Goal: Task Accomplishment & Management: Use online tool/utility

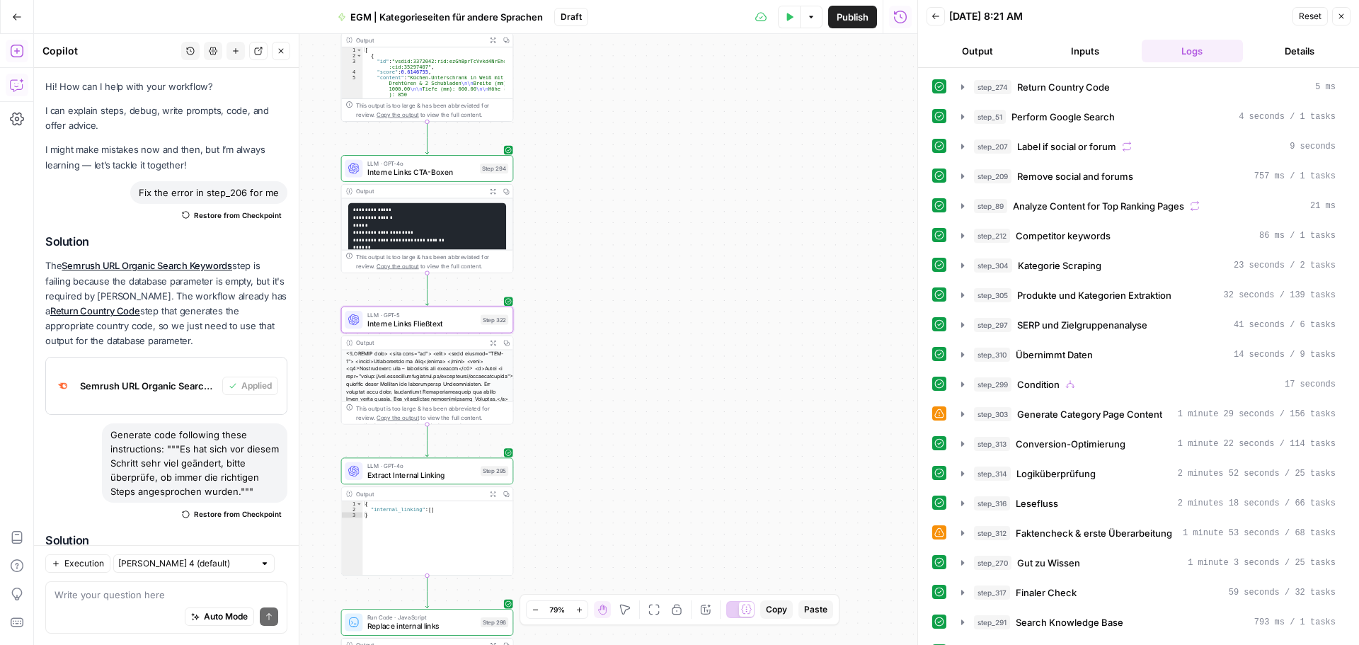
scroll to position [22, 0]
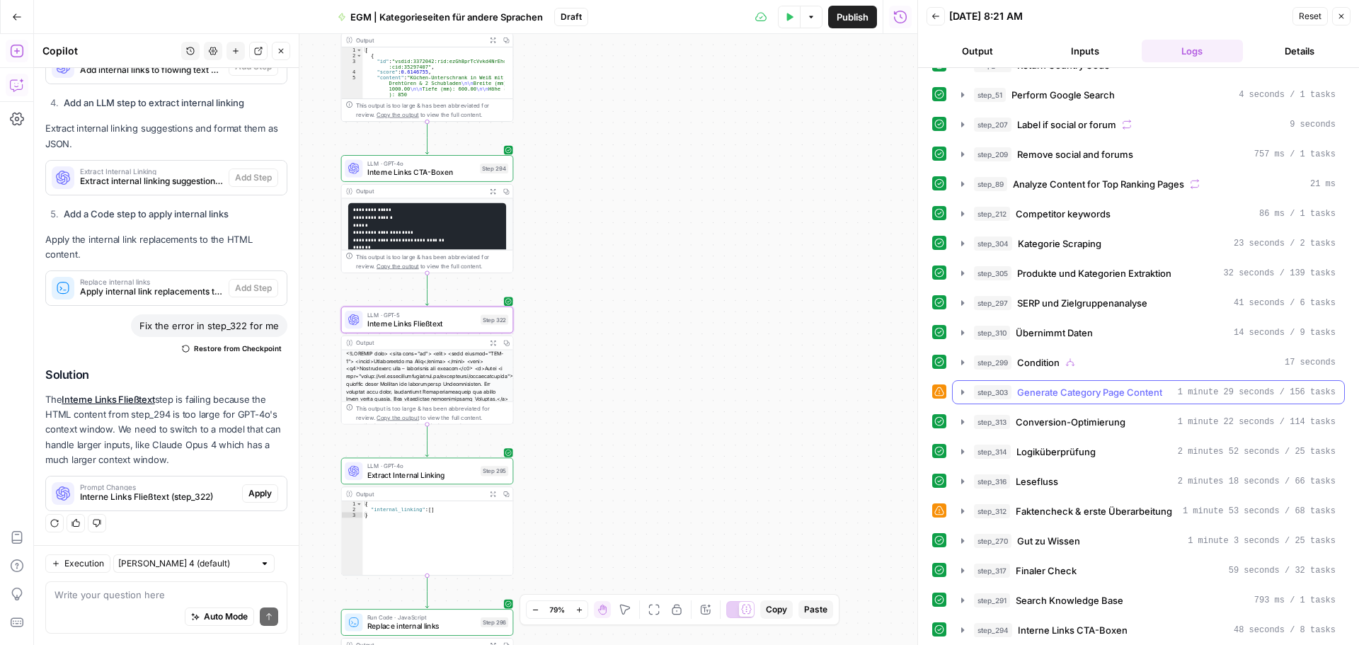
click at [961, 387] on icon "button" at bounding box center [962, 392] width 11 height 11
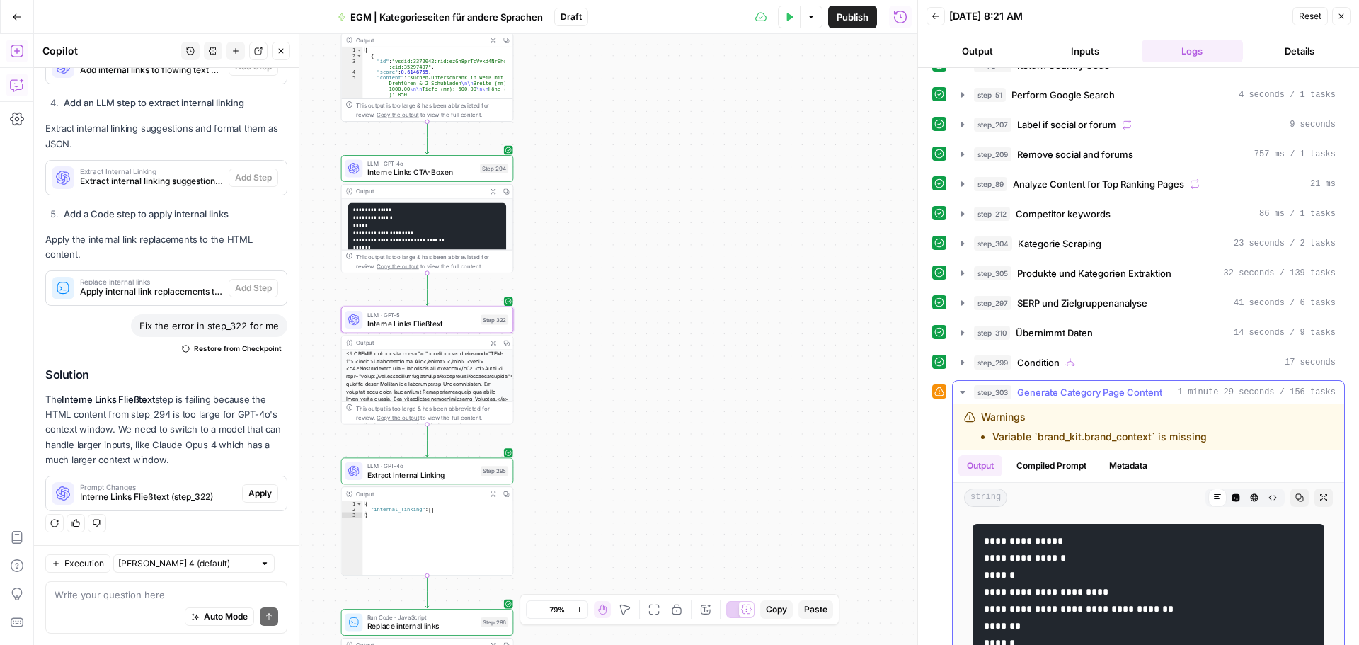
click at [966, 390] on icon "button" at bounding box center [962, 392] width 11 height 11
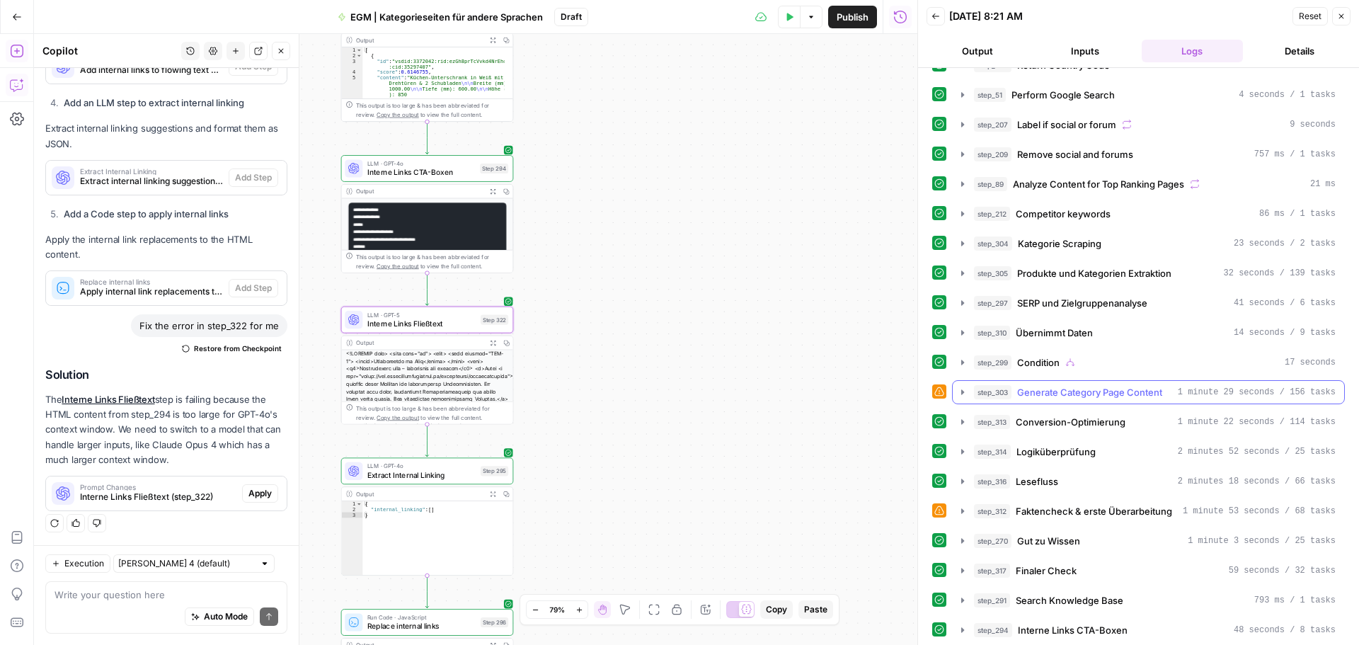
click at [966, 390] on icon "button" at bounding box center [962, 392] width 11 height 11
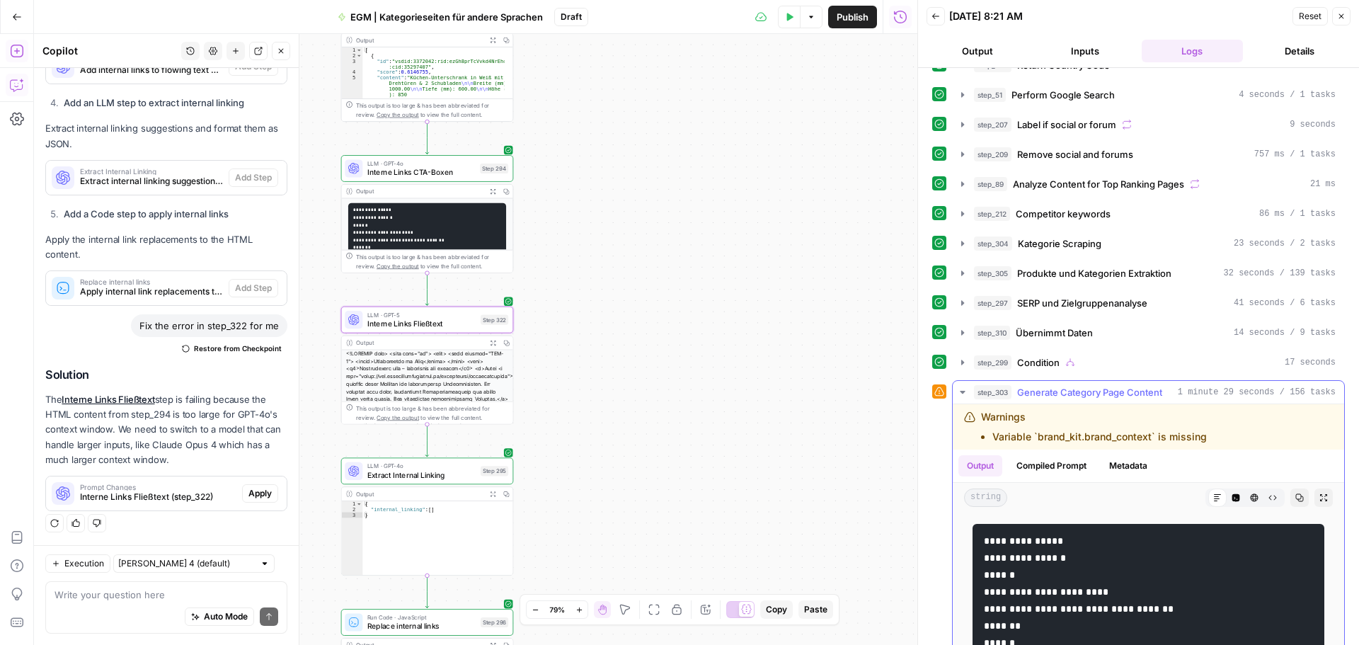
click at [1250, 494] on icon "button" at bounding box center [1254, 497] width 8 height 8
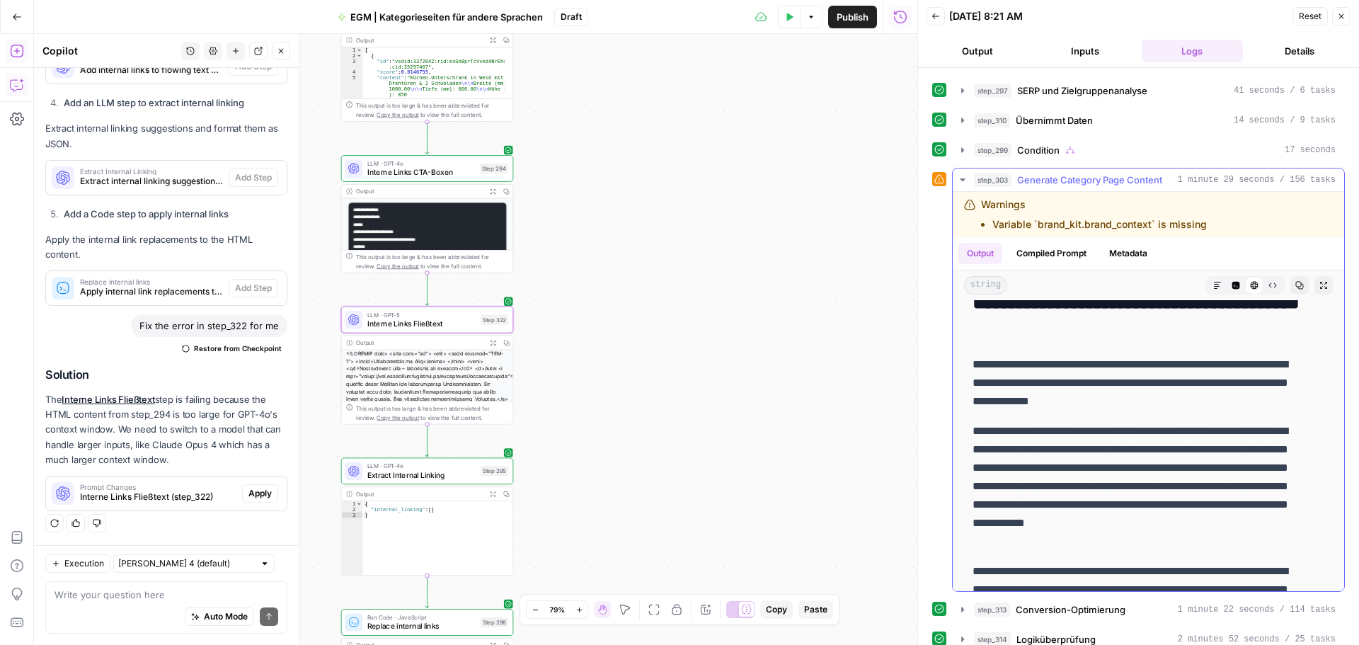
scroll to position [71, 0]
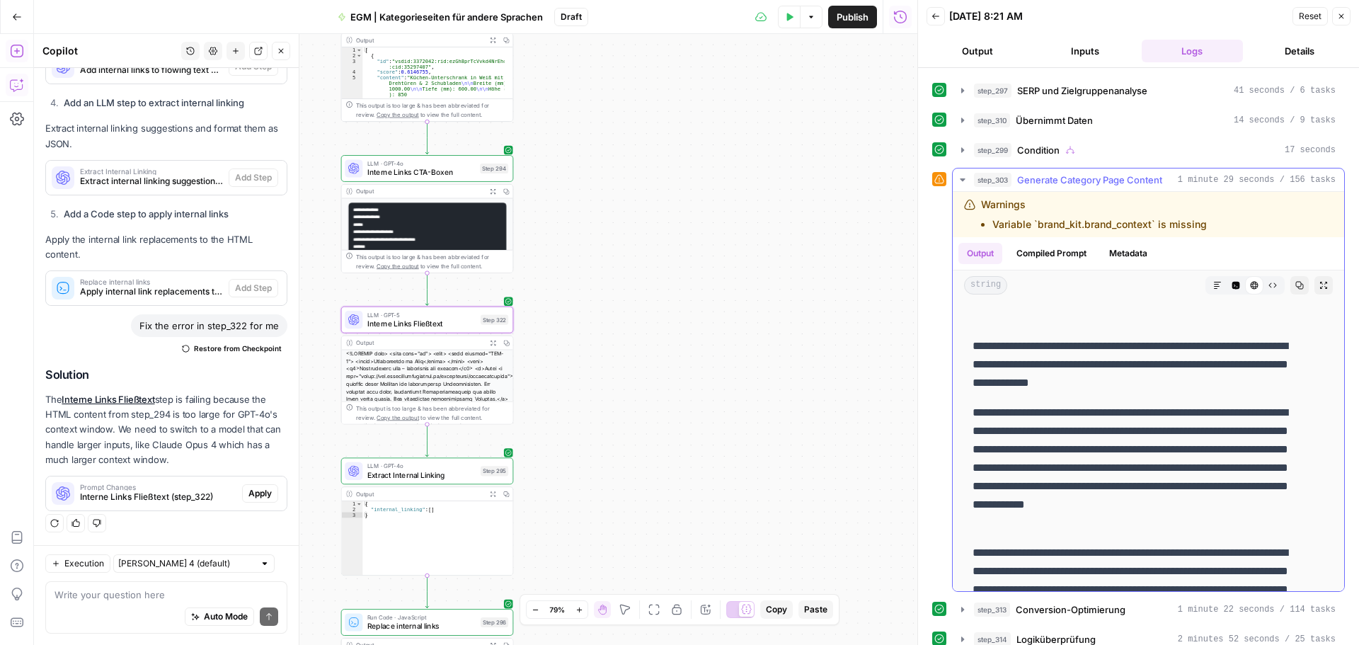
drag, startPoint x: 1126, startPoint y: 349, endPoint x: 1194, endPoint y: 363, distance: 70.1
click at [1194, 363] on p "**********" at bounding box center [1138, 364] width 331 height 55
click at [1171, 368] on p "**********" at bounding box center [1138, 364] width 331 height 55
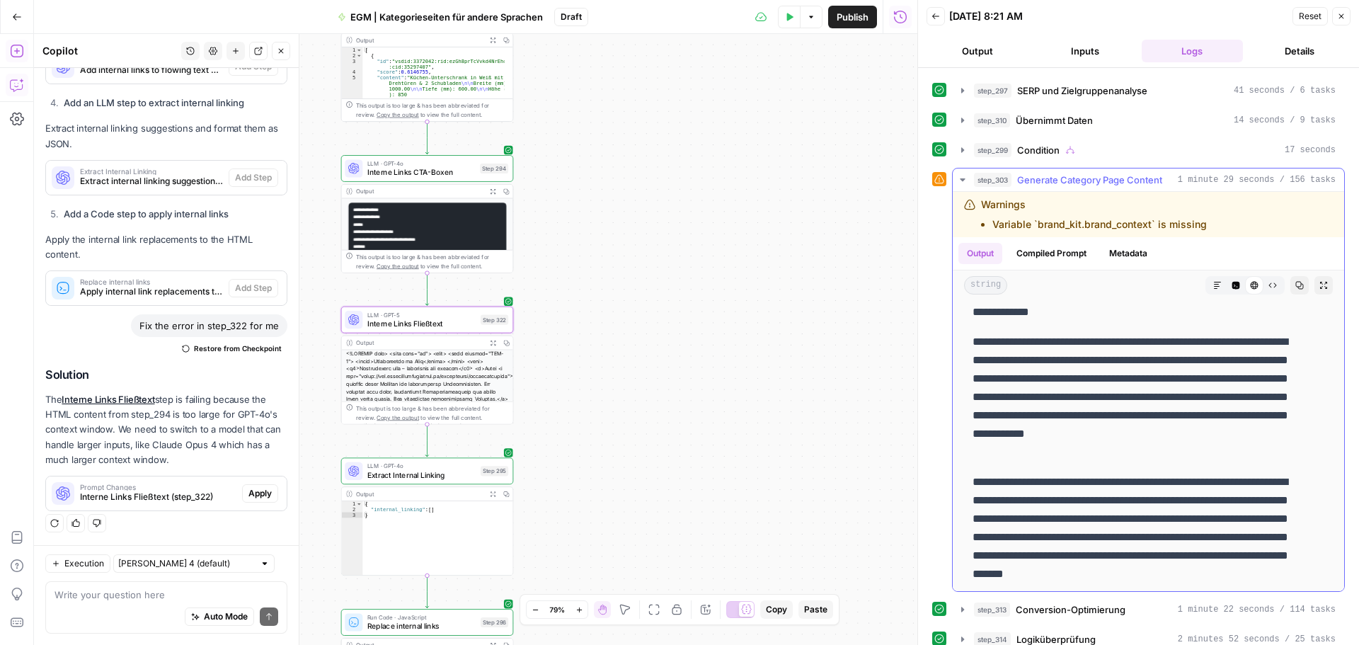
drag, startPoint x: 1062, startPoint y: 319, endPoint x: 1233, endPoint y: 328, distance: 170.8
click at [1186, 338] on p "**********" at bounding box center [1138, 397] width 331 height 129
click at [1068, 338] on p "**********" at bounding box center [1138, 397] width 331 height 129
drag, startPoint x: 1087, startPoint y: 343, endPoint x: 1279, endPoint y: 452, distance: 221.0
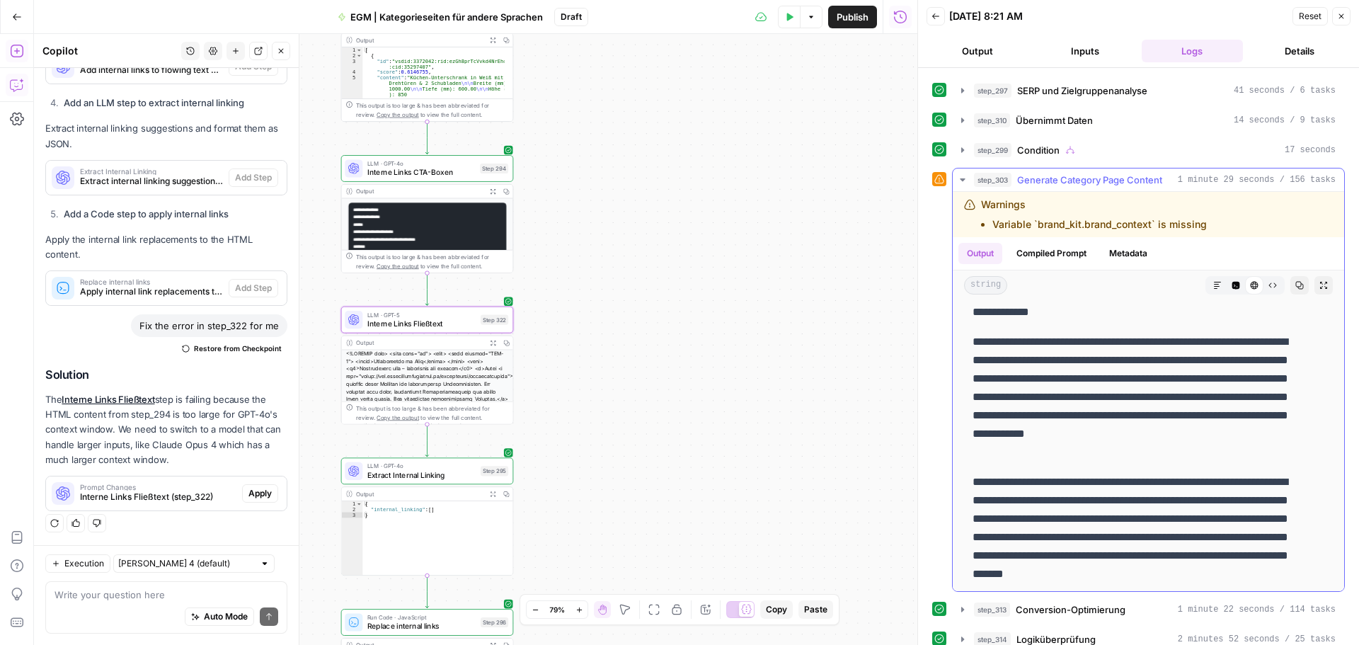
click at [1279, 452] on p "**********" at bounding box center [1138, 397] width 331 height 129
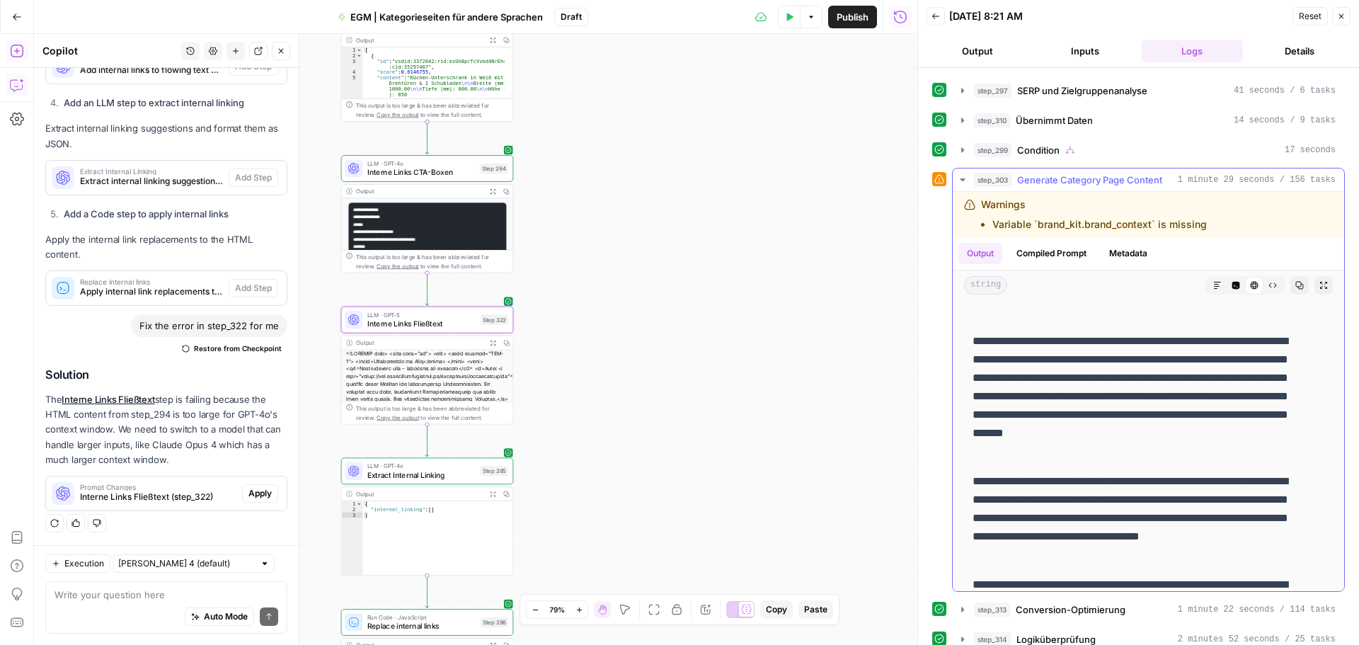
scroll to position [283, 0]
click at [1024, 343] on p "**********" at bounding box center [1138, 395] width 331 height 129
drag, startPoint x: 1024, startPoint y: 340, endPoint x: 1279, endPoint y: 413, distance: 265.3
click at [1279, 413] on p "**********" at bounding box center [1138, 395] width 331 height 129
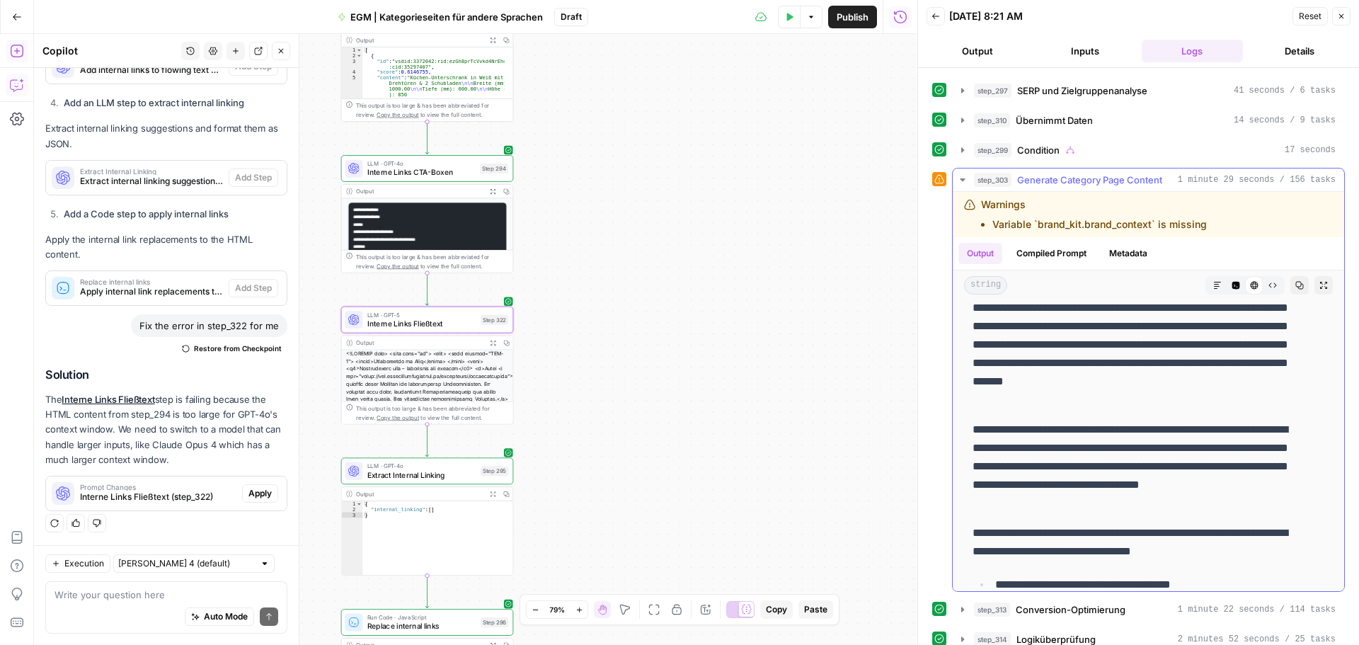
scroll to position [354, 0]
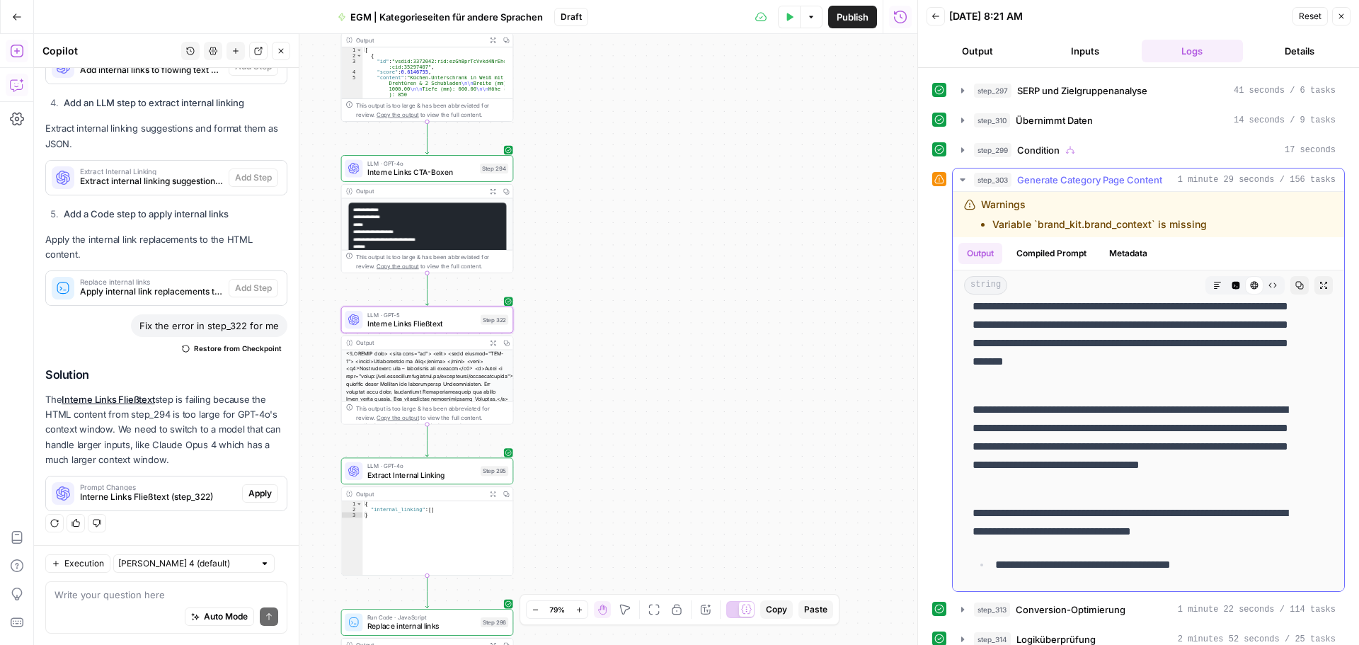
click at [1089, 365] on p "**********" at bounding box center [1138, 325] width 331 height 129
drag, startPoint x: 1056, startPoint y: 362, endPoint x: 1299, endPoint y: 386, distance: 244.0
click at [1299, 386] on p "**********" at bounding box center [1138, 325] width 331 height 129
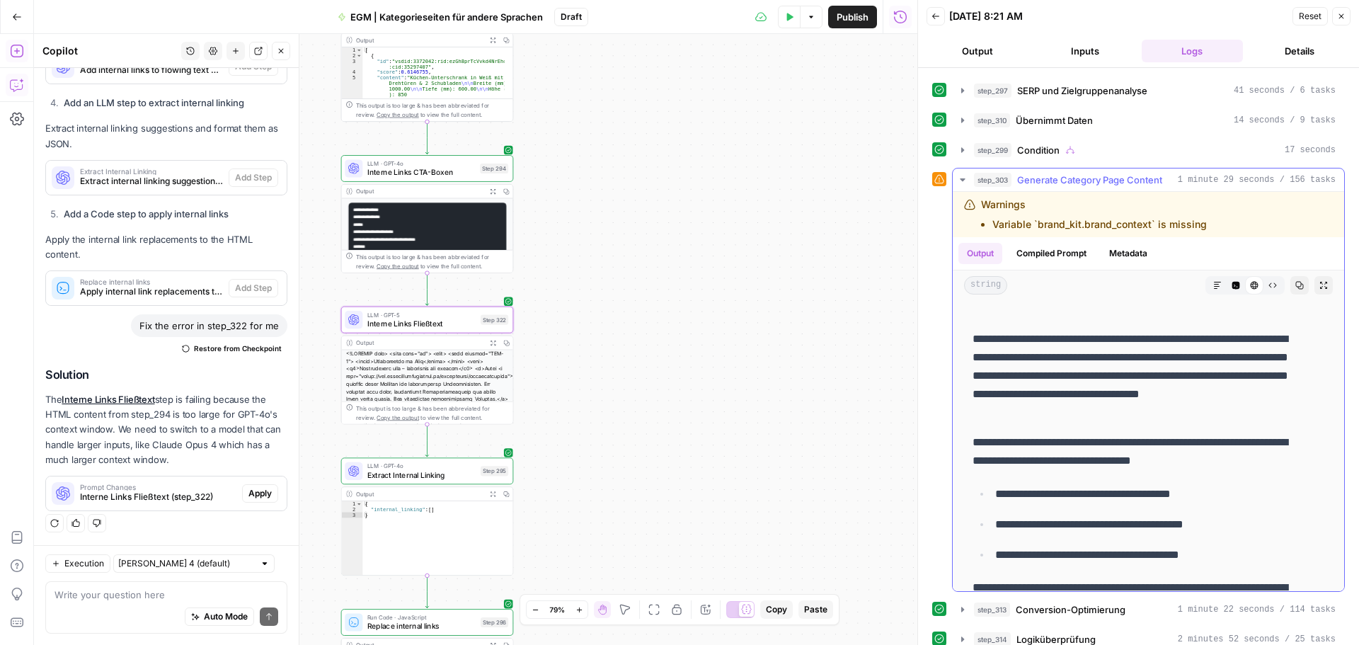
drag, startPoint x: 971, startPoint y: 339, endPoint x: 1209, endPoint y: 410, distance: 247.5
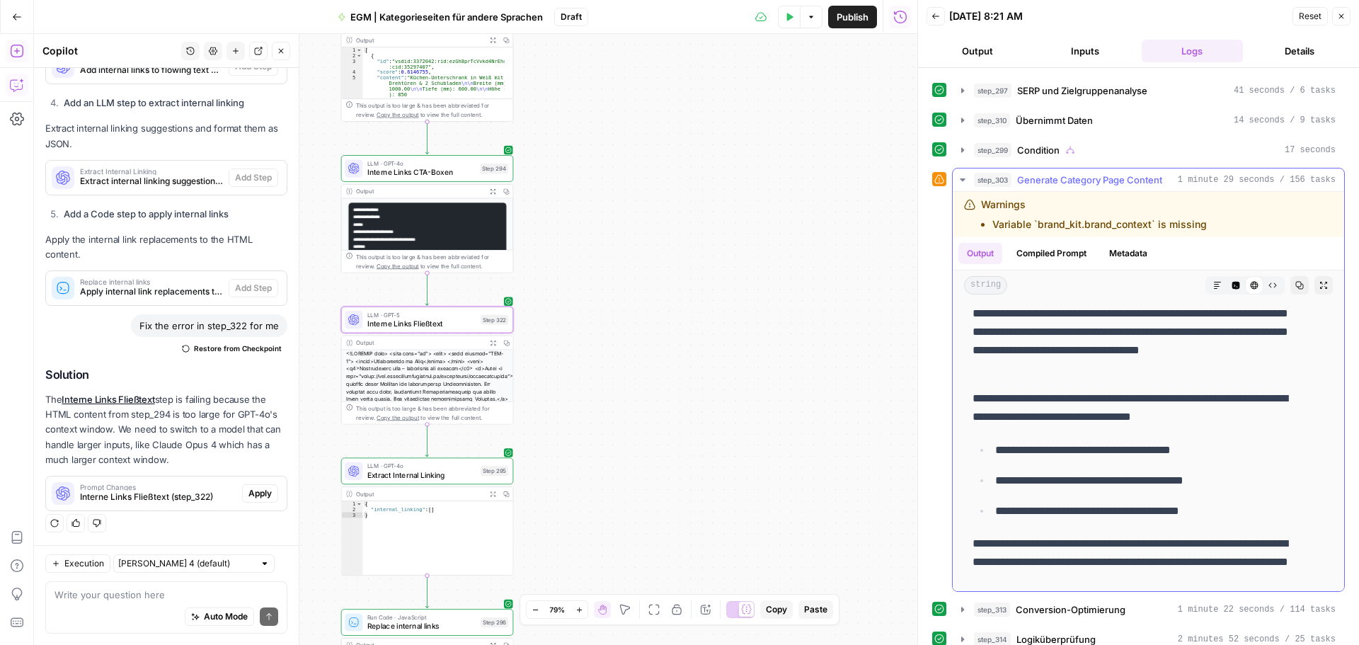
scroll to position [496, 0]
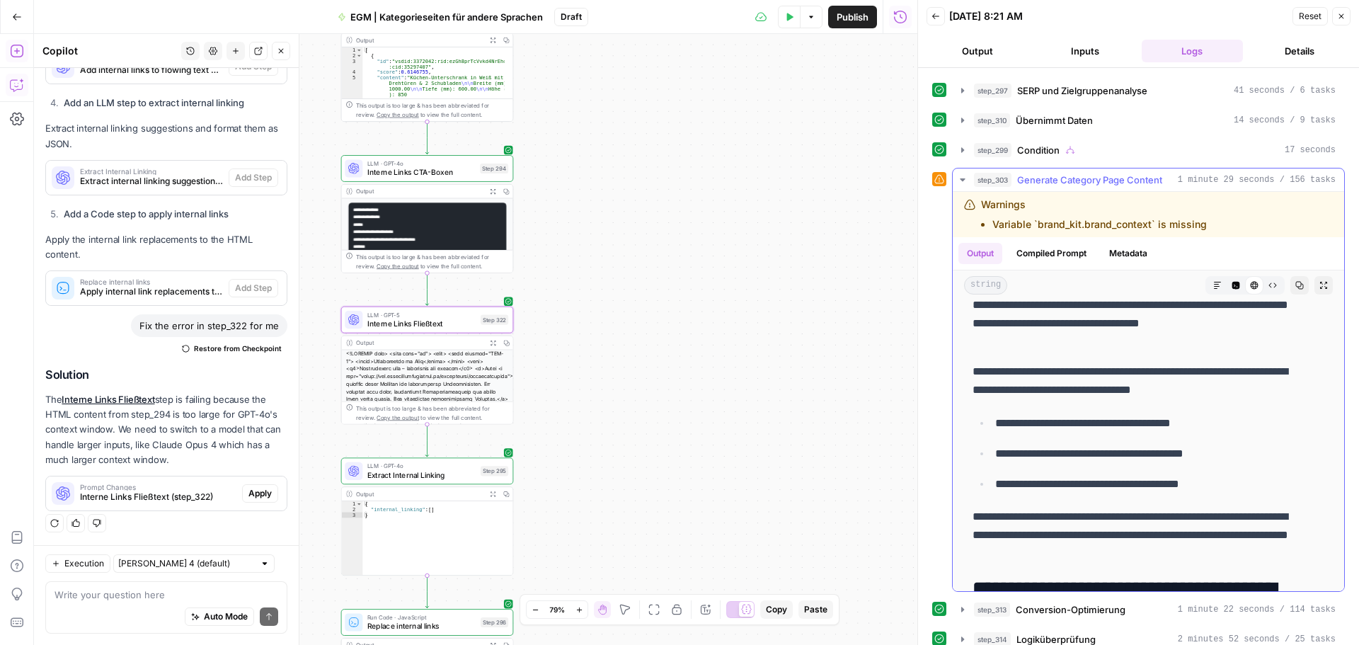
click at [1048, 370] on p "**********" at bounding box center [1138, 380] width 331 height 37
click at [1177, 372] on p "**********" at bounding box center [1138, 380] width 331 height 37
drag, startPoint x: 1049, startPoint y: 372, endPoint x: 1247, endPoint y: 372, distance: 197.5
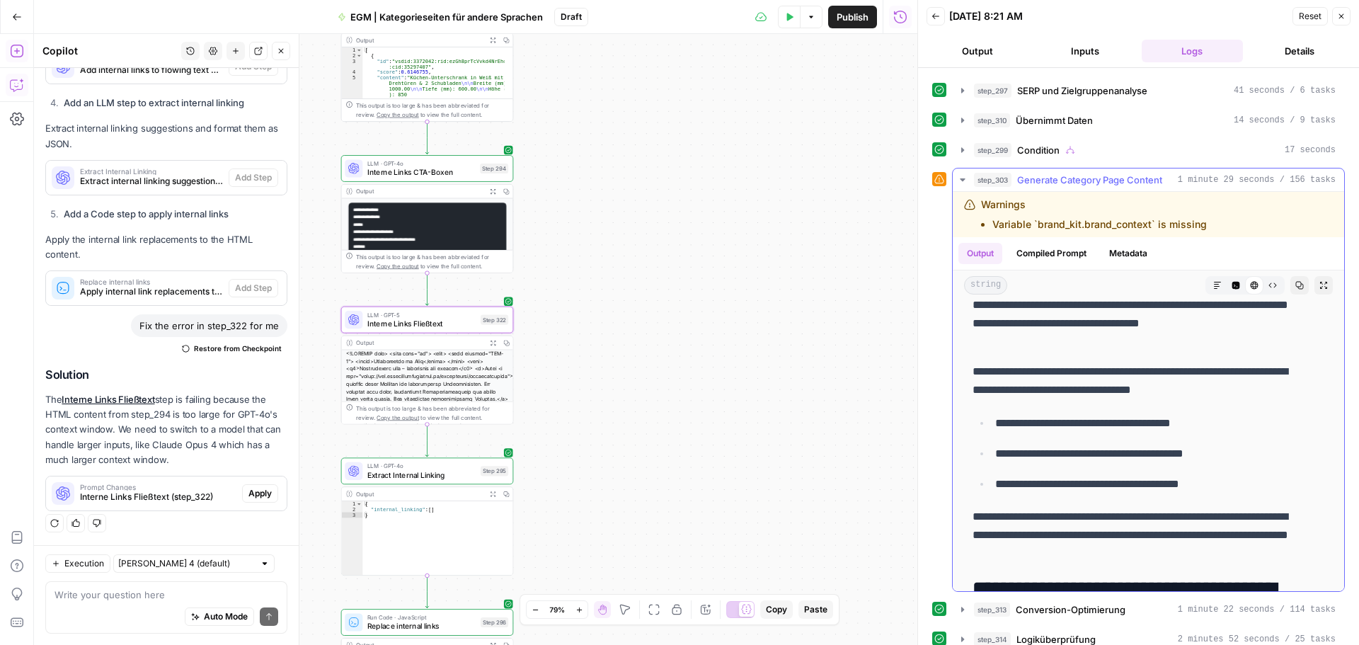
click at [1247, 372] on p "**********" at bounding box center [1138, 380] width 331 height 37
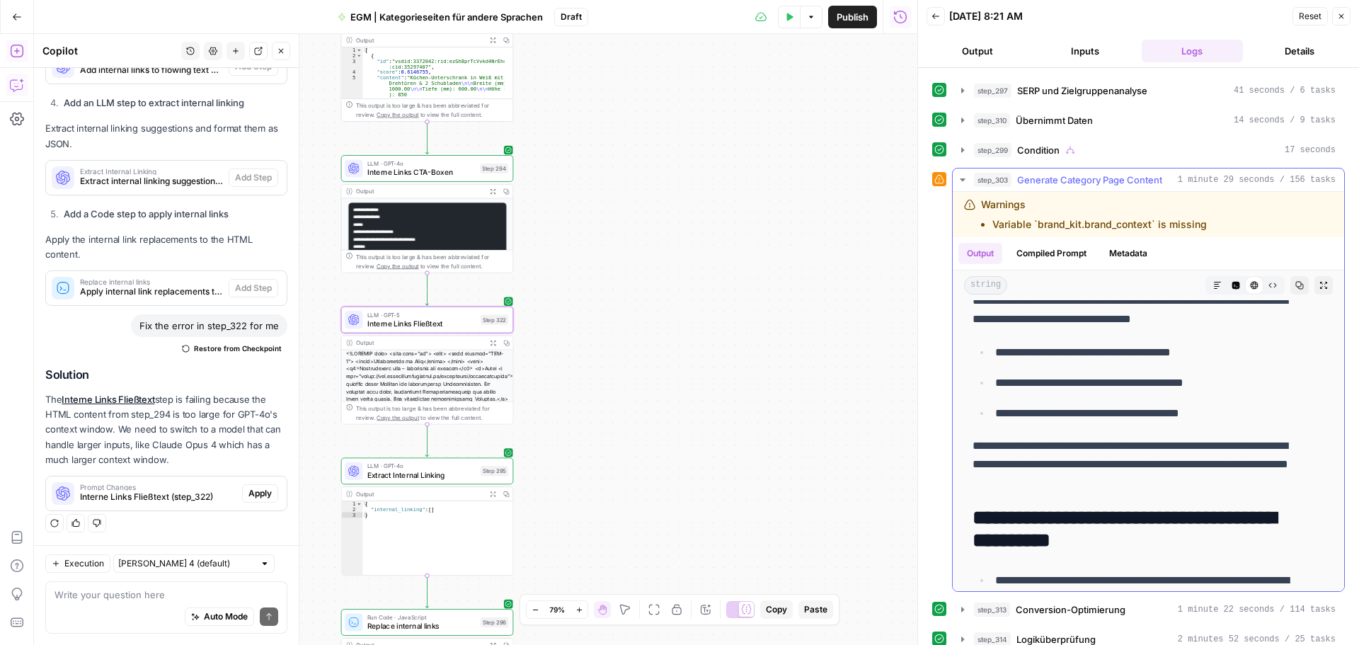
click at [1039, 389] on p "**********" at bounding box center [1149, 383] width 308 height 18
click at [1041, 416] on p "**********" at bounding box center [1149, 413] width 308 height 18
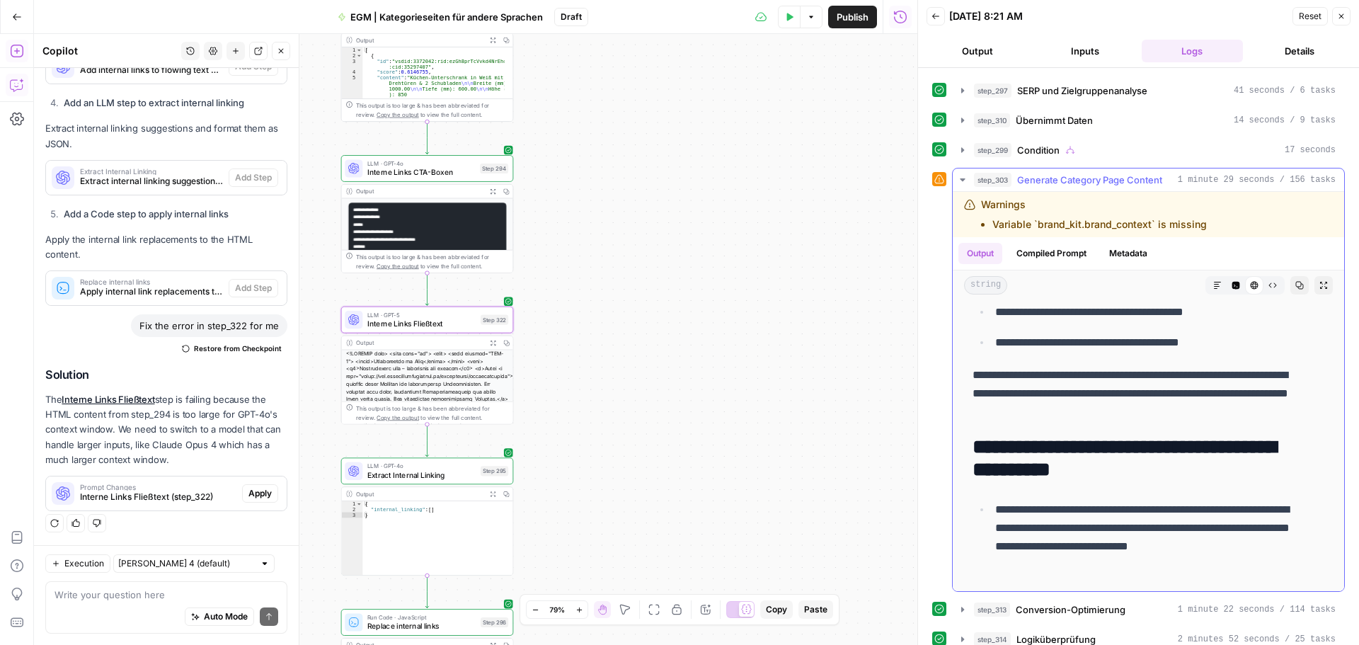
drag, startPoint x: 1053, startPoint y: 379, endPoint x: 1273, endPoint y: 388, distance: 219.7
click at [1273, 388] on p "**********" at bounding box center [1138, 393] width 331 height 55
click at [1246, 394] on p "**********" at bounding box center [1138, 393] width 331 height 55
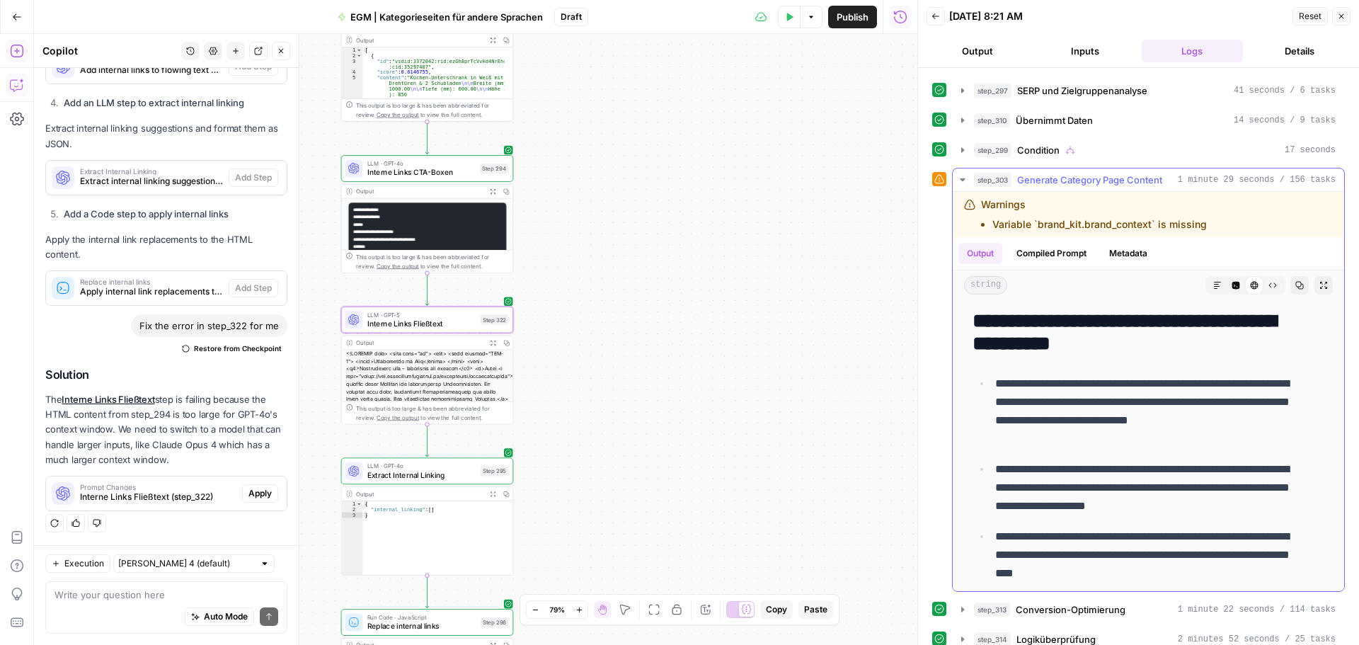
scroll to position [779, 0]
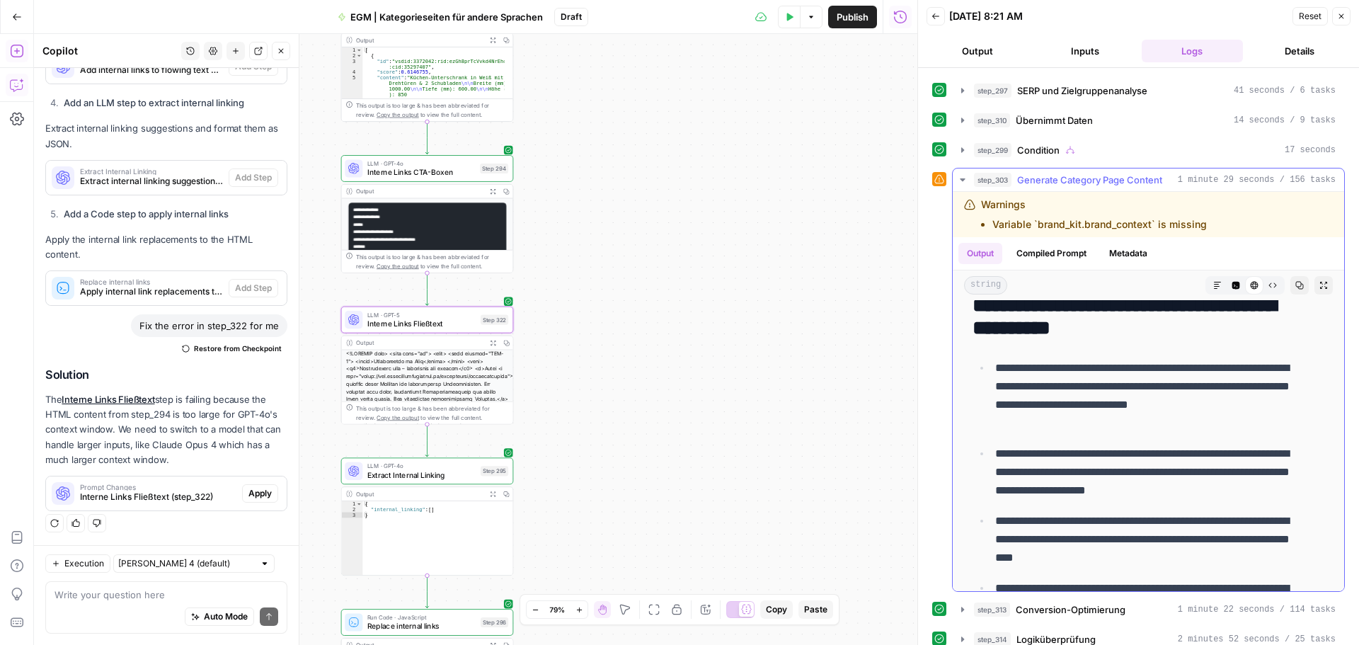
drag, startPoint x: 1024, startPoint y: 362, endPoint x: 1278, endPoint y: 405, distance: 257.1
click at [1278, 405] on p "**********" at bounding box center [1149, 396] width 308 height 74
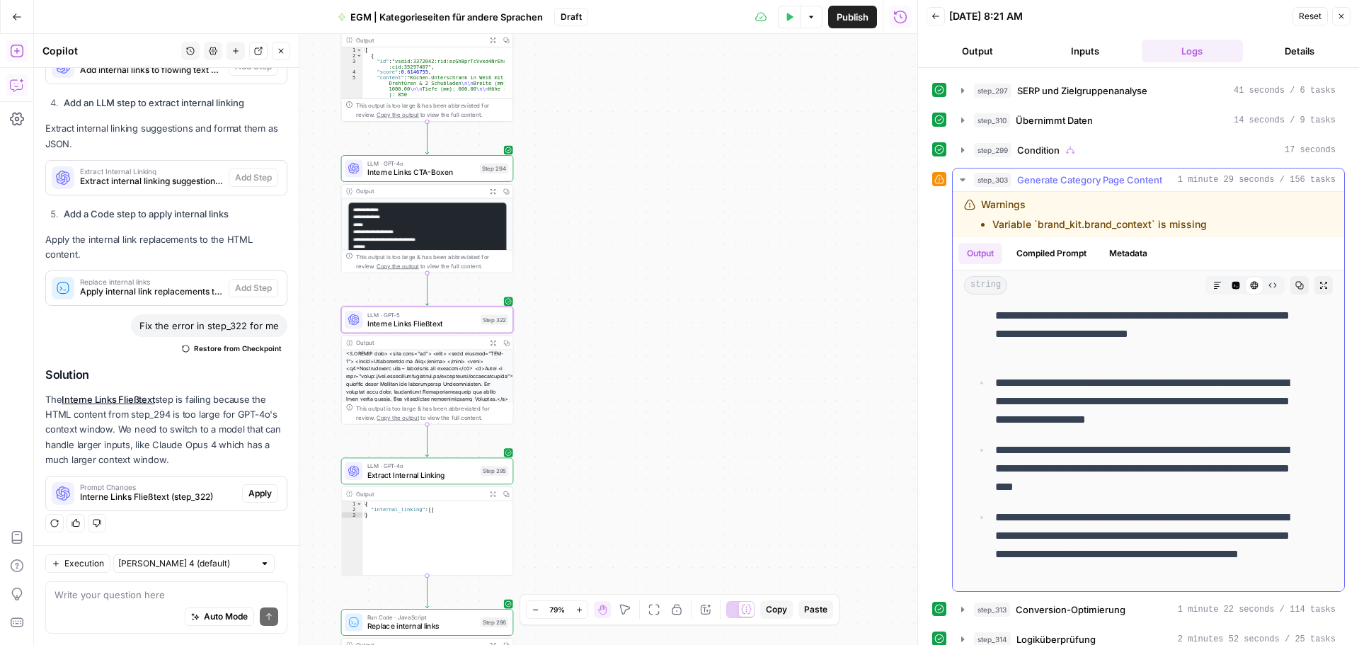
click at [1059, 381] on p "**********" at bounding box center [1149, 401] width 308 height 55
click at [1100, 421] on p "**********" at bounding box center [1149, 401] width 308 height 55
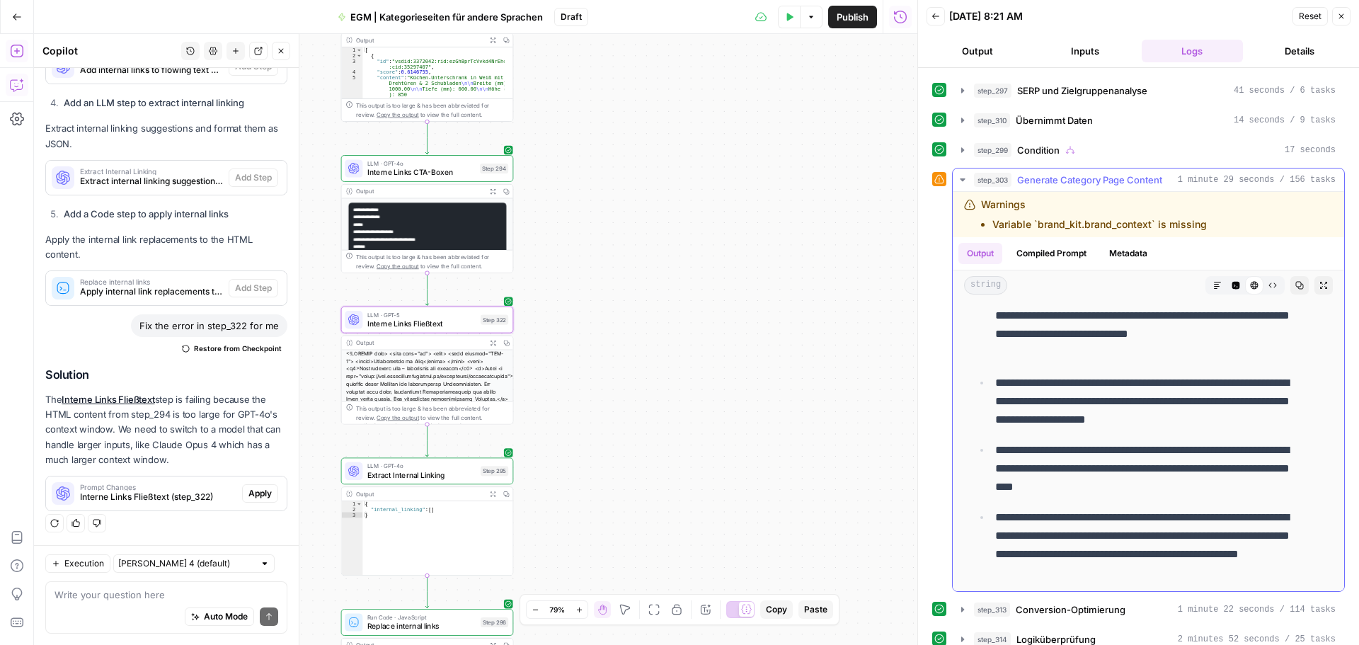
click at [1100, 421] on p "**********" at bounding box center [1149, 401] width 308 height 55
click at [1105, 420] on p "**********" at bounding box center [1149, 401] width 308 height 55
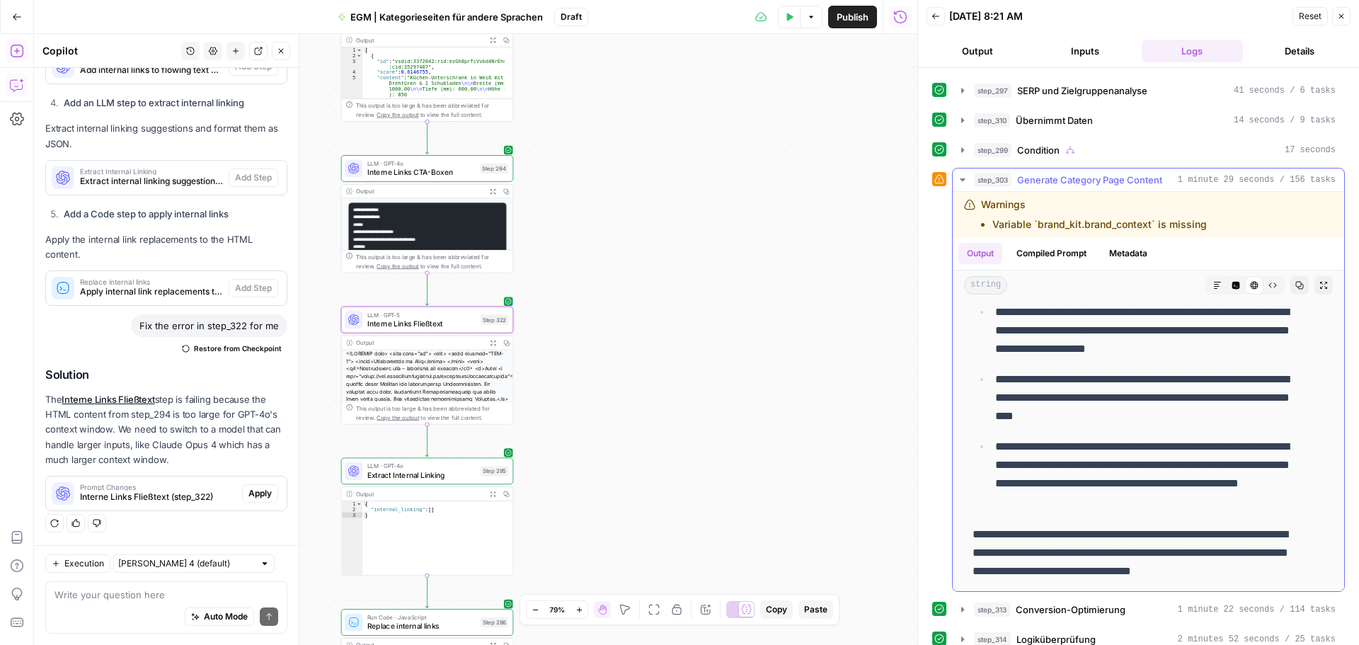
click at [1066, 384] on p "**********" at bounding box center [1149, 397] width 308 height 55
click at [1087, 399] on p "**********" at bounding box center [1149, 397] width 308 height 55
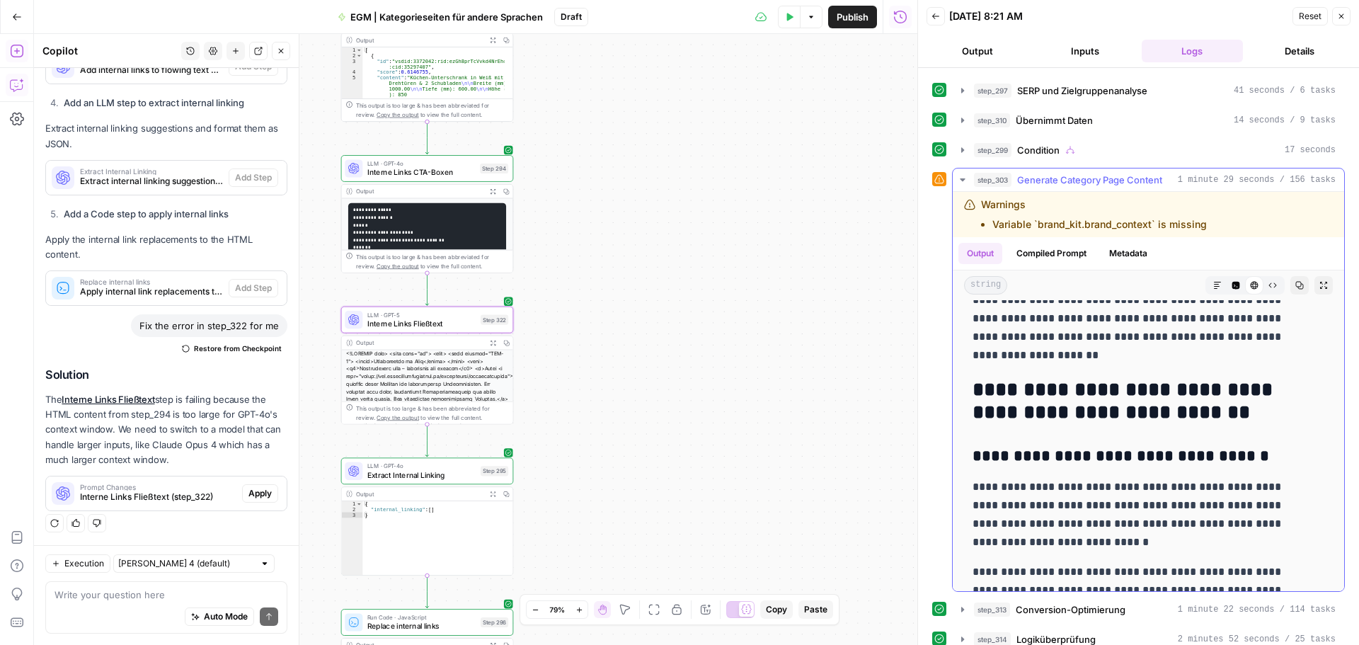
scroll to position [1204, 0]
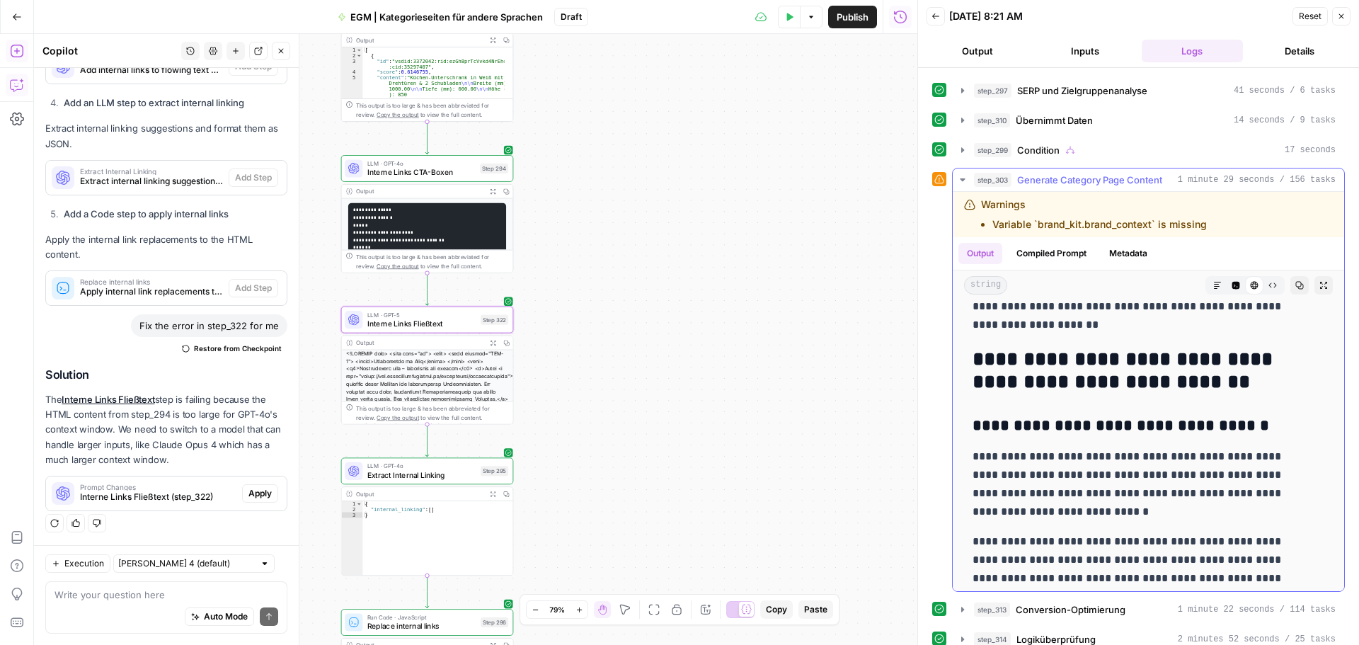
drag, startPoint x: 1088, startPoint y: 451, endPoint x: 1183, endPoint y: 453, distance: 94.9
click at [1183, 453] on p "**********" at bounding box center [1138, 484] width 331 height 74
drag, startPoint x: 1046, startPoint y: 472, endPoint x: 1258, endPoint y: 518, distance: 217.2
click at [1258, 518] on p "**********" at bounding box center [1138, 484] width 331 height 74
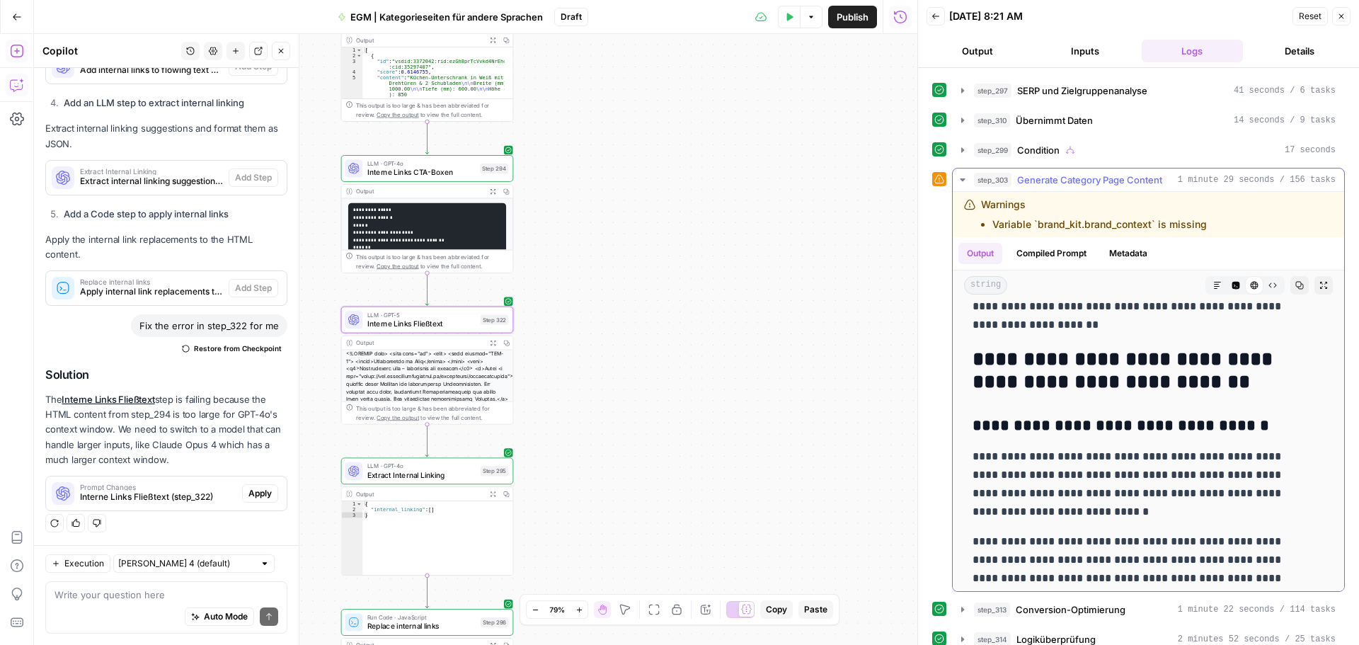
click at [1226, 508] on p "**********" at bounding box center [1138, 484] width 331 height 74
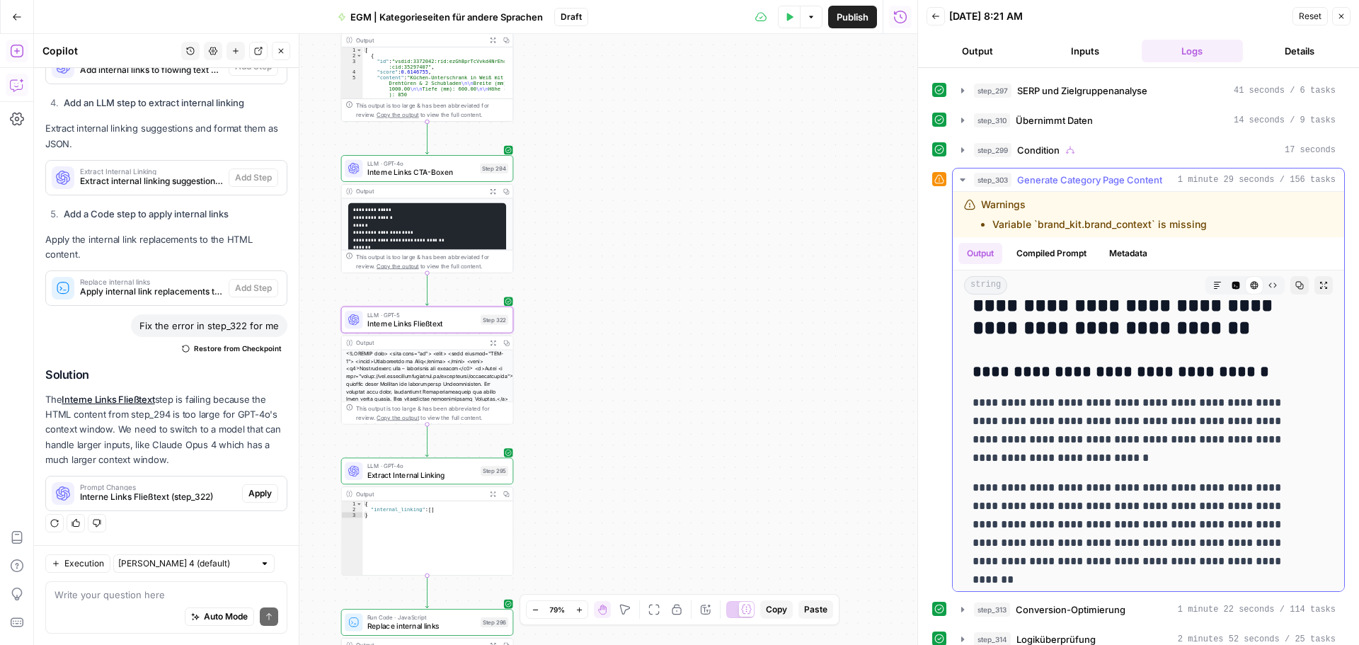
scroll to position [1274, 0]
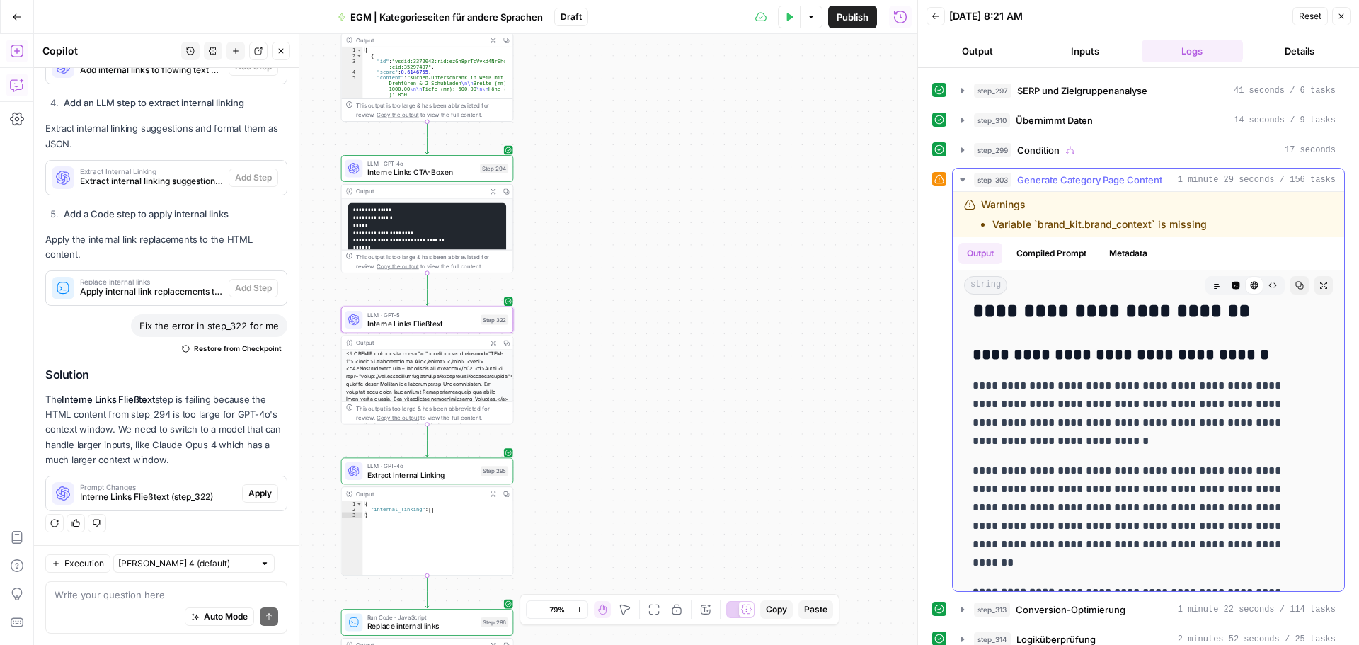
drag, startPoint x: 1057, startPoint y: 469, endPoint x: 1282, endPoint y: 523, distance: 231.5
click at [1282, 523] on p "**********" at bounding box center [1138, 517] width 331 height 110
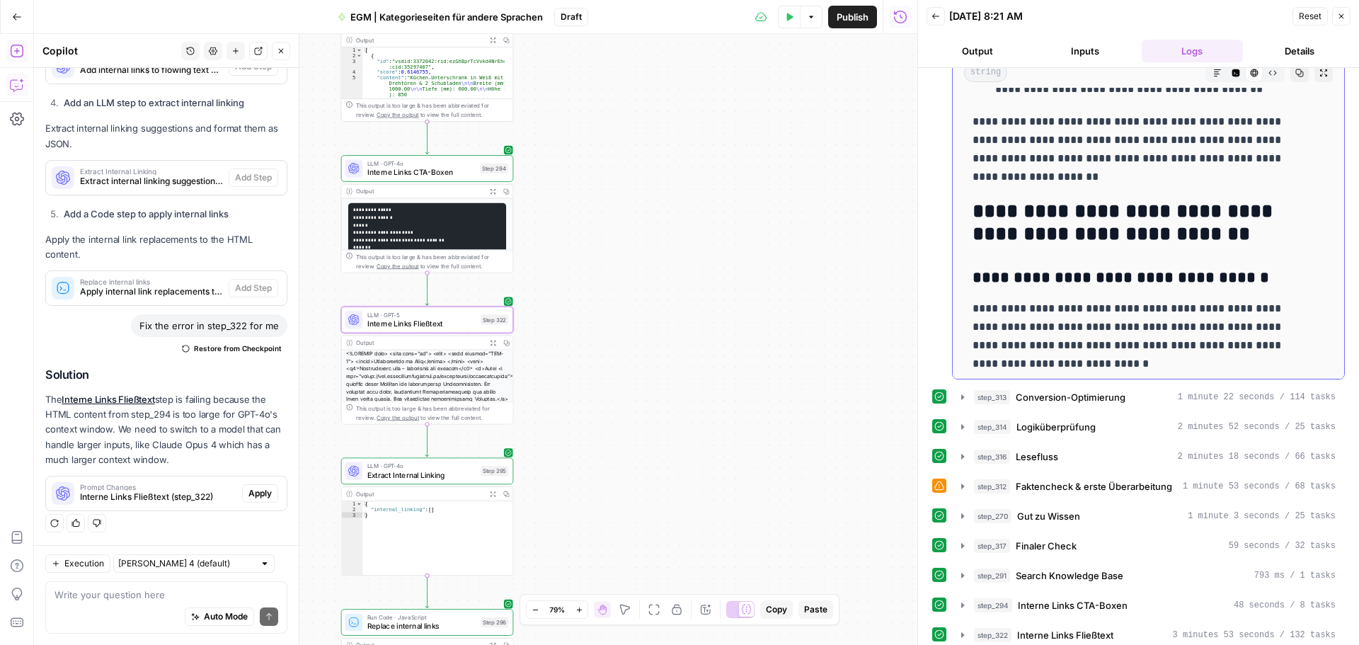
scroll to position [1133, 0]
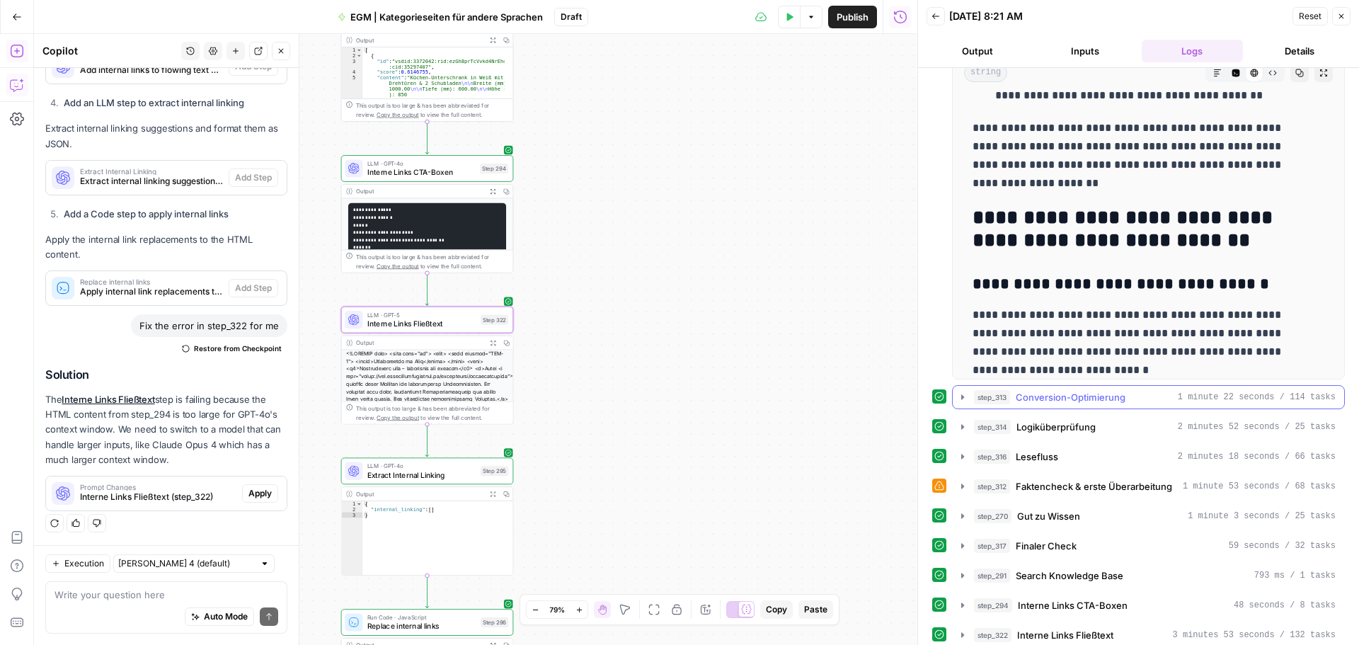
click at [963, 397] on icon "button" at bounding box center [962, 396] width 3 height 5
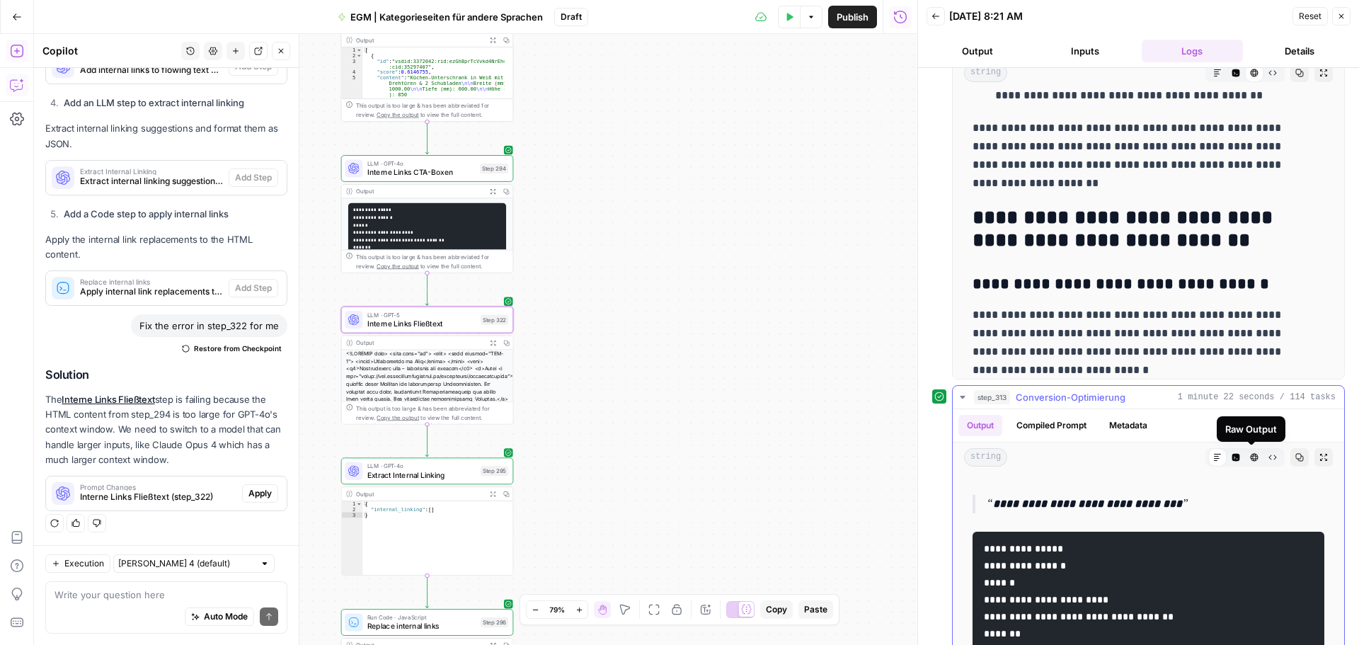
click at [1245, 457] on button "HTML Viewer" at bounding box center [1254, 457] width 18 height 18
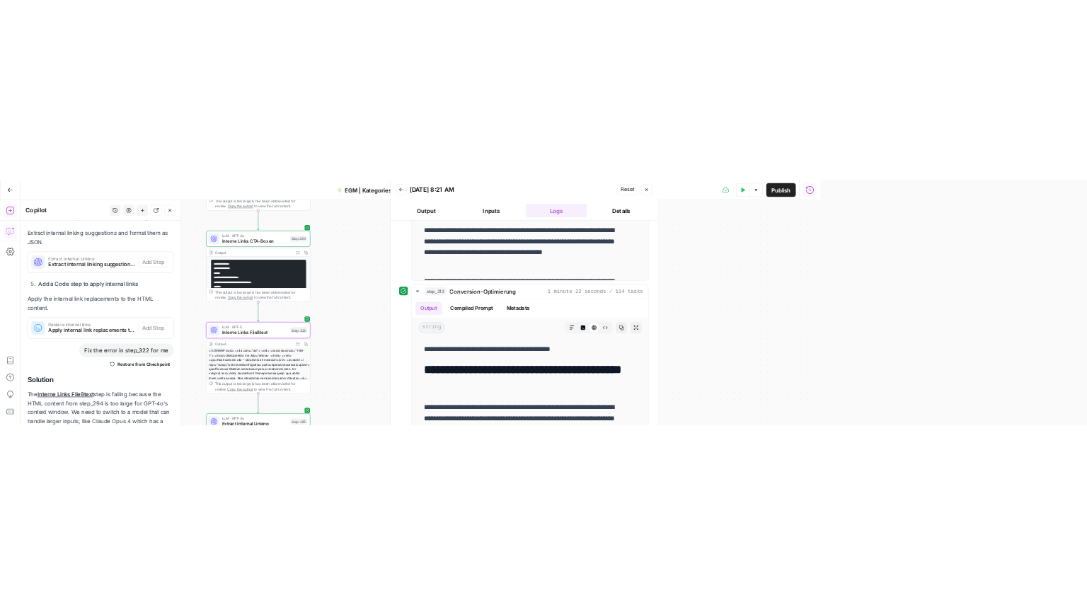
scroll to position [1296, 0]
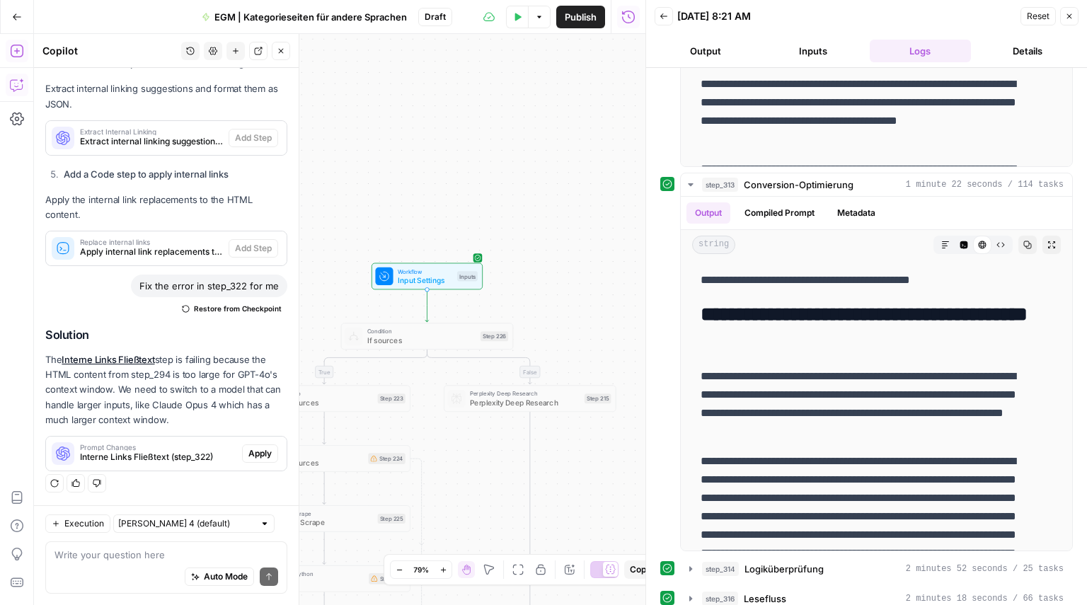
click at [281, 58] on button "Close" at bounding box center [281, 51] width 18 height 18
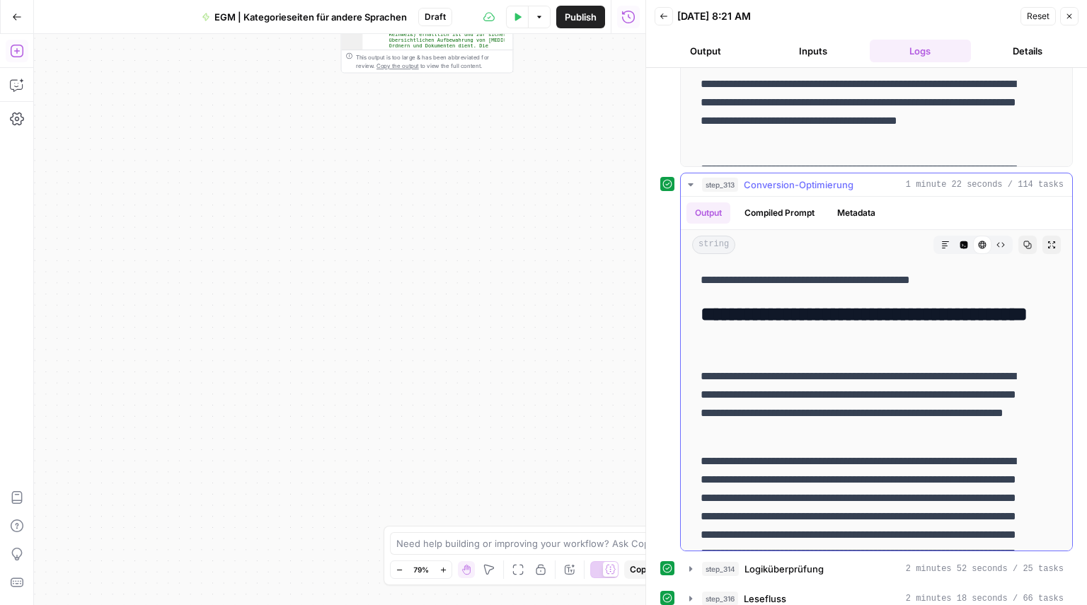
click at [695, 179] on icon "button" at bounding box center [690, 184] width 11 height 11
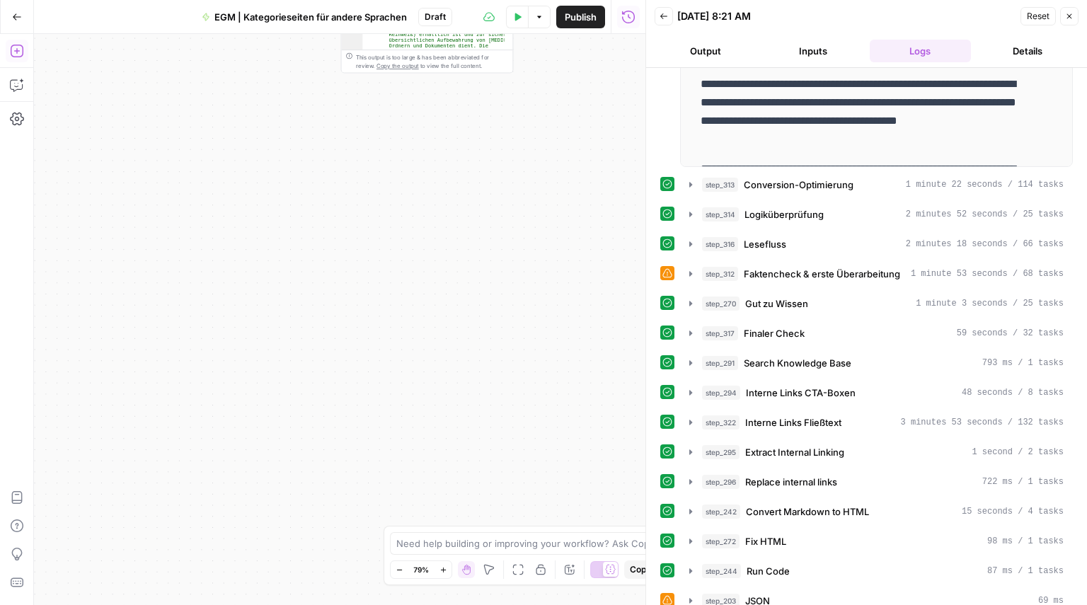
scroll to position [660, 0]
click at [686, 595] on icon "button" at bounding box center [690, 600] width 11 height 11
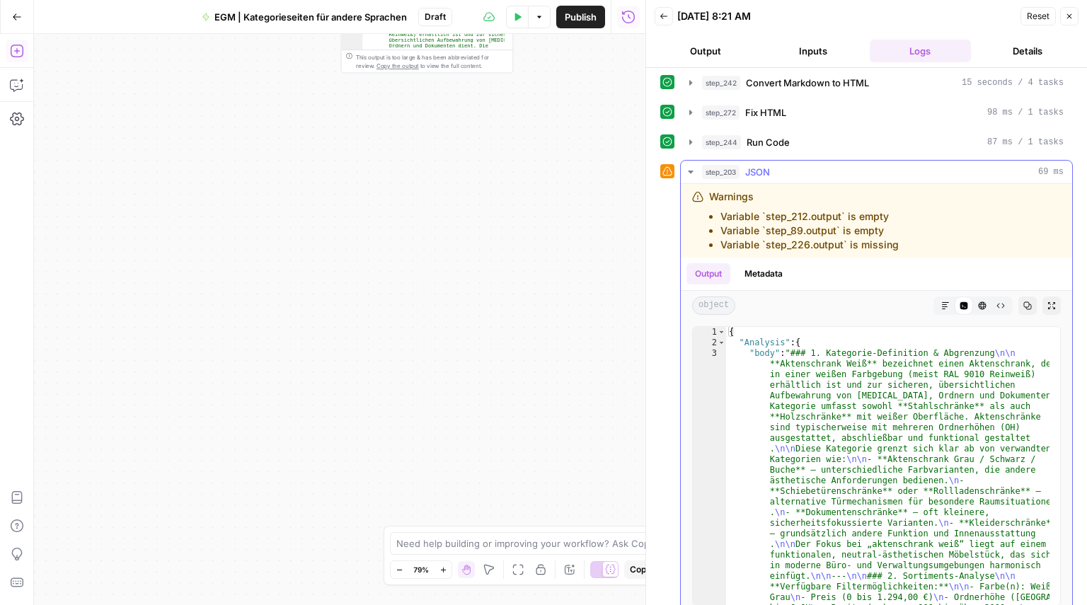
click at [973, 298] on button "HTML Viewer" at bounding box center [982, 306] width 18 height 18
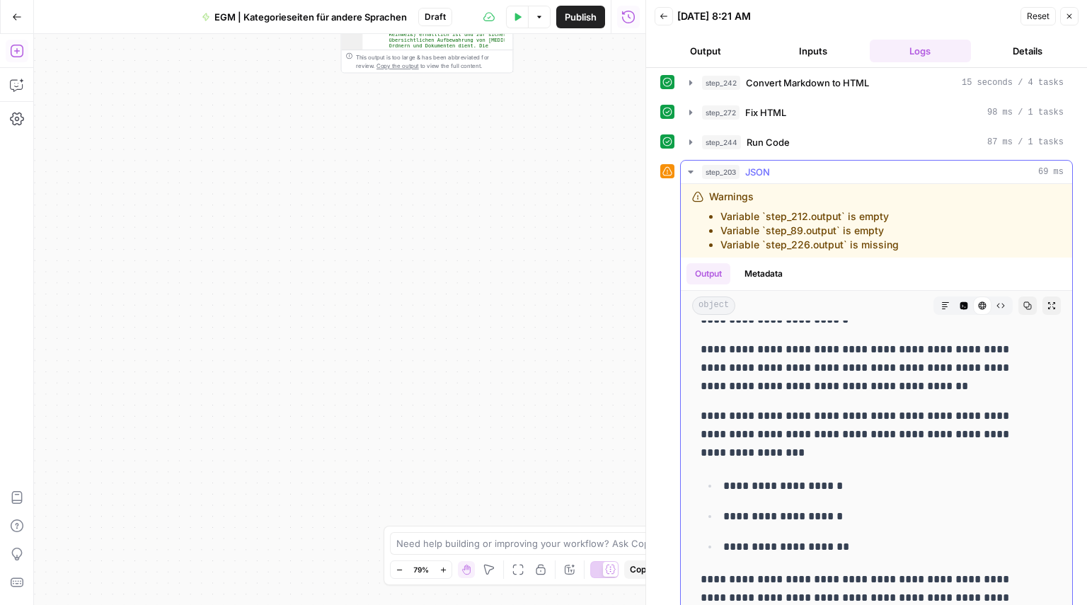
scroll to position [3688, 0]
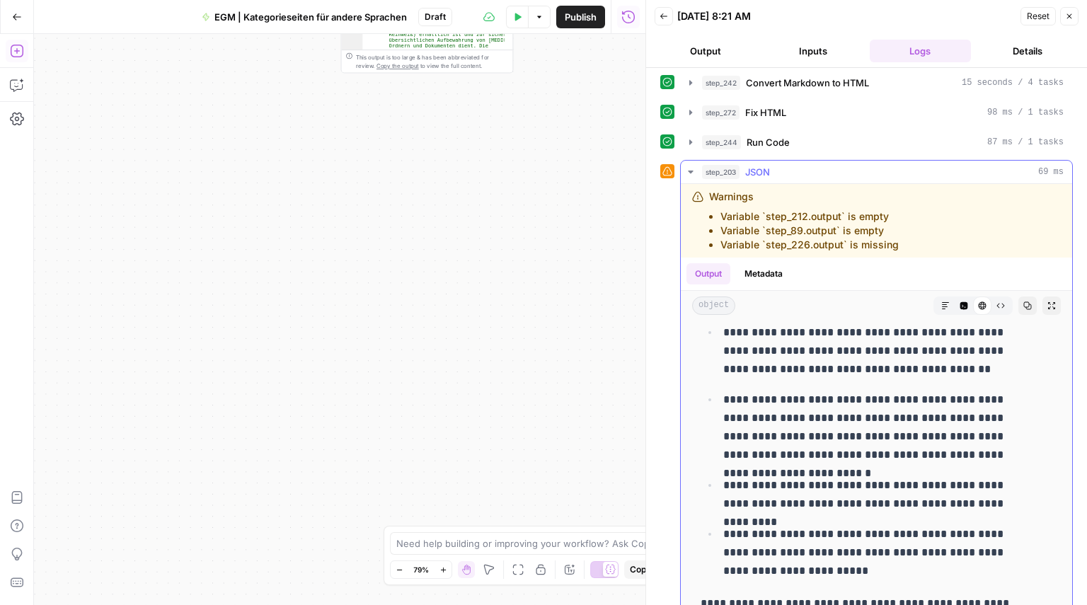
click at [937, 297] on button "Markdown" at bounding box center [946, 306] width 18 height 18
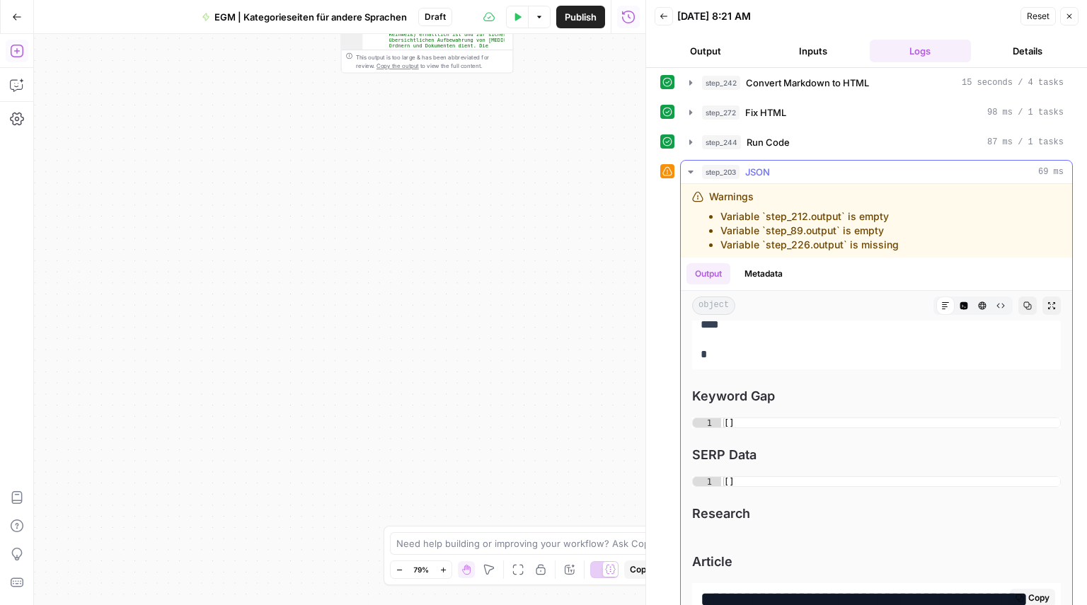
scroll to position [2618, 0]
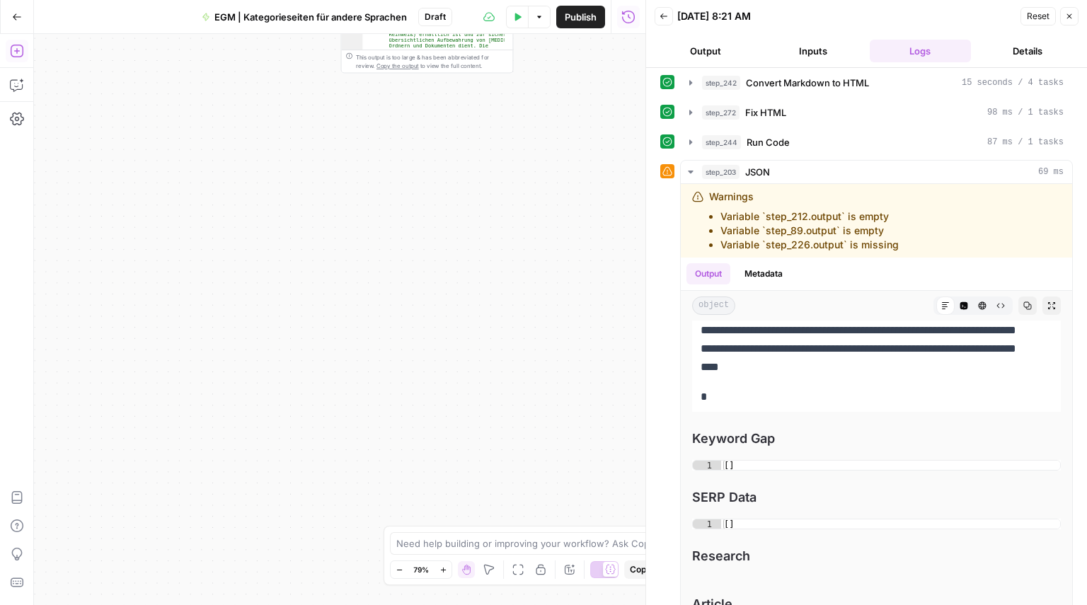
click at [1068, 18] on icon "button" at bounding box center [1070, 16] width 8 height 8
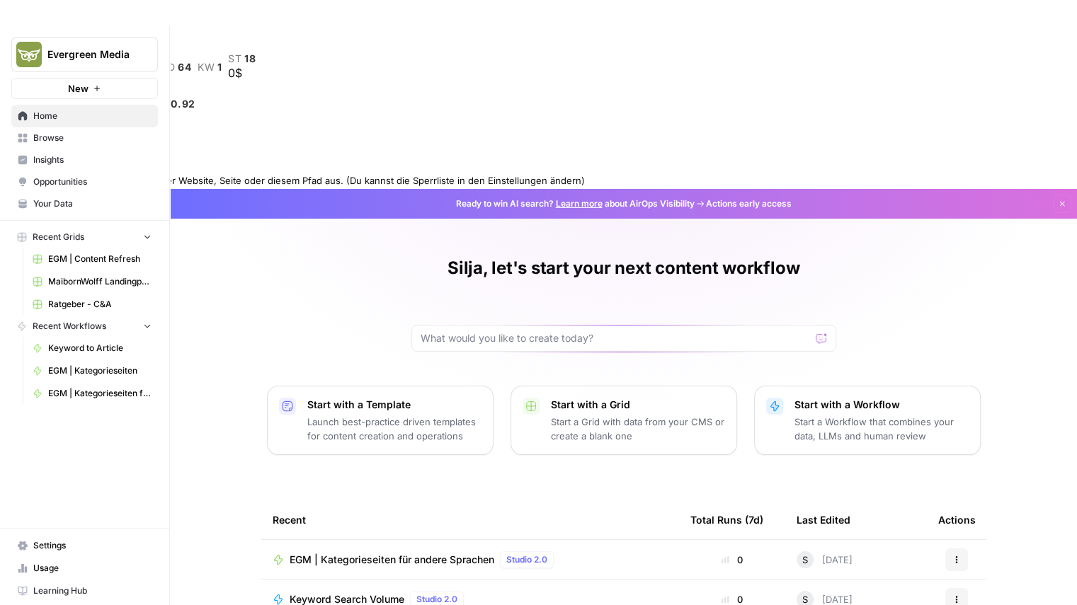
click at [1071, 162] on div "Blende die Toolbar dauerhaft auf dieser Website, Seite oder diesem Pfad aus. (D…" at bounding box center [538, 175] width 1077 height 27
click at [1068, 162] on div at bounding box center [538, 167] width 1077 height 10
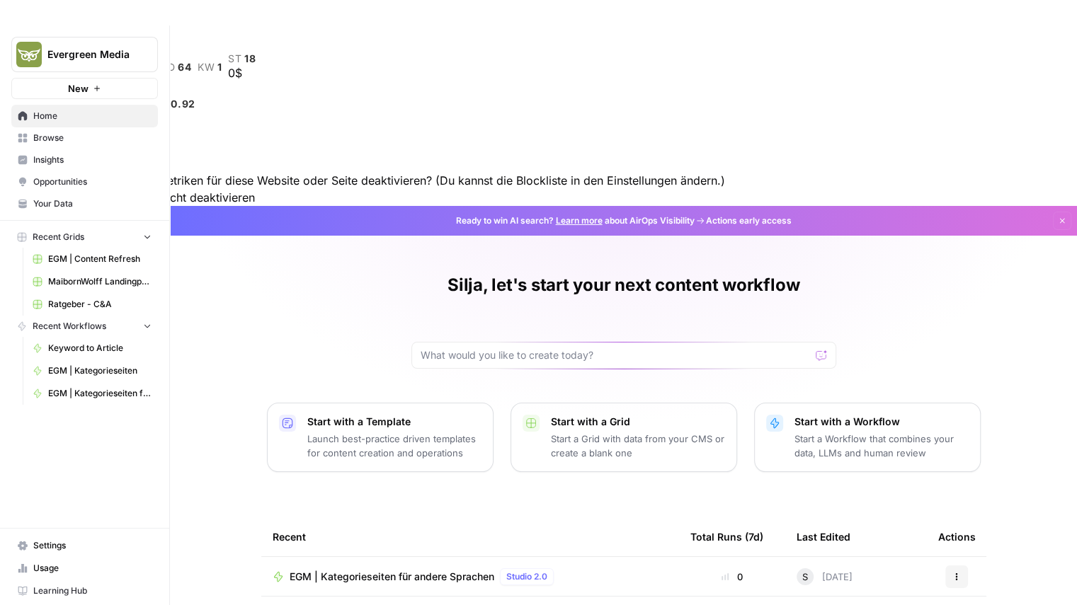
drag, startPoint x: 1070, startPoint y: 24, endPoint x: 1061, endPoint y: 30, distance: 11.2
click at [725, 172] on div "Willst du die Toolbar mit den Metriken für diese Website oder Seite deaktiviere…" at bounding box center [362, 189] width 725 height 34
click at [78, 189] on button "Für diese Seite" at bounding box center [39, 197] width 78 height 17
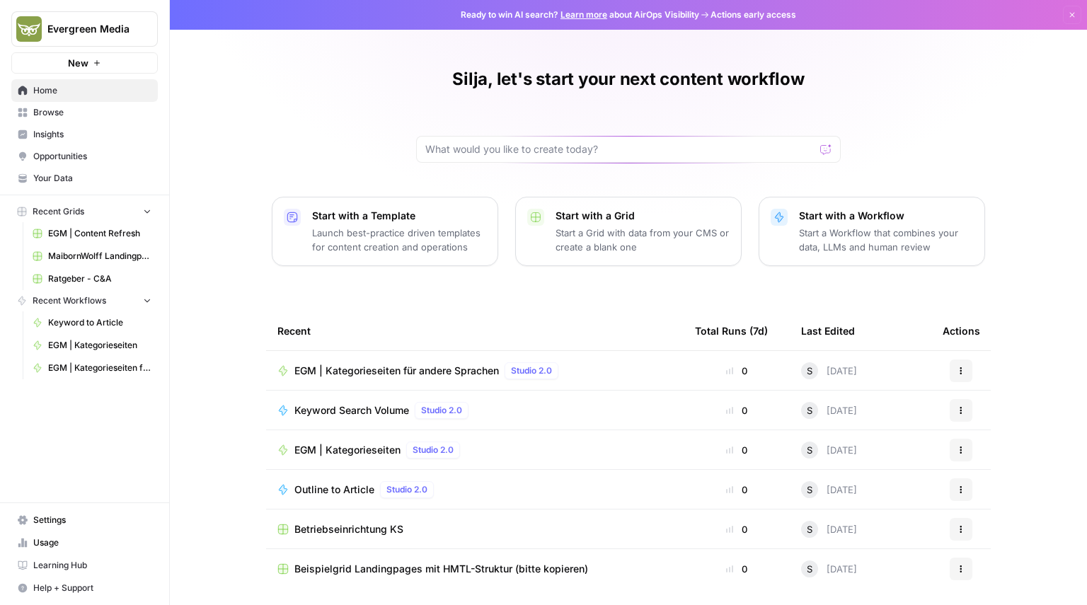
click at [68, 173] on span "Your Data" at bounding box center [92, 178] width 118 height 13
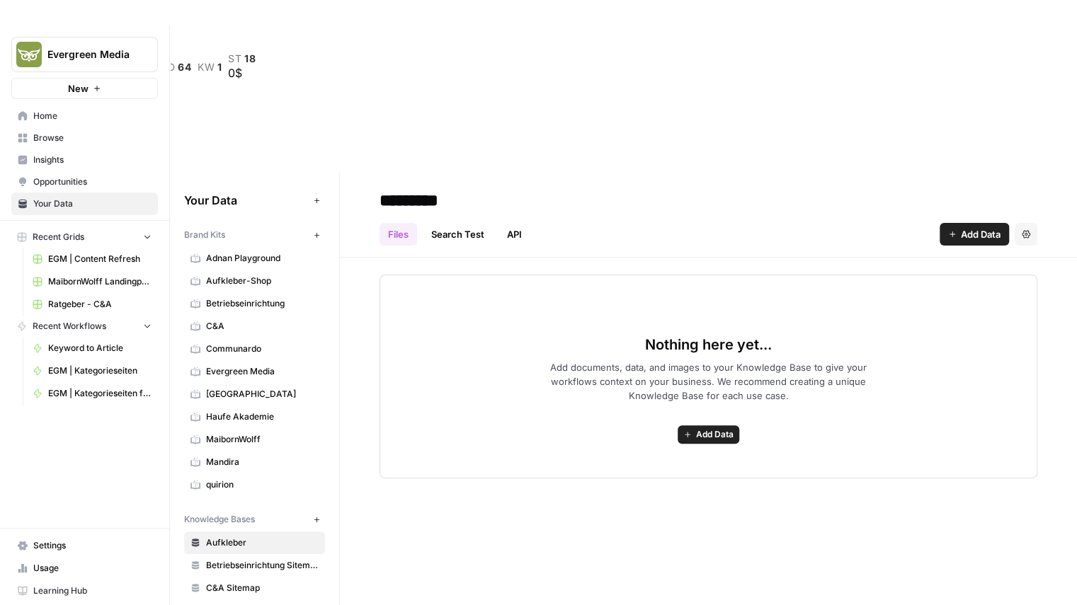
click at [99, 207] on span "Your Data" at bounding box center [92, 204] width 118 height 13
click at [245, 365] on span "Evergreen Media" at bounding box center [262, 371] width 113 height 13
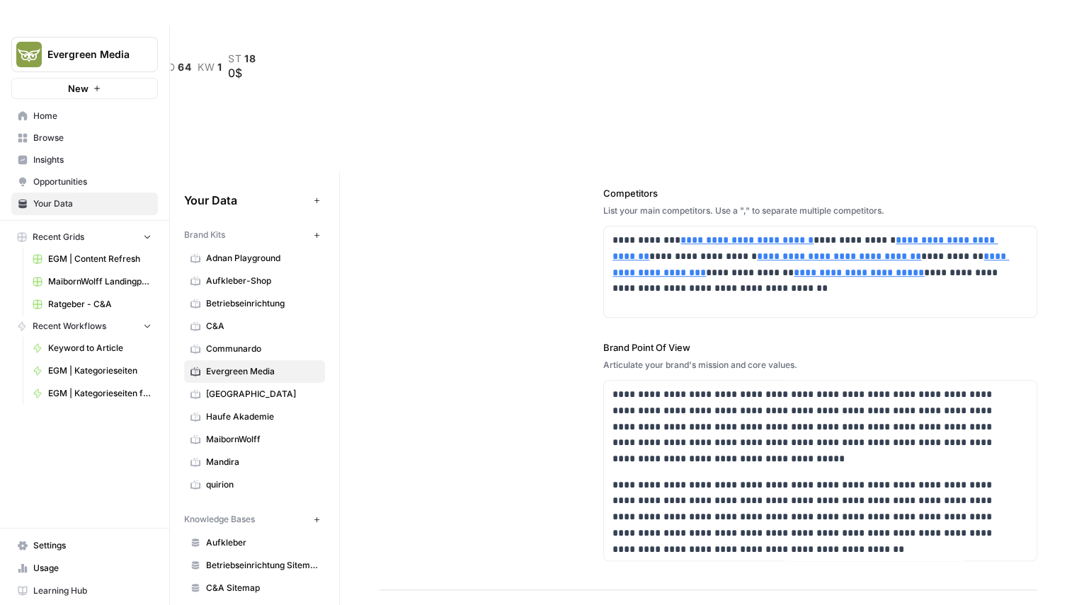
scroll to position [661, 0]
type input "https://www.animalz.co/"
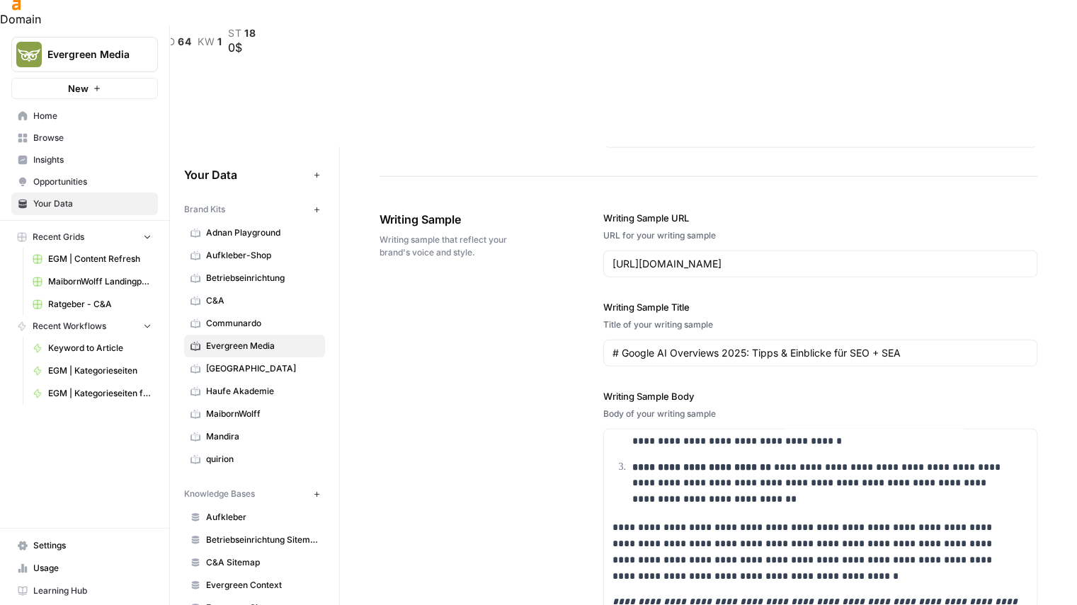
scroll to position [2021, 0]
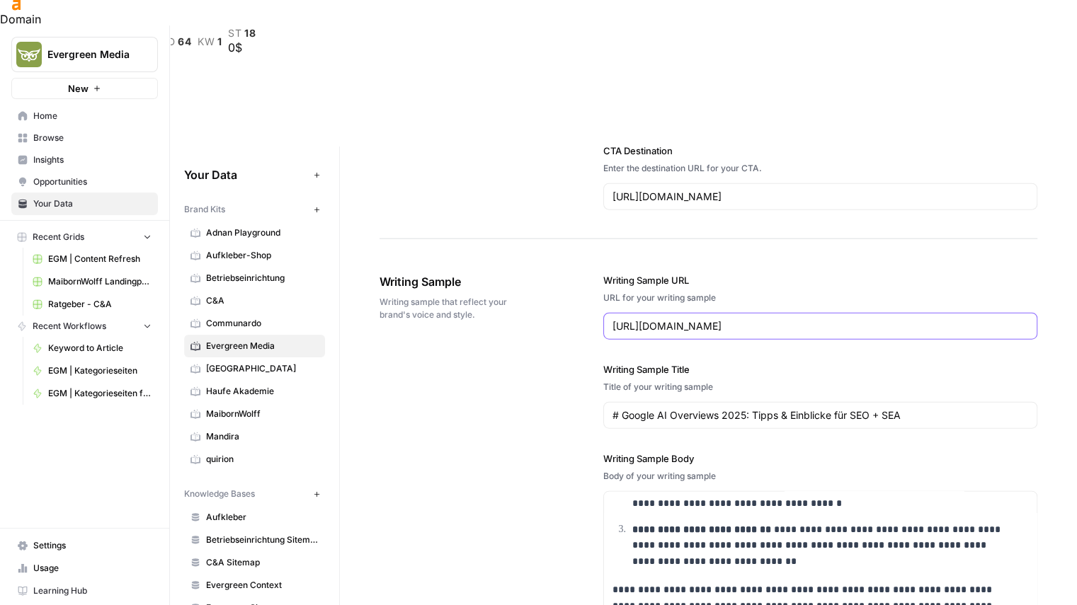
click at [748, 319] on input "https://www.evergreen.media/ratgeber/google-ki-uebersichten/" at bounding box center [820, 326] width 416 height 14
click at [579, 245] on div "**********" at bounding box center [708, 595] width 658 height 700
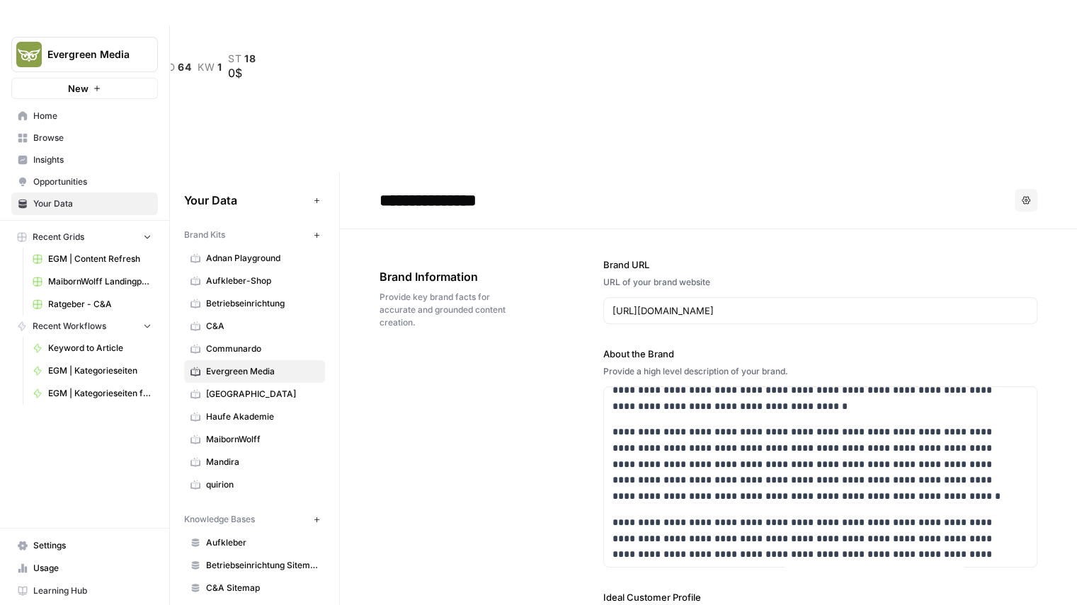
scroll to position [50, 0]
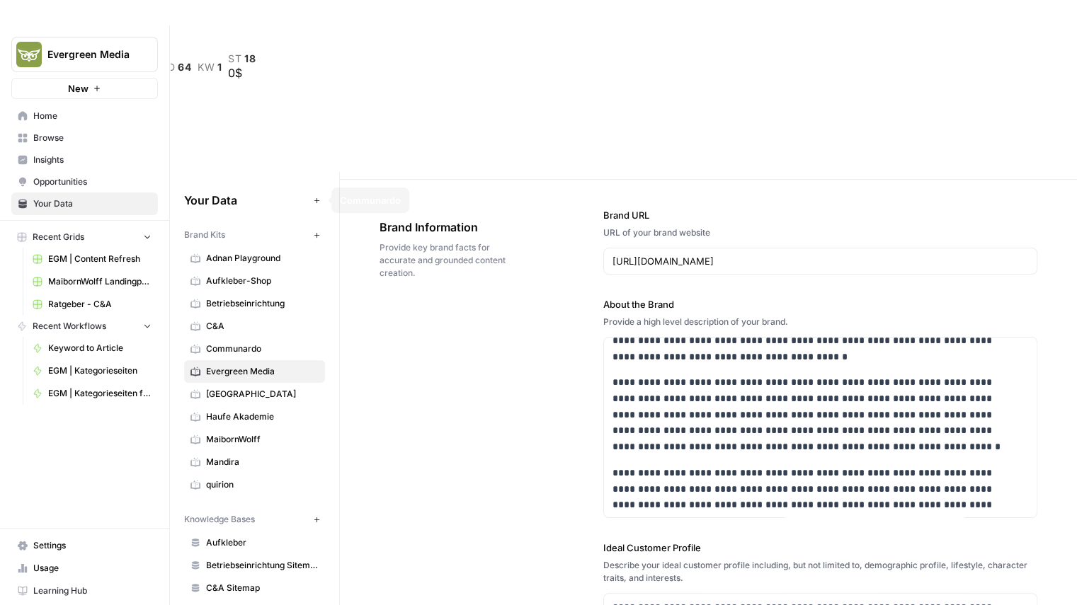
click at [94, 134] on span "Browse" at bounding box center [92, 138] width 118 height 13
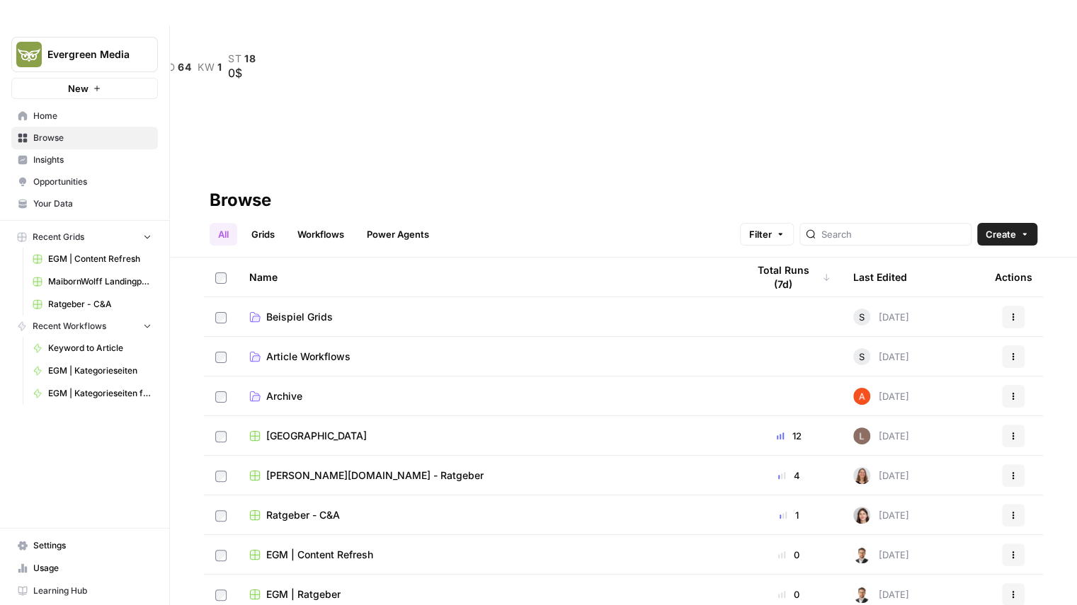
click at [316, 223] on link "Workflows" at bounding box center [321, 234] width 64 height 23
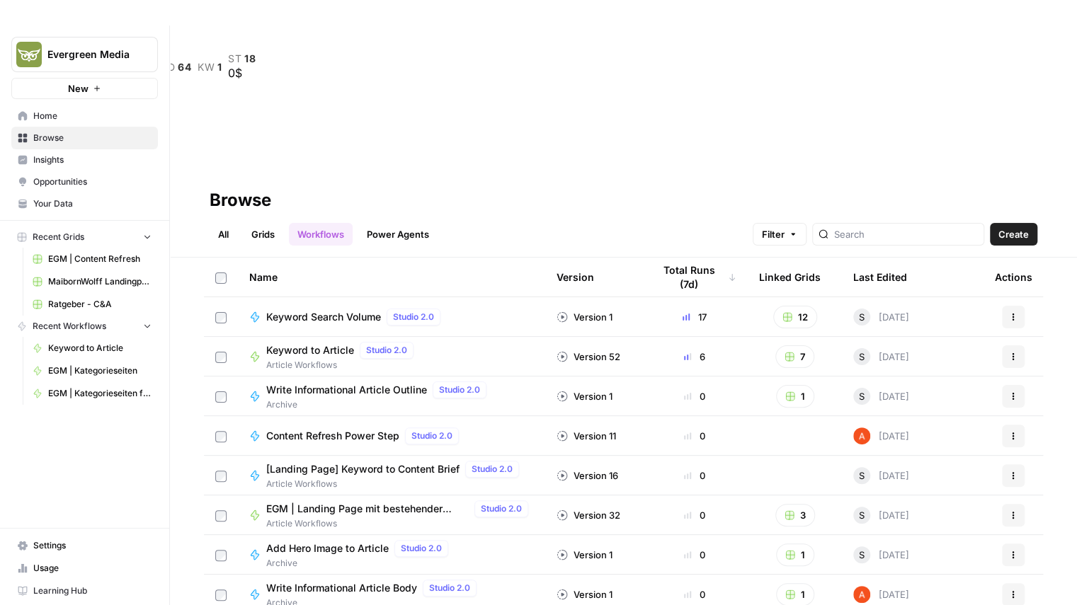
click at [261, 223] on link "Grids" at bounding box center [263, 234] width 40 height 23
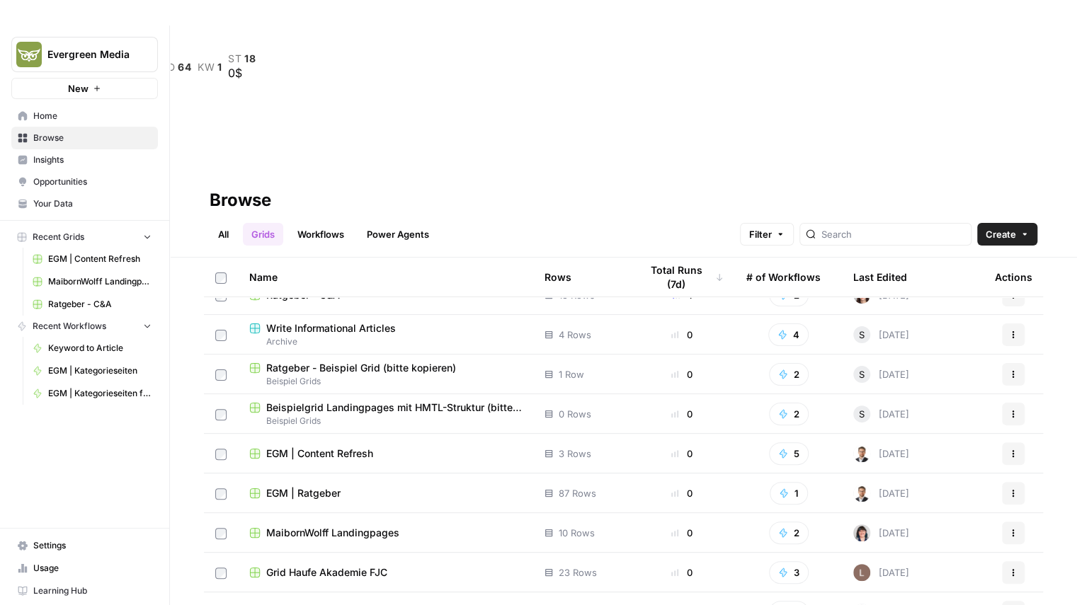
scroll to position [106, 0]
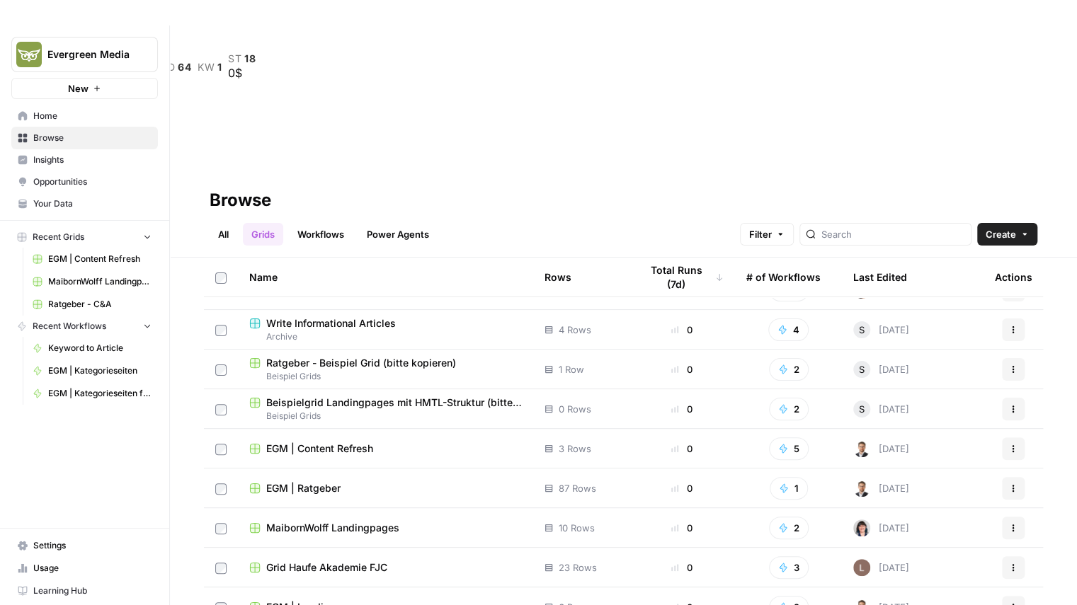
click at [312, 481] on span "EGM | Ratgeber" at bounding box center [303, 488] width 74 height 14
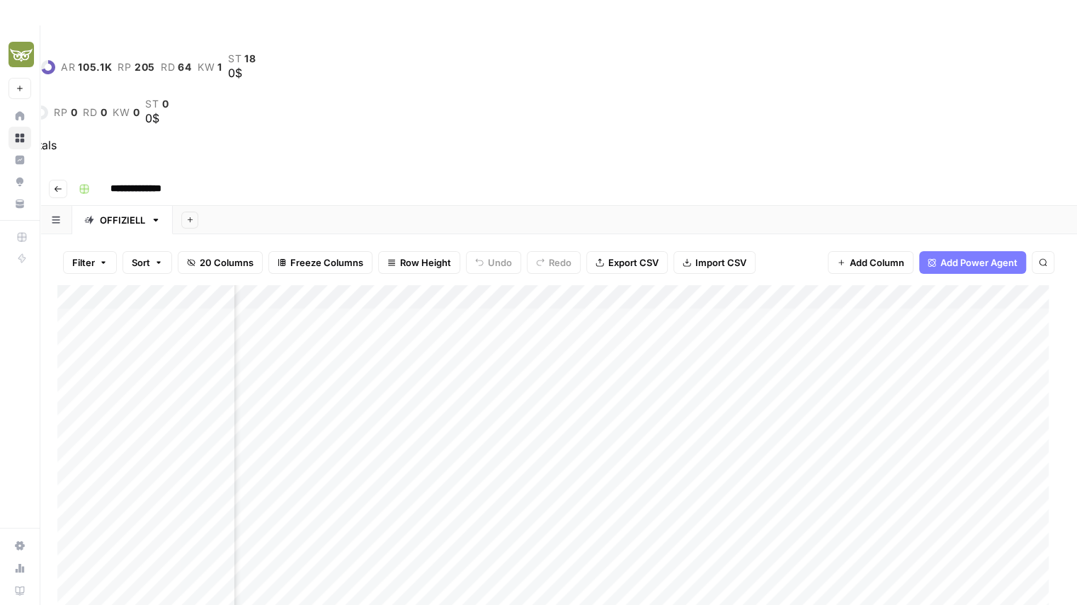
scroll to position [0, 82]
click at [57, 186] on icon "button" at bounding box center [58, 189] width 7 height 6
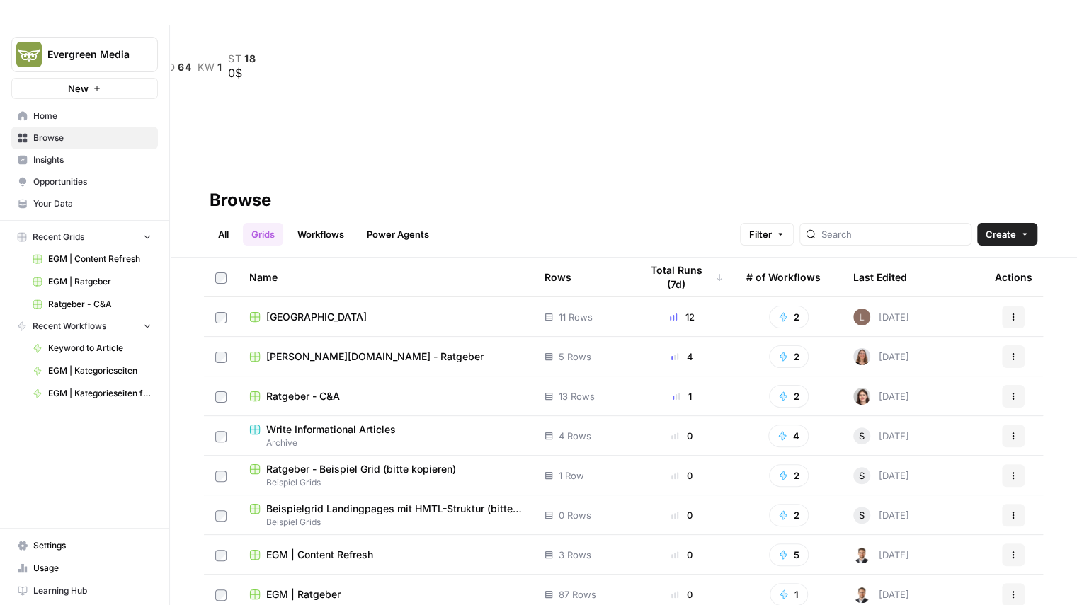
click at [344, 310] on span "Fort Malakoff Klinik" at bounding box center [316, 317] width 101 height 14
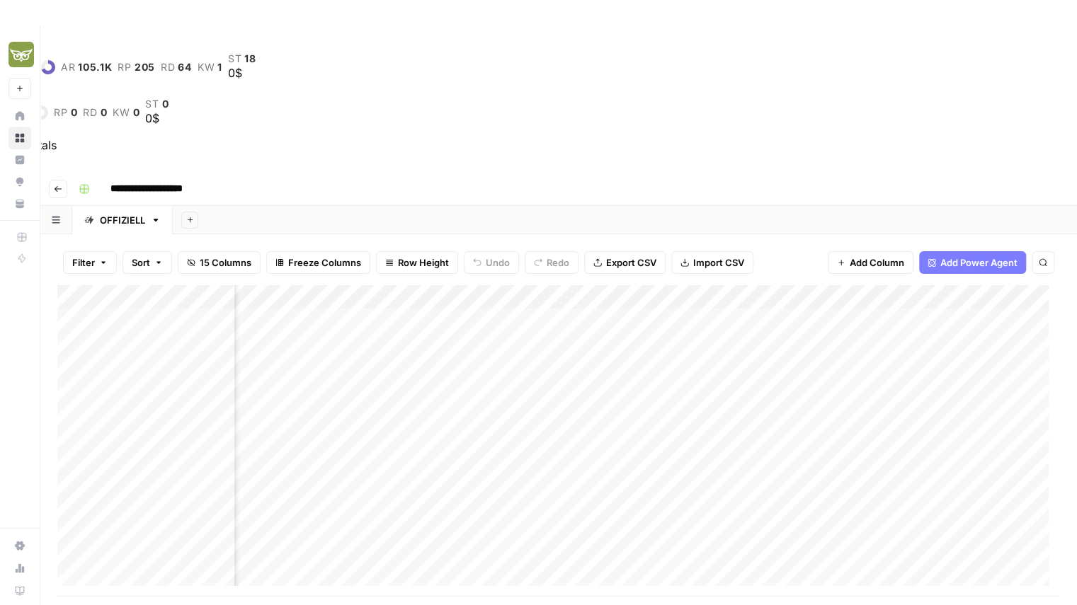
scroll to position [0, 667]
click at [457, 285] on div "Add Column" at bounding box center [558, 441] width 1003 height 312
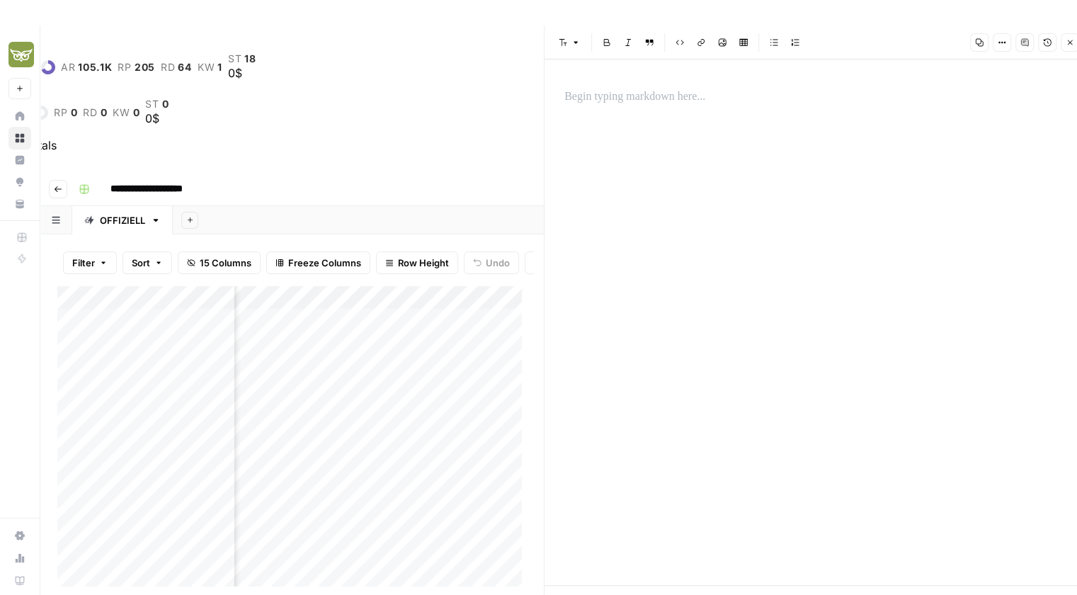
click at [639, 121] on div at bounding box center [816, 321] width 520 height 525
click at [624, 88] on p at bounding box center [815, 97] width 503 height 18
click at [1070, 42] on icon "button" at bounding box center [1070, 42] width 5 height 5
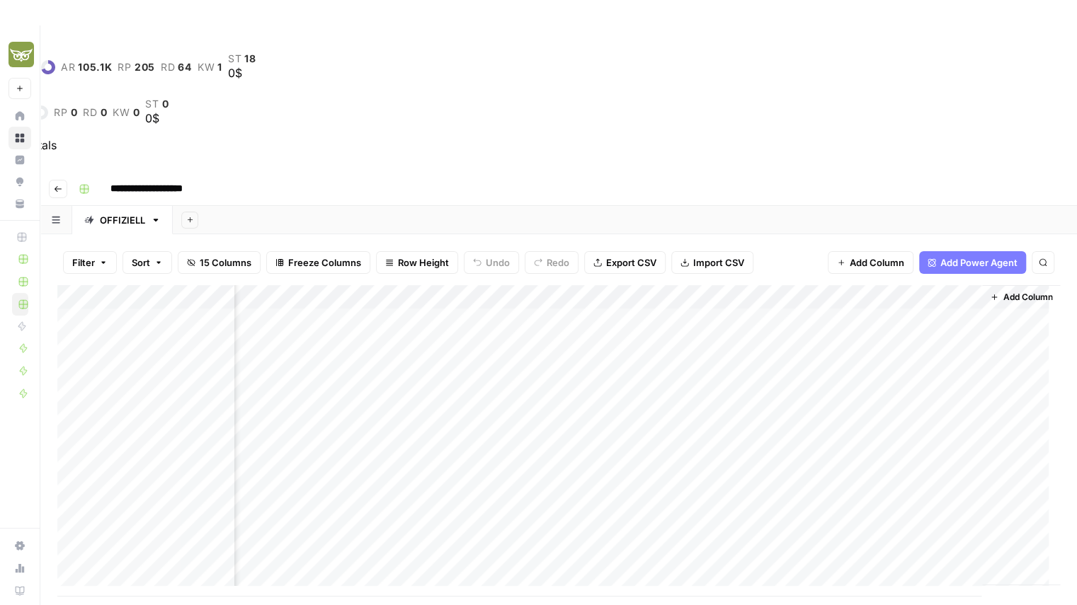
scroll to position [0, 751]
click at [771, 285] on div "Add Column" at bounding box center [558, 441] width 1003 height 312
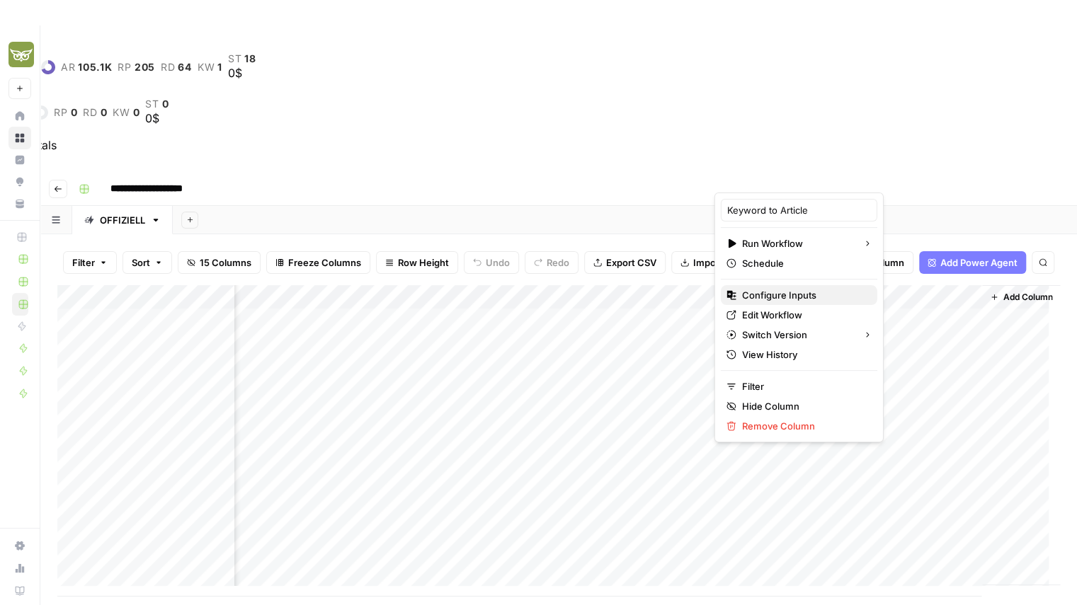
click at [772, 294] on span "Configure Inputs" at bounding box center [804, 295] width 124 height 14
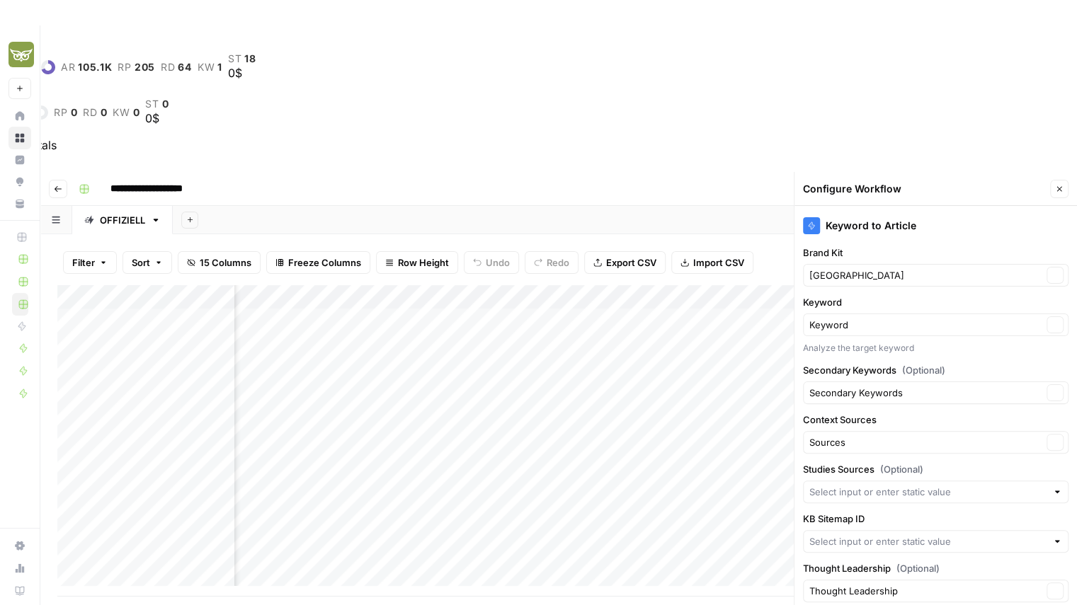
type input "Fort Malakoff Klinik"
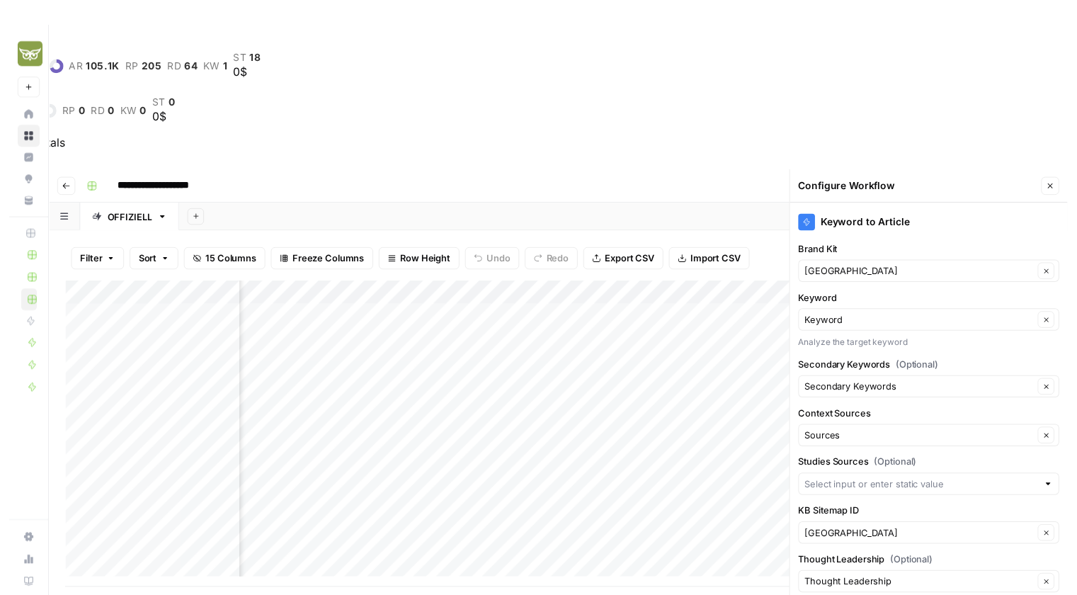
scroll to position [25, 0]
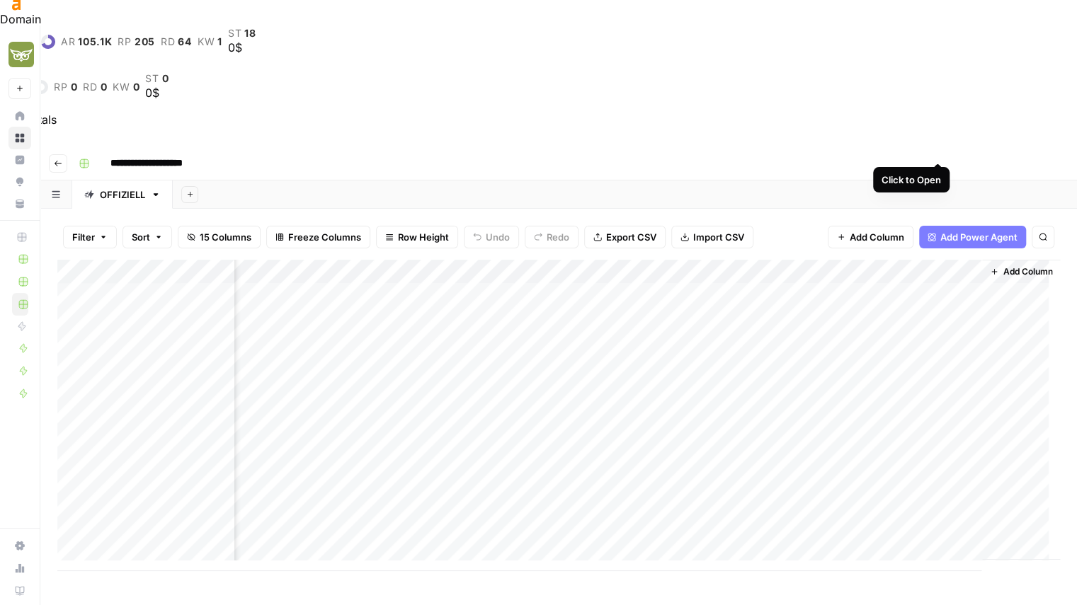
click at [938, 260] on div "Add Column" at bounding box center [558, 416] width 1003 height 312
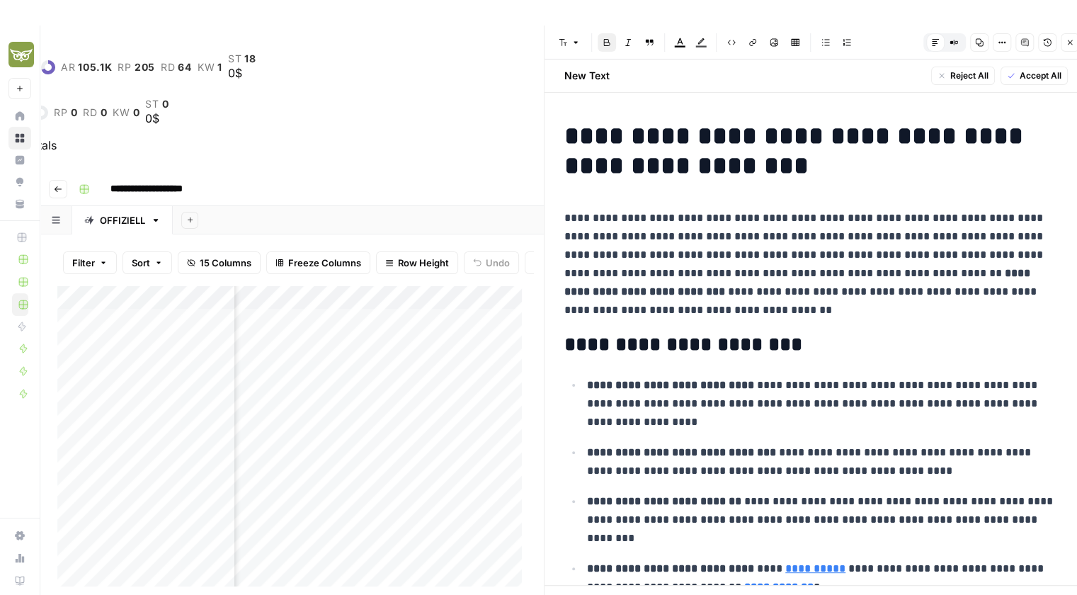
click at [1072, 40] on icon "button" at bounding box center [1070, 42] width 8 height 8
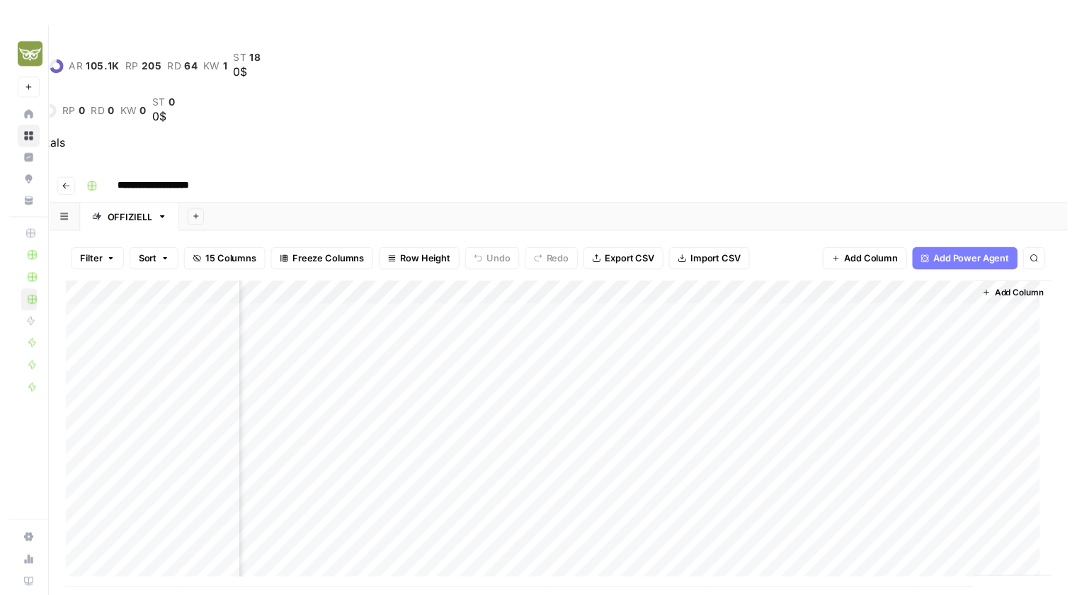
scroll to position [0, 750]
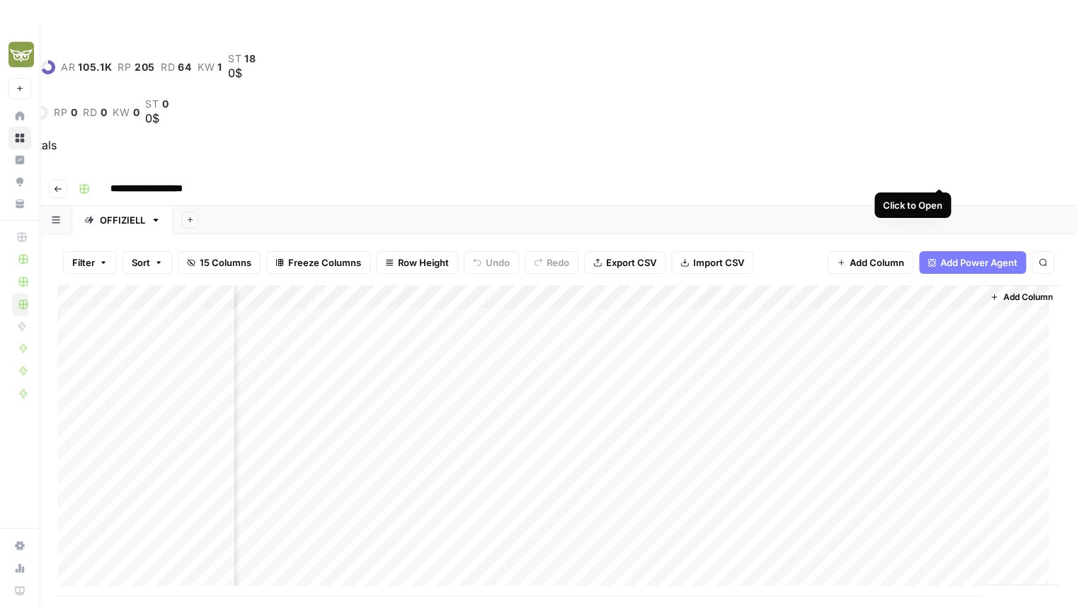
click at [937, 285] on div "Add Column" at bounding box center [558, 441] width 1003 height 312
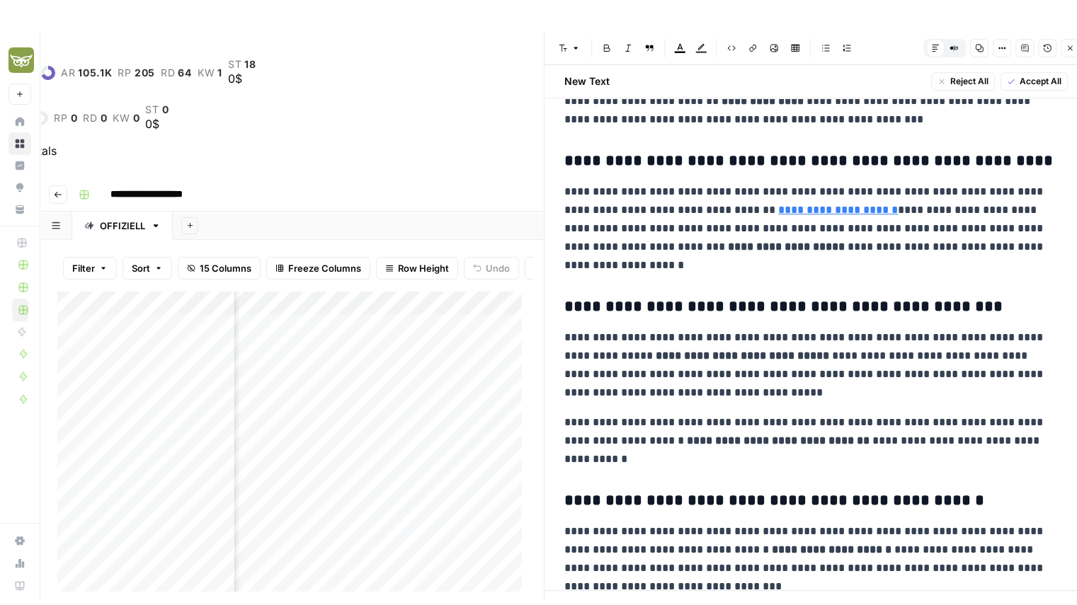
scroll to position [1250, 0]
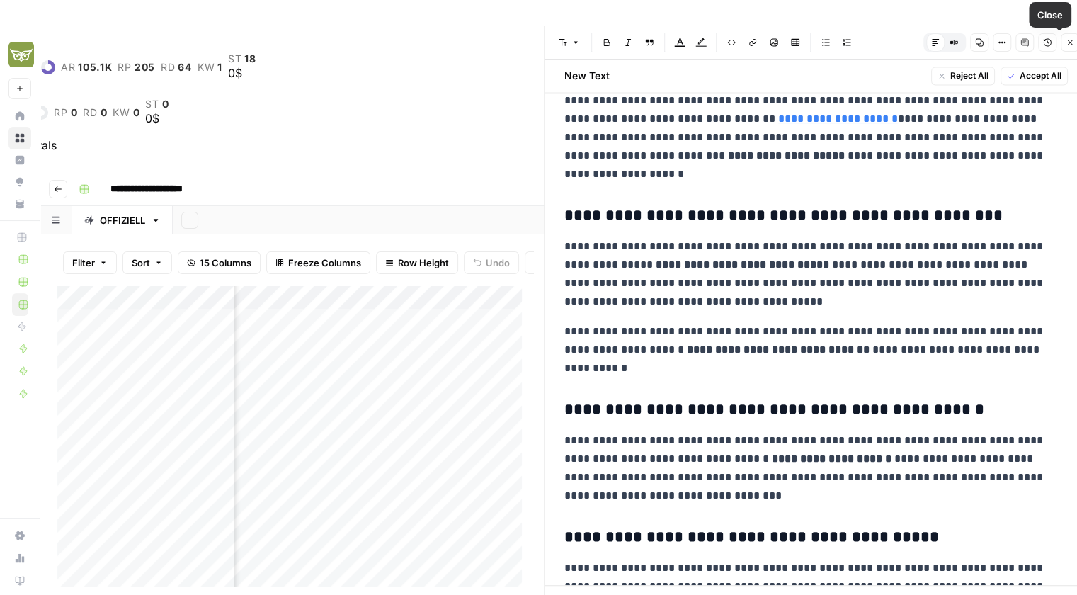
click at [1063, 45] on button "Close" at bounding box center [1070, 42] width 18 height 18
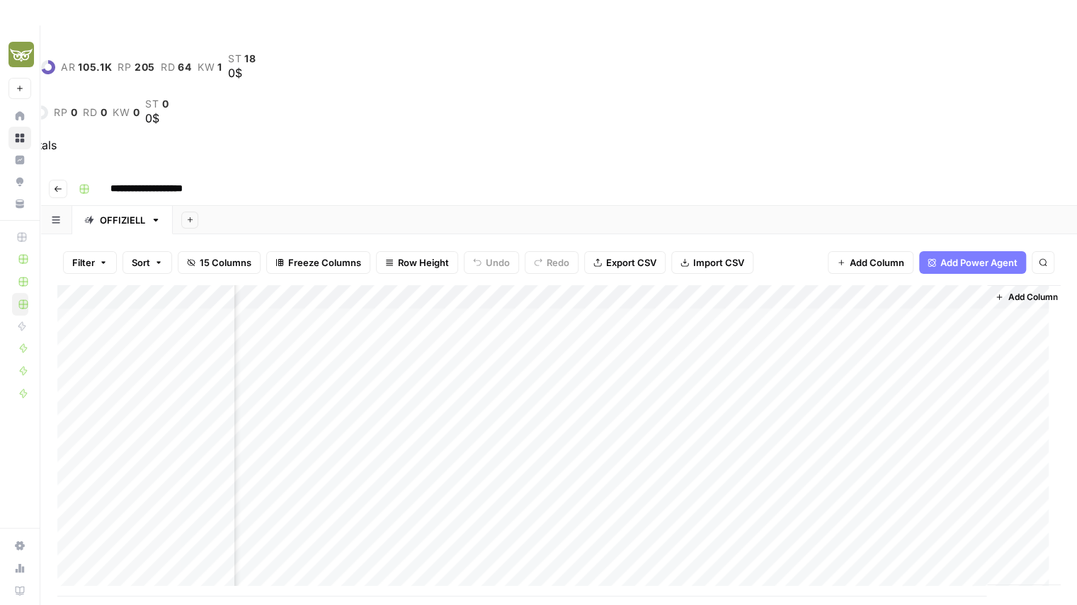
scroll to position [0, 751]
click at [59, 185] on icon "button" at bounding box center [58, 189] width 8 height 8
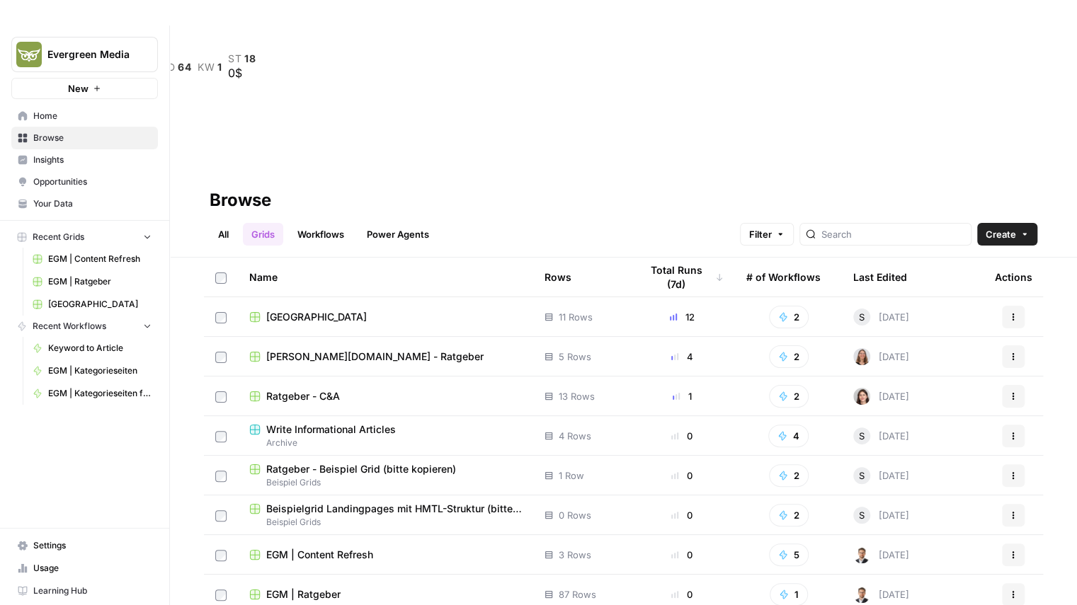
click at [327, 223] on link "Workflows" at bounding box center [321, 234] width 64 height 23
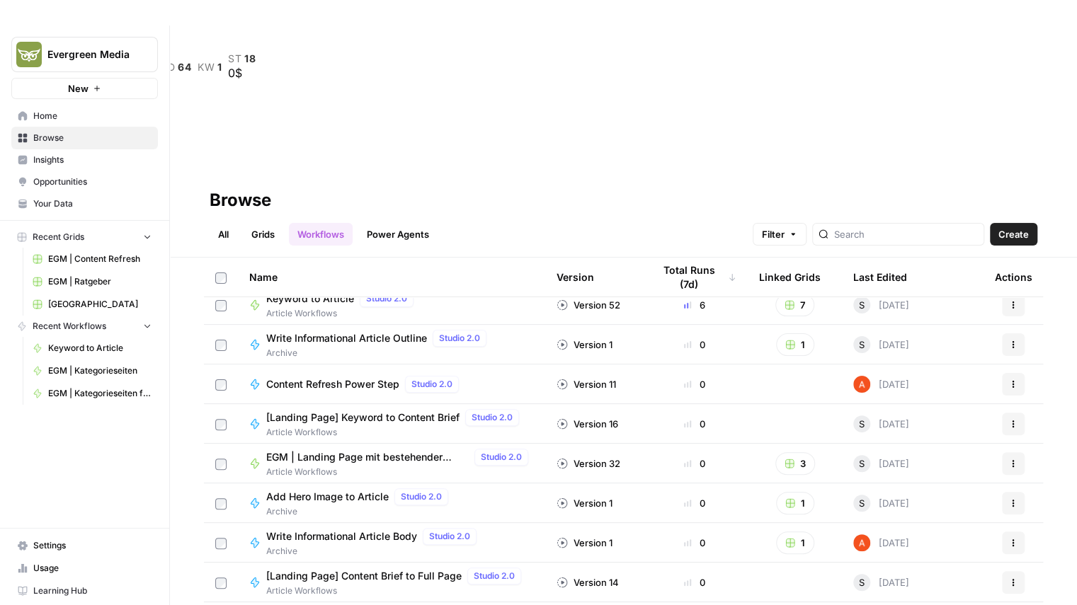
scroll to position [53, 0]
click at [263, 223] on link "Grids" at bounding box center [263, 234] width 40 height 23
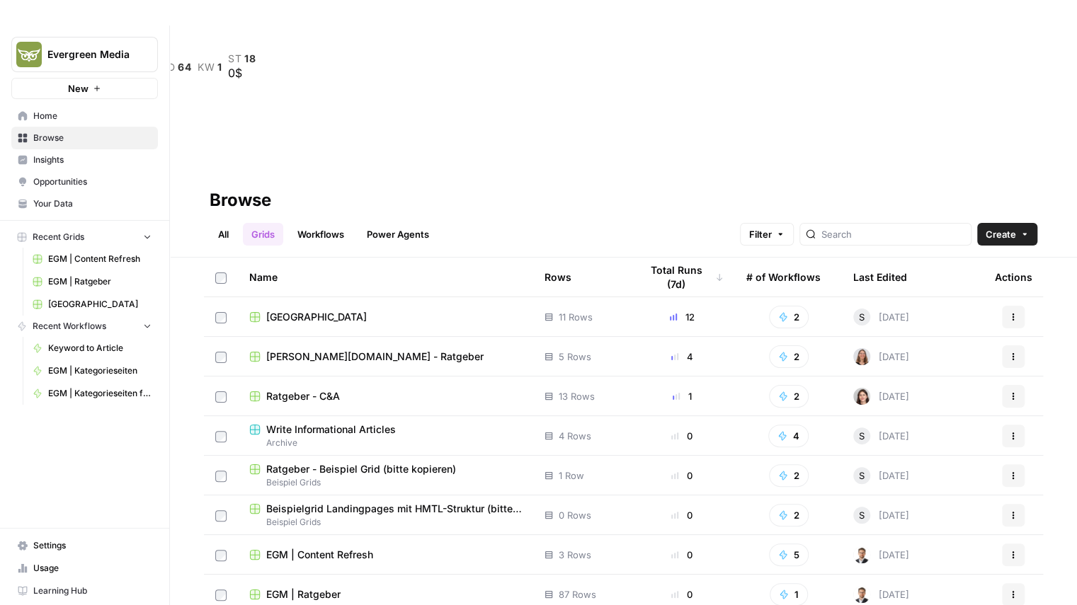
click at [322, 310] on span "Fort Malakoff Klinik" at bounding box center [316, 317] width 101 height 14
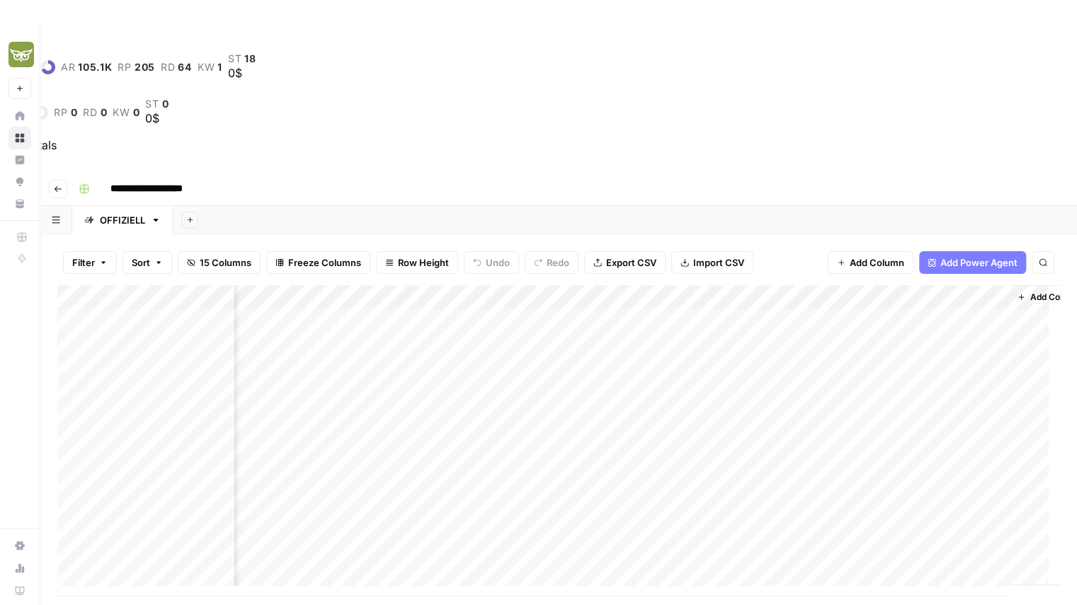
scroll to position [0, 751]
click at [59, 185] on icon "button" at bounding box center [58, 189] width 8 height 8
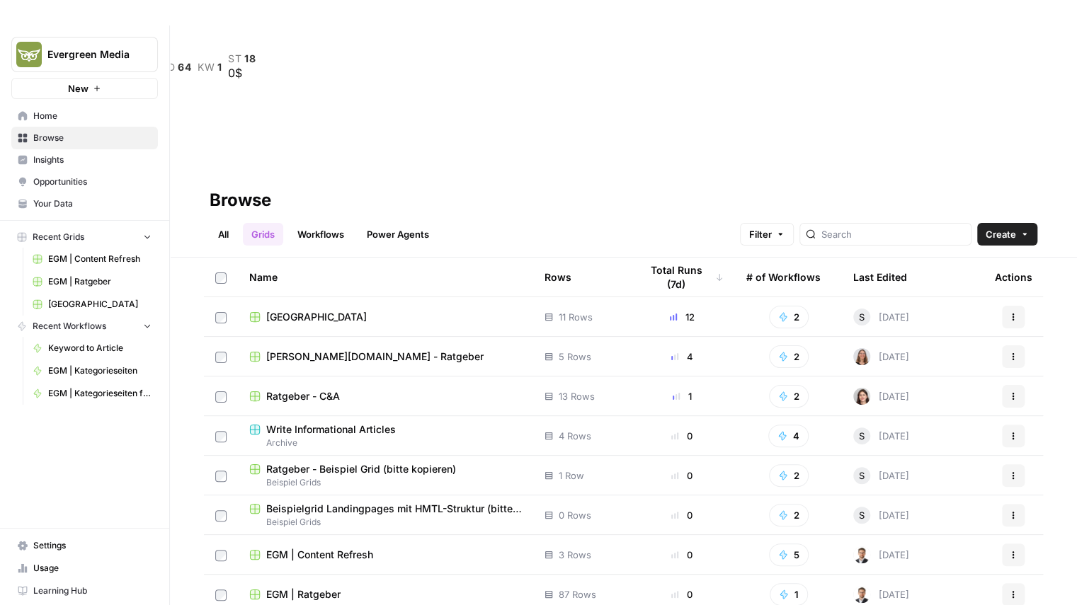
click at [235, 223] on link "All" at bounding box center [224, 234] width 28 height 23
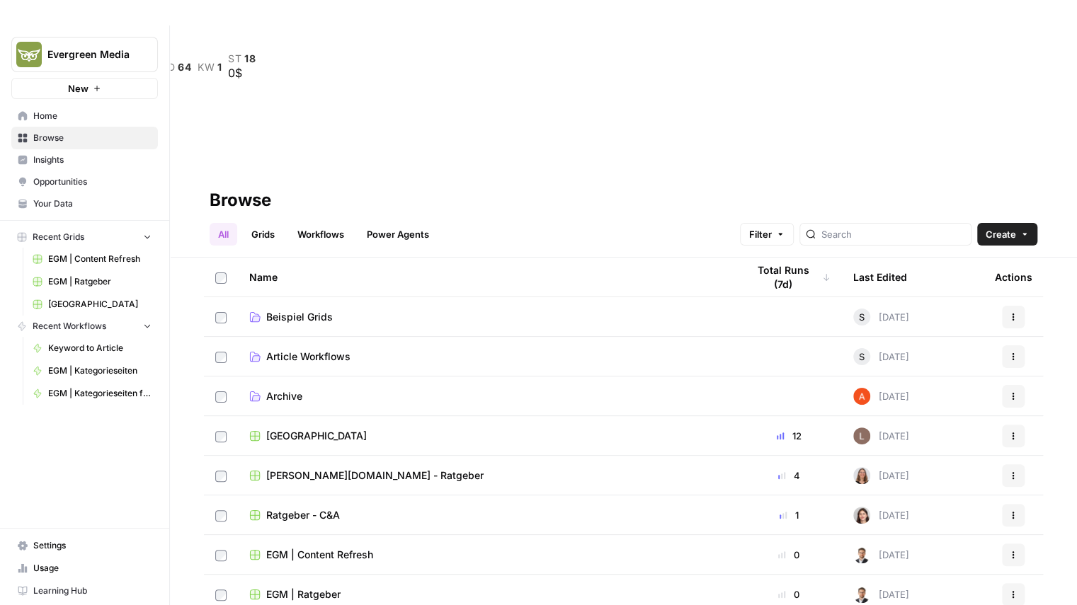
click at [269, 223] on link "Grids" at bounding box center [263, 234] width 40 height 23
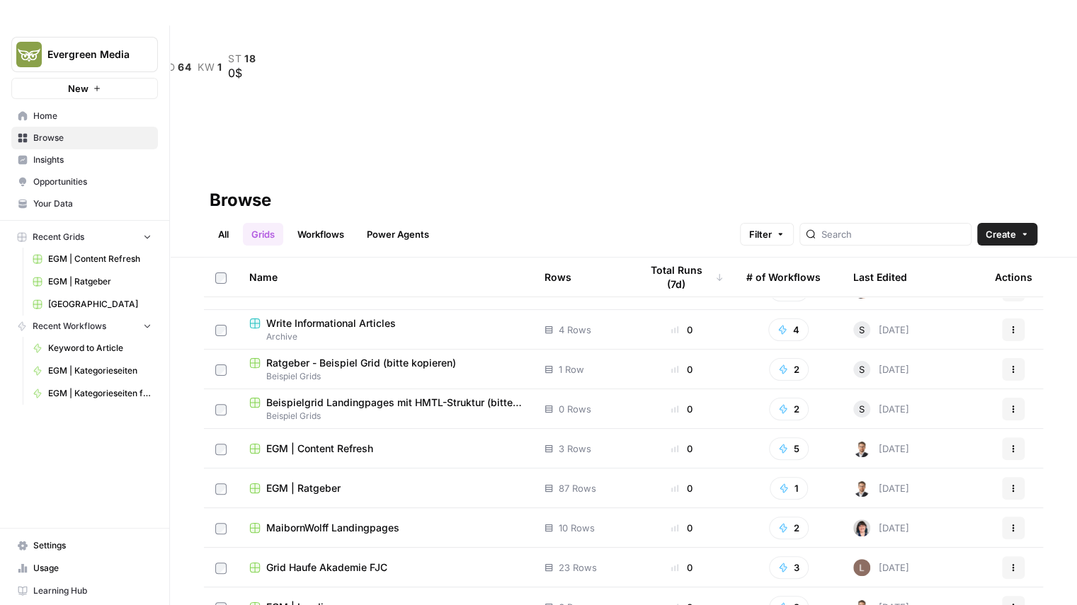
scroll to position [106, 0]
click at [326, 600] on span "EGM | Landingpages" at bounding box center [315, 607] width 99 height 14
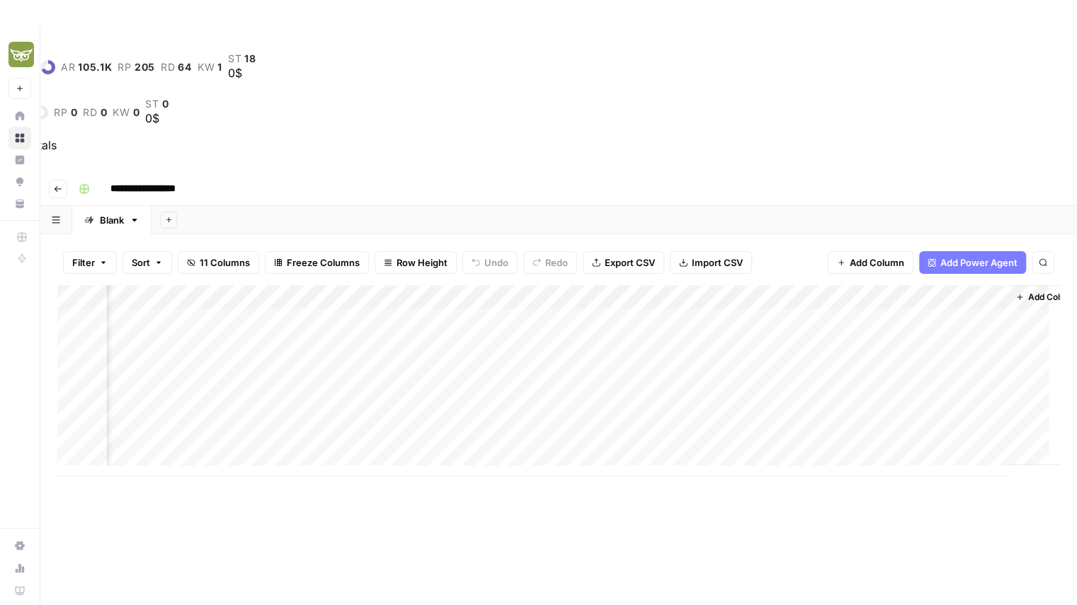
scroll to position [0, 511]
click at [668, 285] on div "Add Column" at bounding box center [558, 380] width 1003 height 191
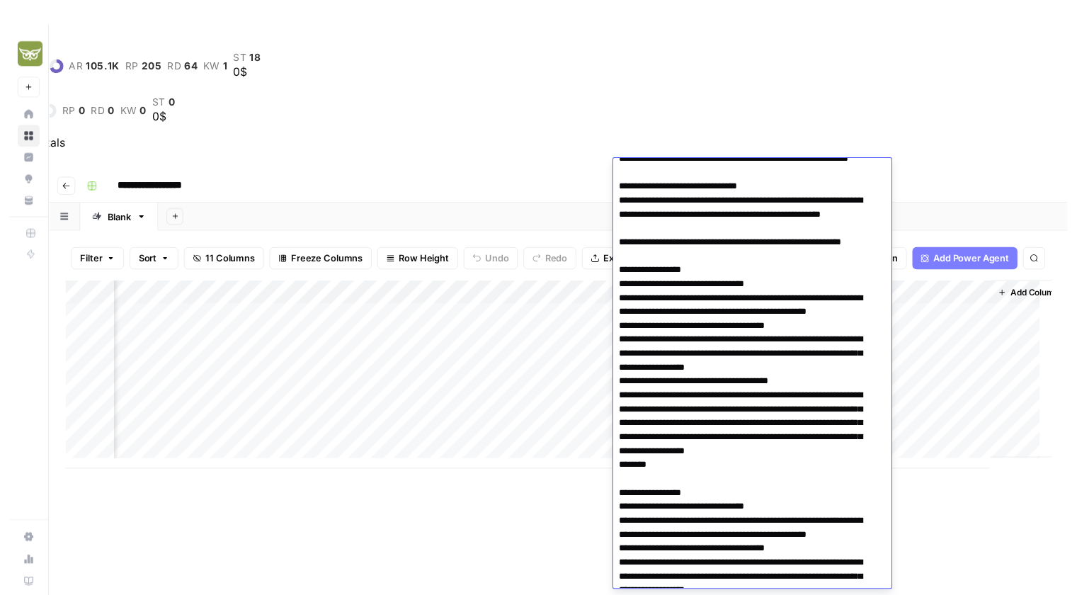
scroll to position [0, 0]
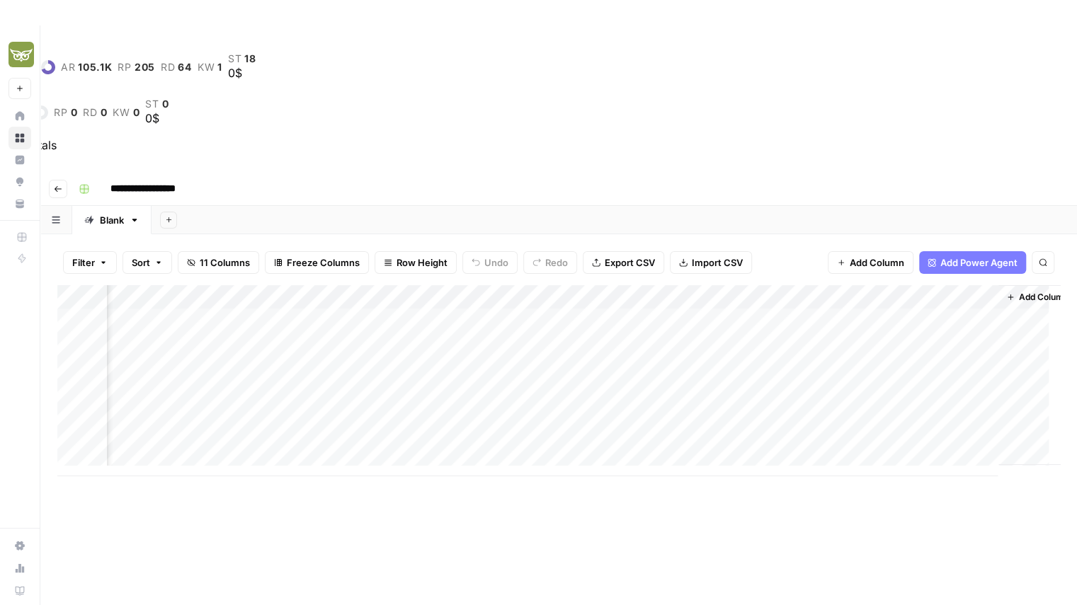
click at [520, 406] on div "Add Column" at bounding box center [558, 508] width 1003 height 446
click at [982, 285] on div "Add Column" at bounding box center [558, 380] width 1003 height 191
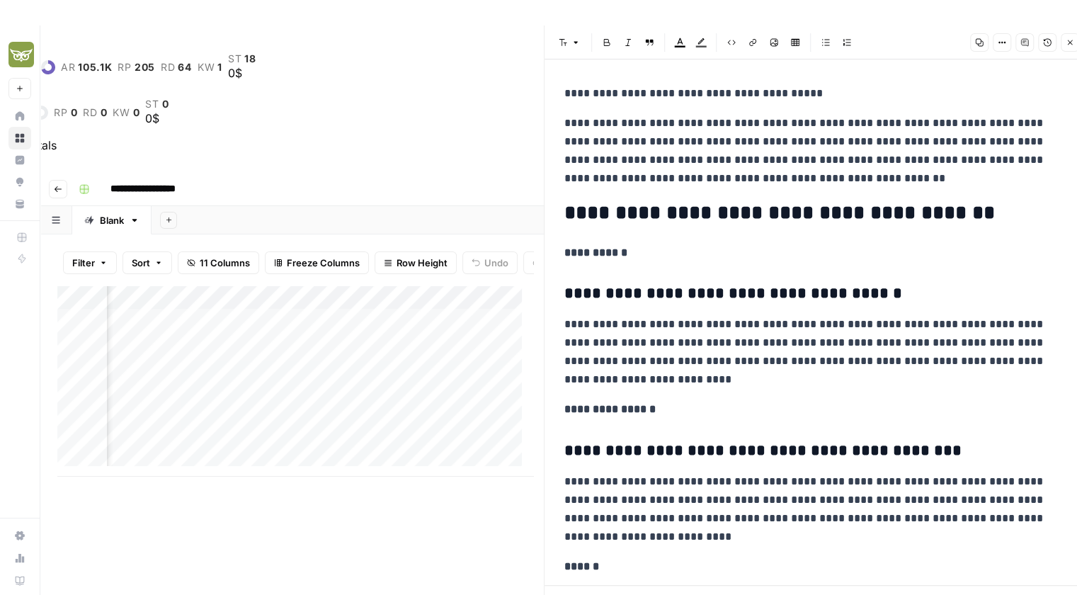
scroll to position [59, 0]
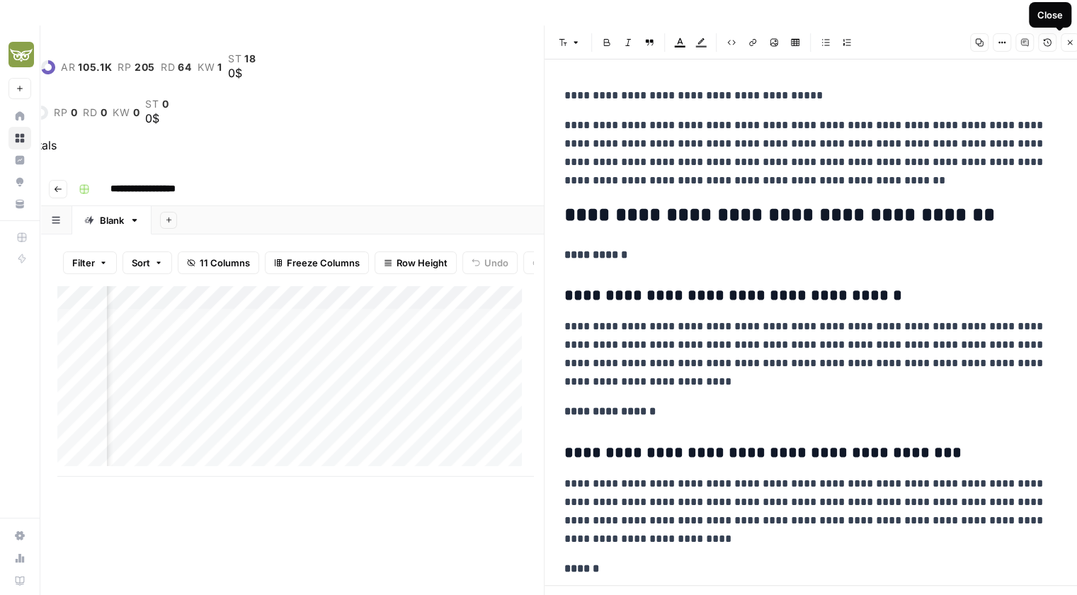
click at [1070, 45] on icon "button" at bounding box center [1070, 42] width 8 height 8
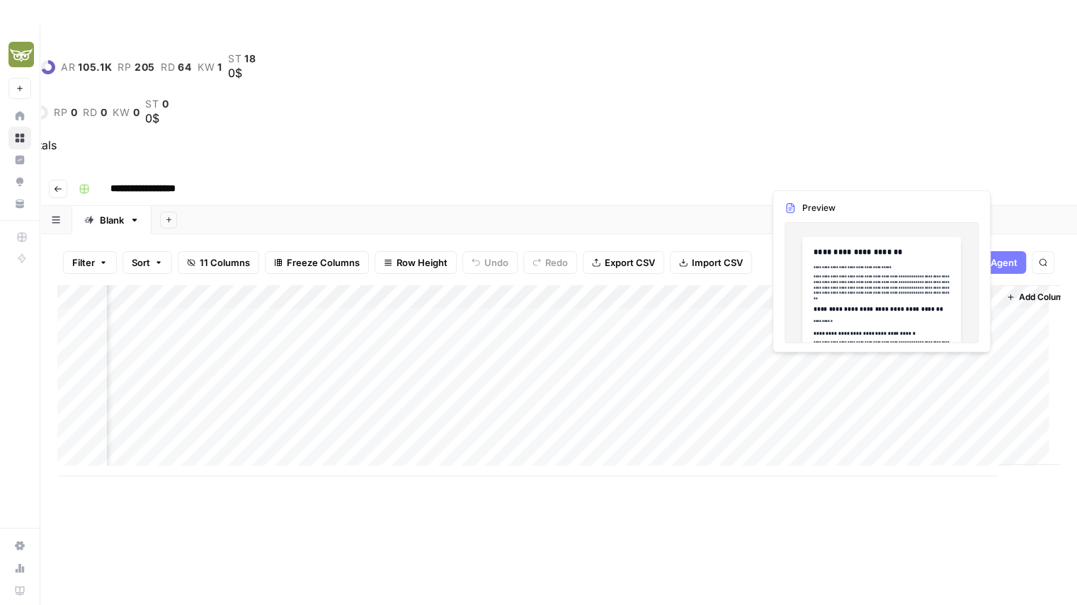
click at [983, 285] on div "Add Column" at bounding box center [558, 380] width 1003 height 191
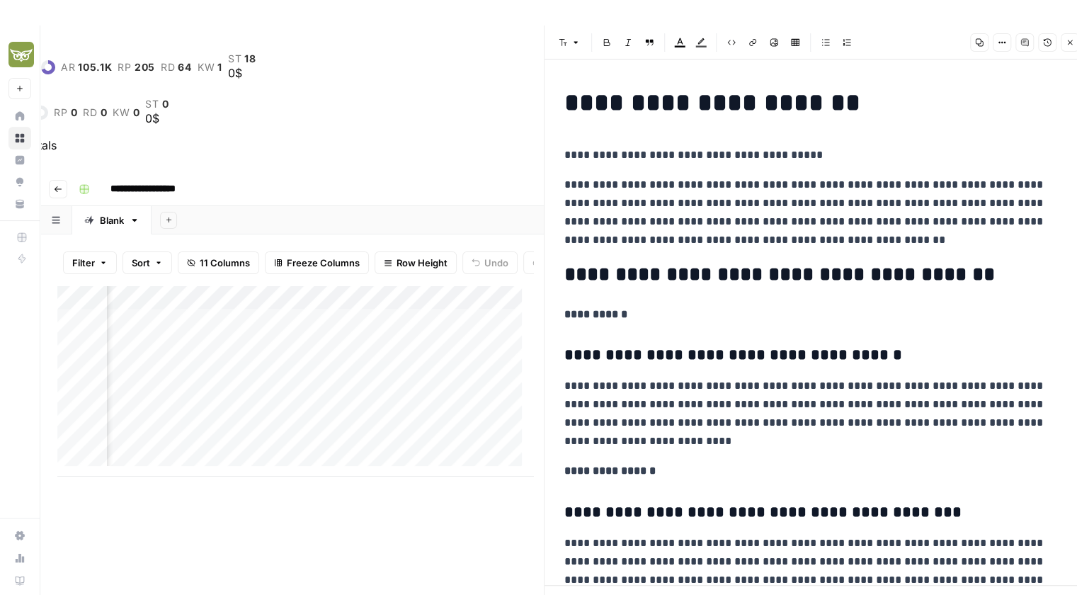
click at [1068, 47] on button "Close" at bounding box center [1070, 42] width 18 height 18
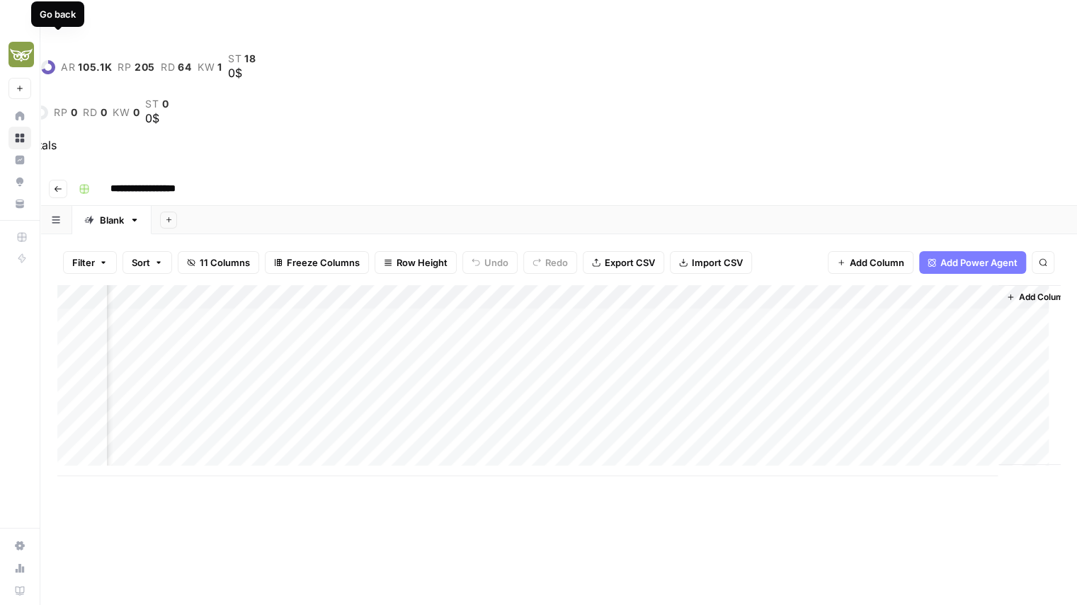
click at [57, 180] on button "Go back" at bounding box center [58, 189] width 18 height 18
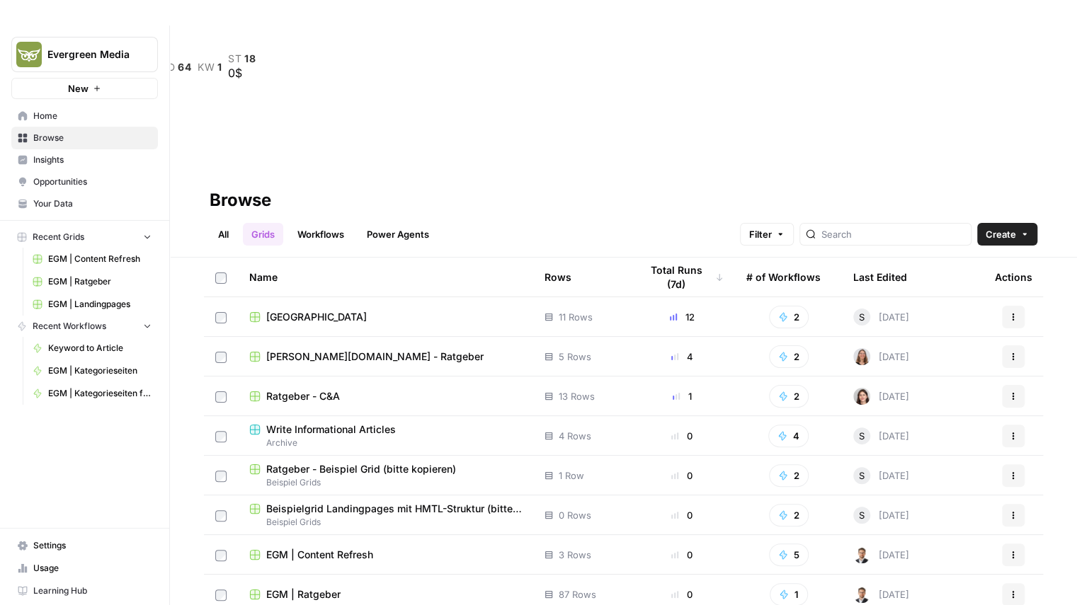
click at [314, 310] on span "Fort Malakoff Klinik" at bounding box center [316, 317] width 101 height 14
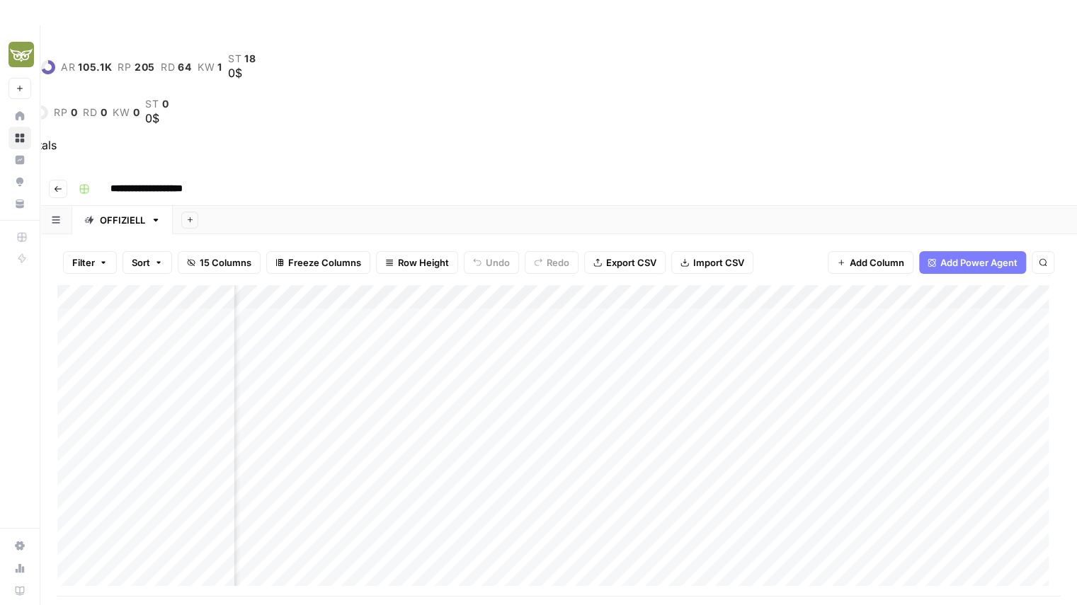
scroll to position [0, 579]
click at [54, 180] on button "Go back" at bounding box center [58, 189] width 18 height 18
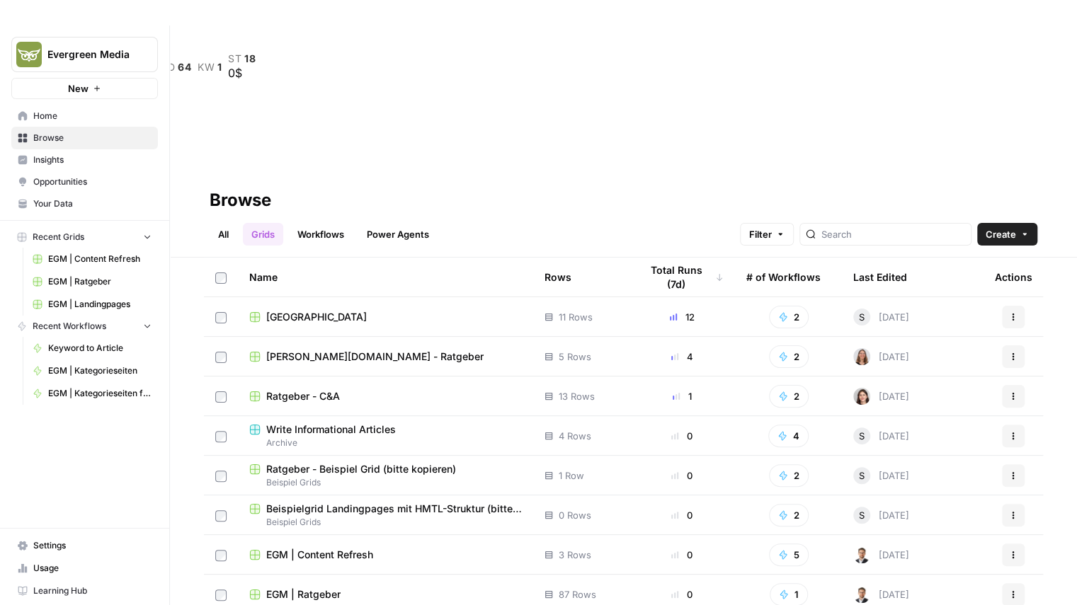
click at [219, 172] on header "Browse All Grids Workflows Power Agents Filter Create" at bounding box center [623, 215] width 907 height 86
click at [222, 223] on link "All" at bounding box center [224, 234] width 28 height 23
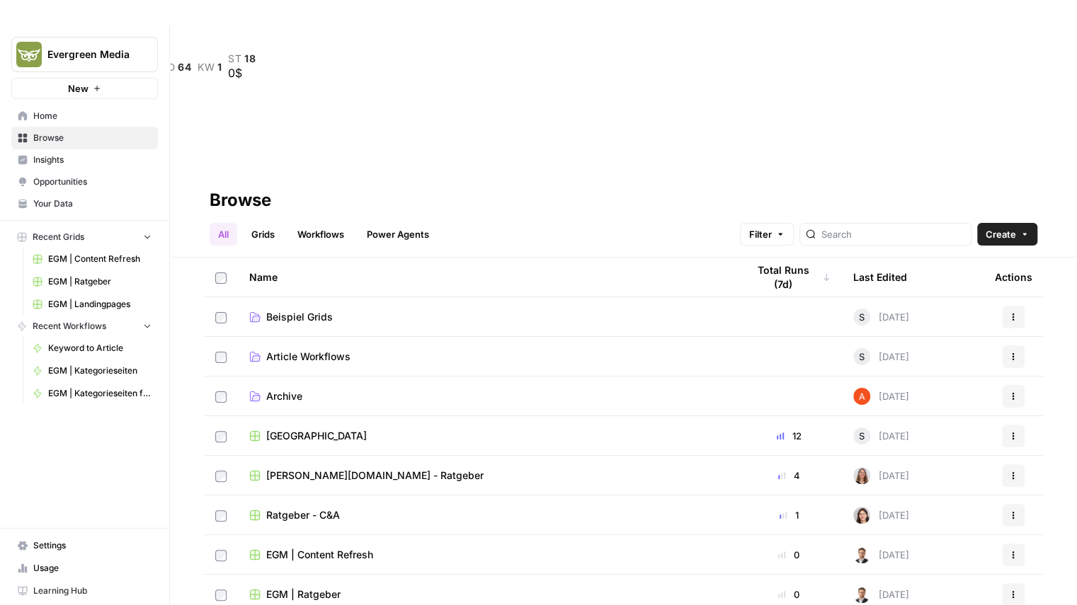
click at [295, 310] on span "Beispiel Grids" at bounding box center [299, 317] width 67 height 14
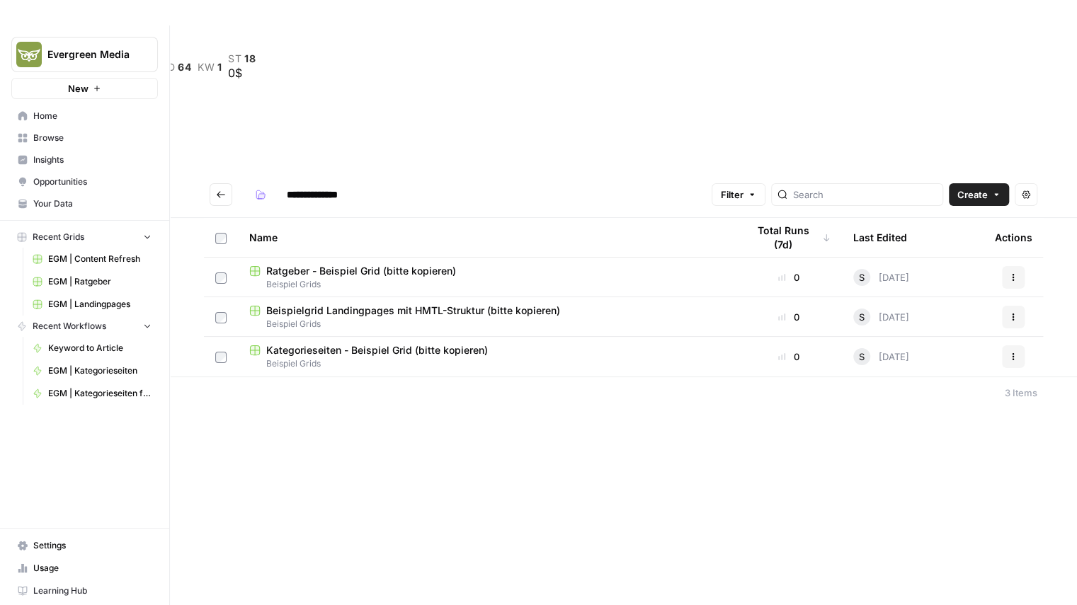
click at [304, 304] on span "Beispielgrid Landingpages mit HMTL-Struktur (bitte kopieren)" at bounding box center [413, 311] width 294 height 14
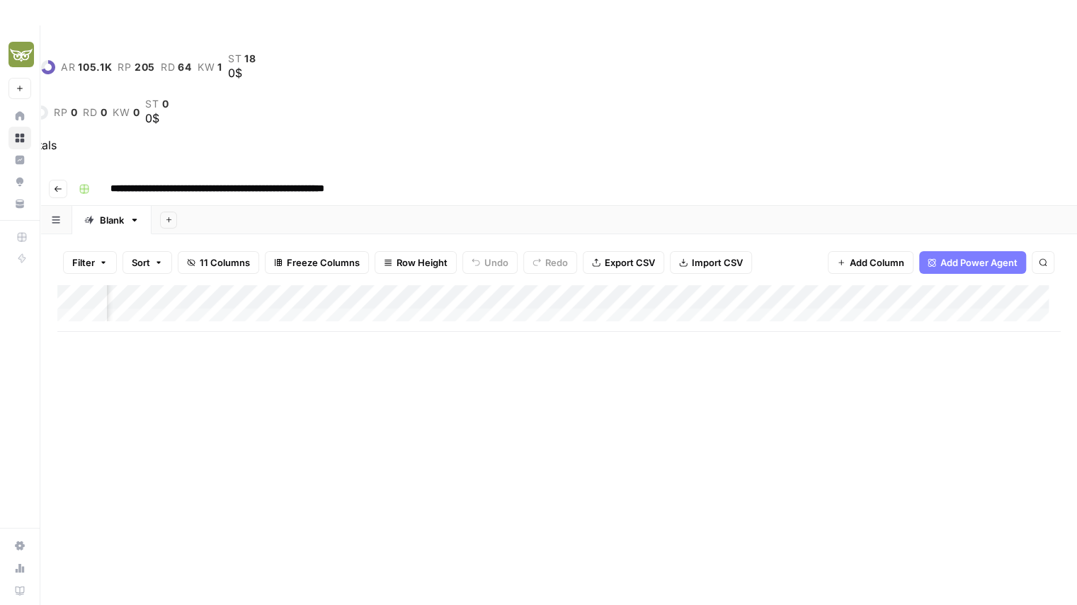
scroll to position [0, 442]
click at [57, 180] on button "Go back" at bounding box center [58, 189] width 18 height 18
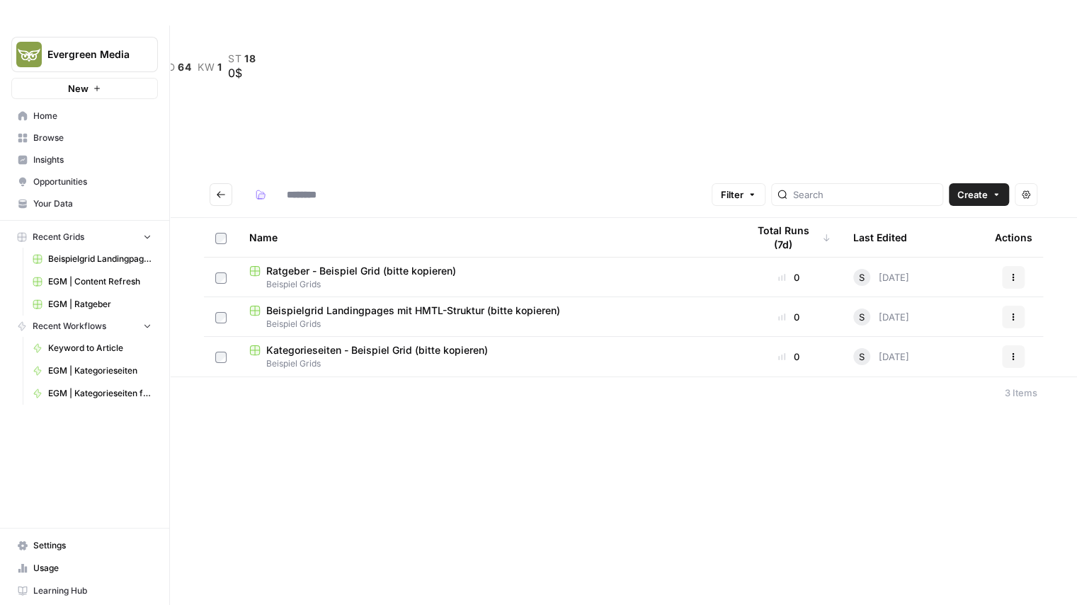
type input "**********"
click at [340, 343] on span "Kategorieseiten - Beispiel Grid (bitte kopieren)" at bounding box center [377, 350] width 222 height 14
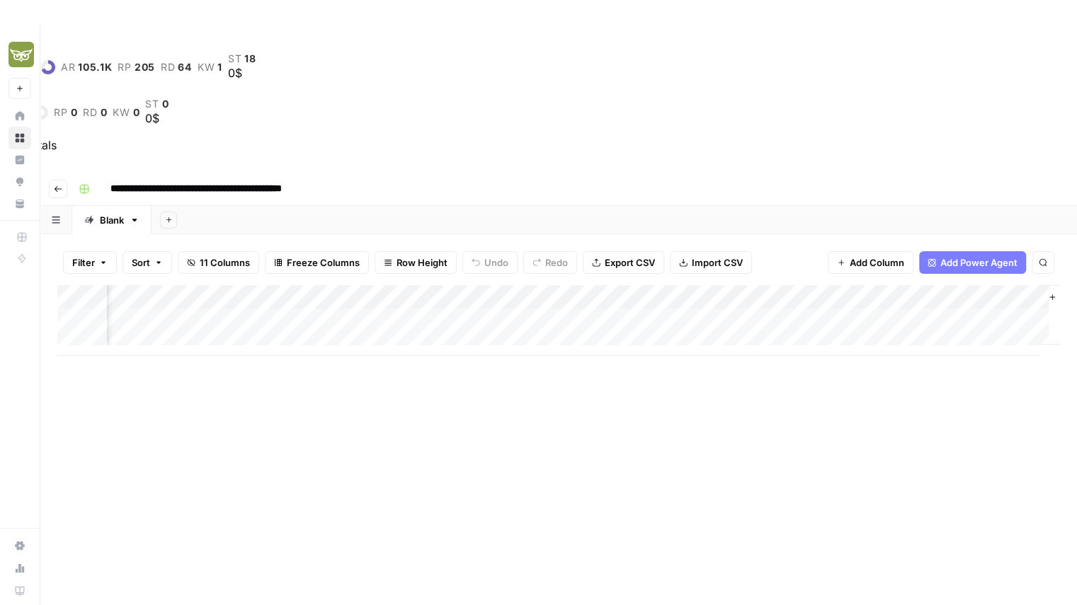
scroll to position [0, 161]
click at [54, 185] on icon "button" at bounding box center [58, 189] width 8 height 8
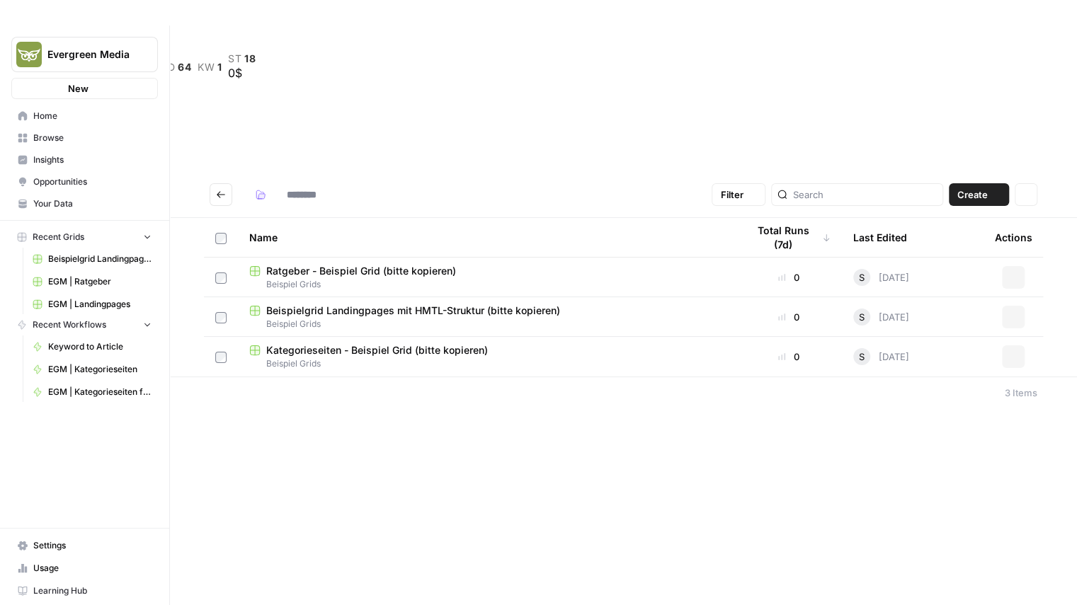
type input "**********"
click at [220, 183] on button "Go back" at bounding box center [221, 194] width 23 height 23
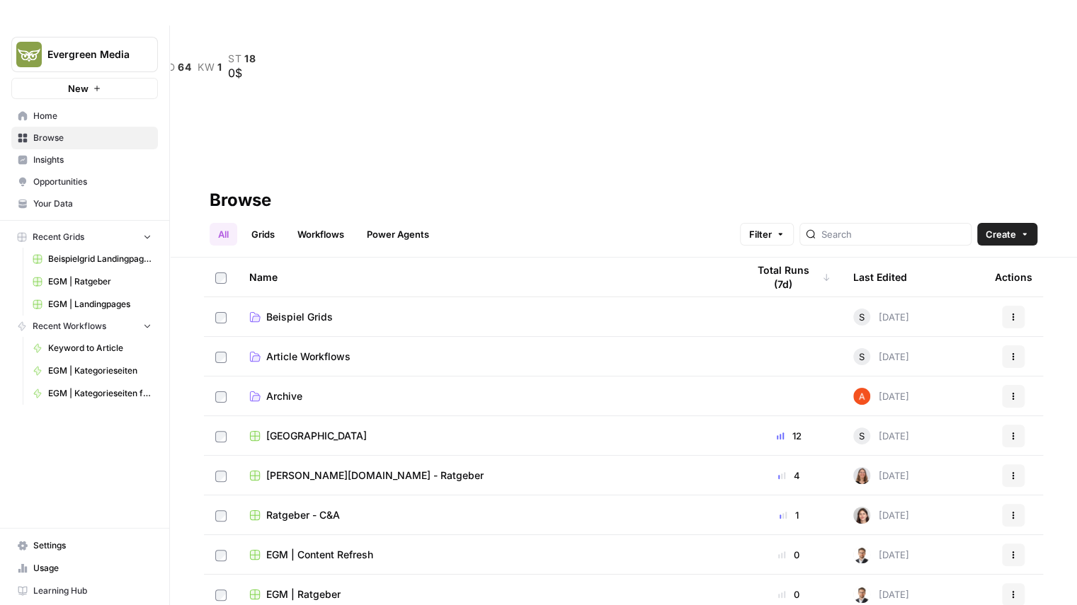
click at [255, 223] on link "Grids" at bounding box center [263, 234] width 40 height 23
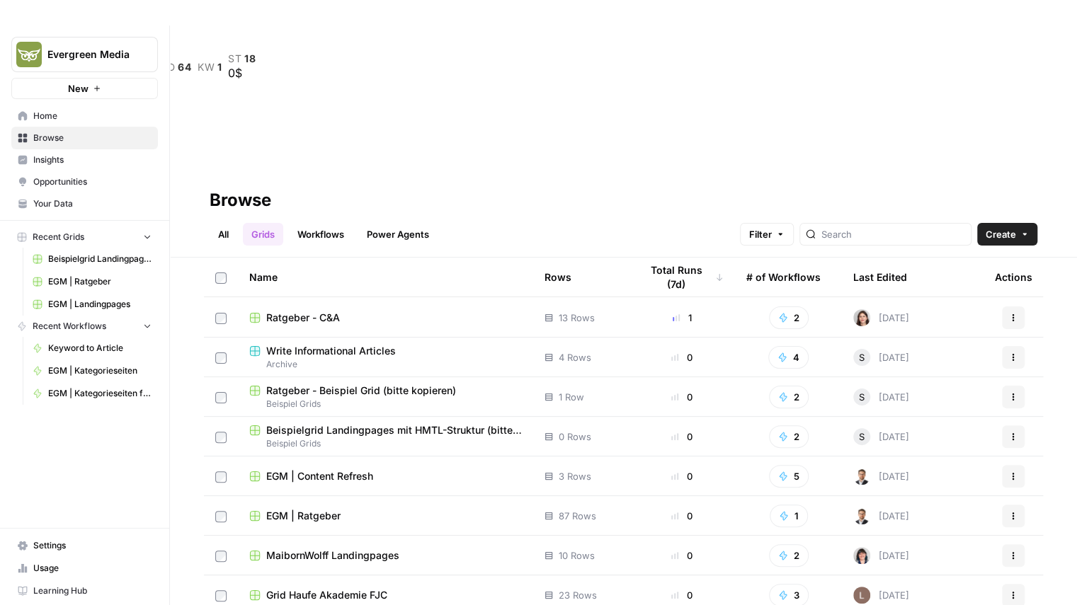
scroll to position [79, 0]
click at [324, 548] on span "MaibornWolff Landingpages" at bounding box center [332, 555] width 133 height 14
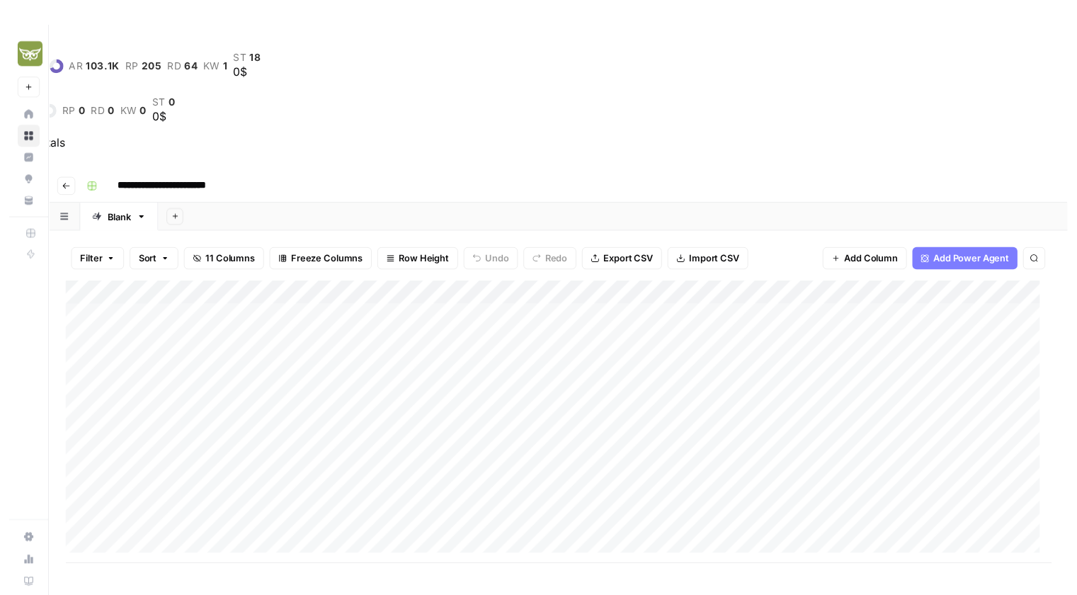
scroll to position [0, 2]
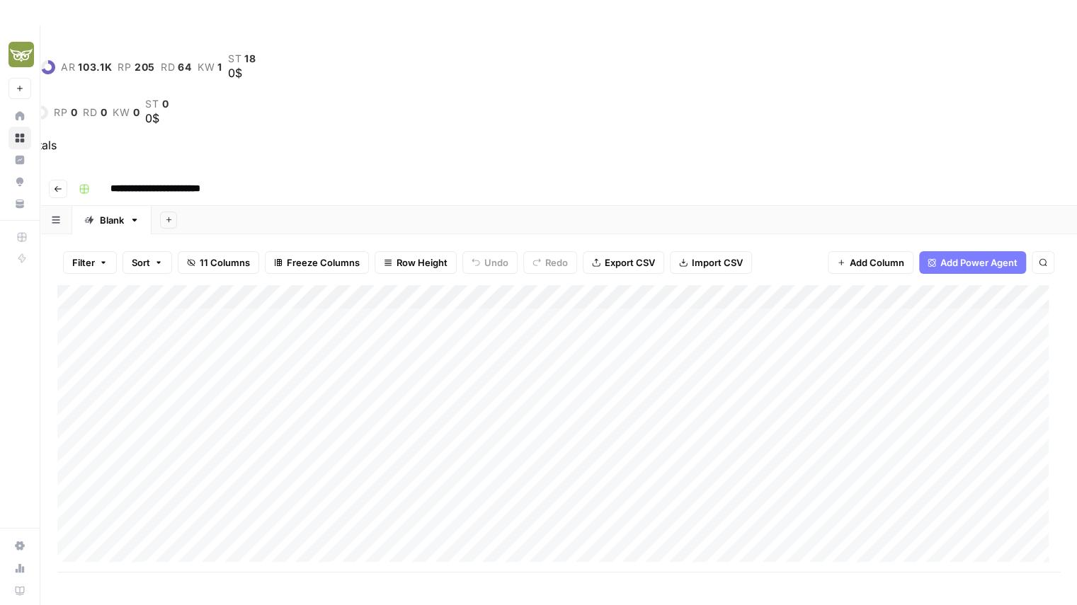
click at [269, 285] on div "Add Column" at bounding box center [558, 428] width 1003 height 287
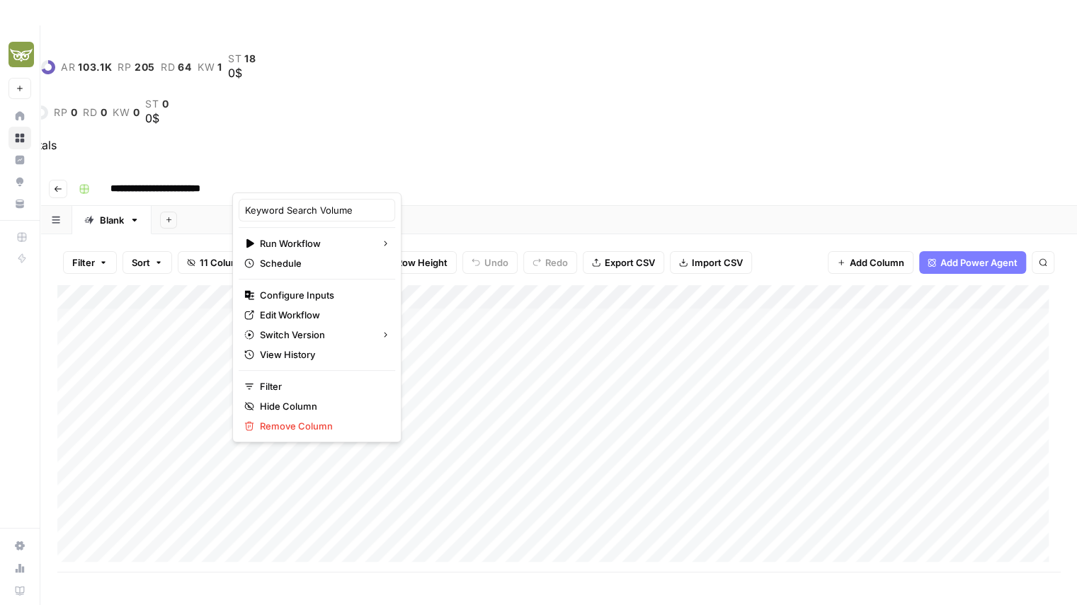
click at [297, 173] on div at bounding box center [296, 178] width 128 height 28
click at [286, 173] on div at bounding box center [296, 178] width 128 height 28
click at [303, 178] on div at bounding box center [296, 178] width 128 height 28
click at [521, 285] on div "Add Column" at bounding box center [558, 428] width 1003 height 287
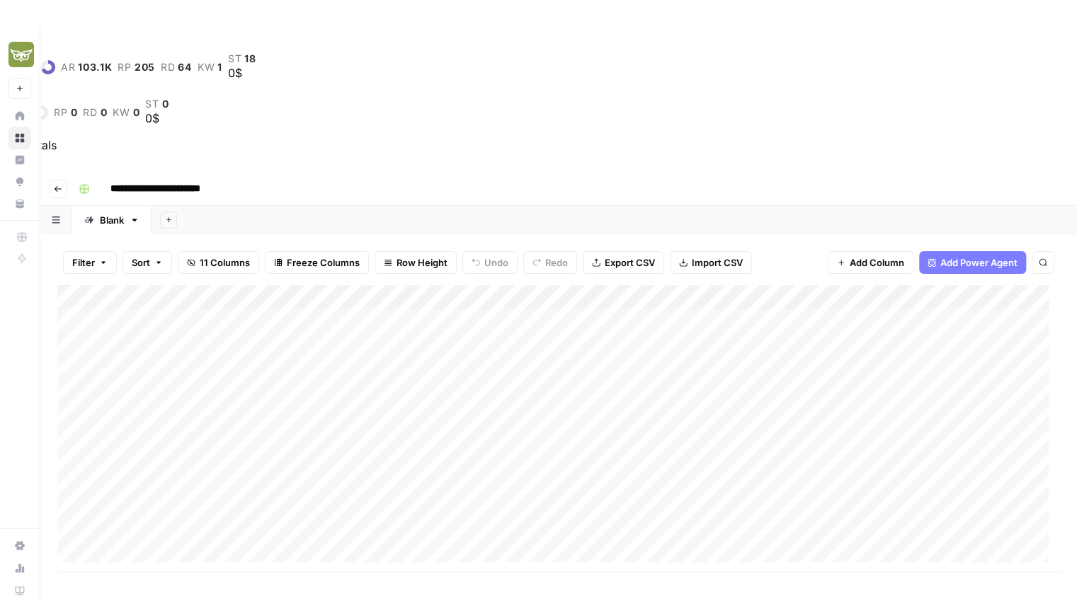
click at [321, 285] on div "Add Column" at bounding box center [558, 428] width 1003 height 287
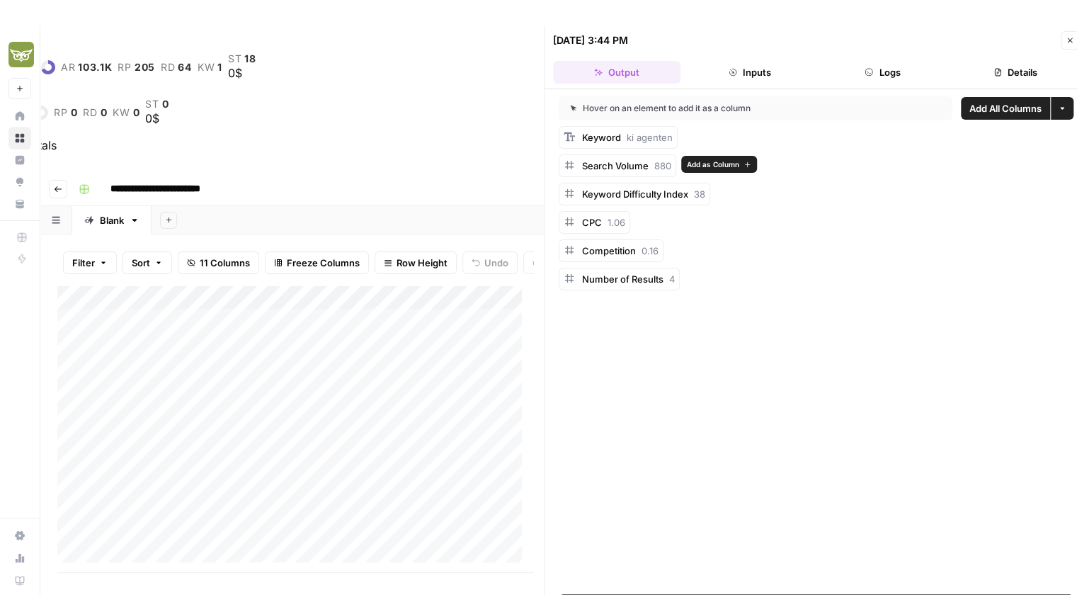
click at [707, 159] on span "Add as Column" at bounding box center [713, 164] width 52 height 11
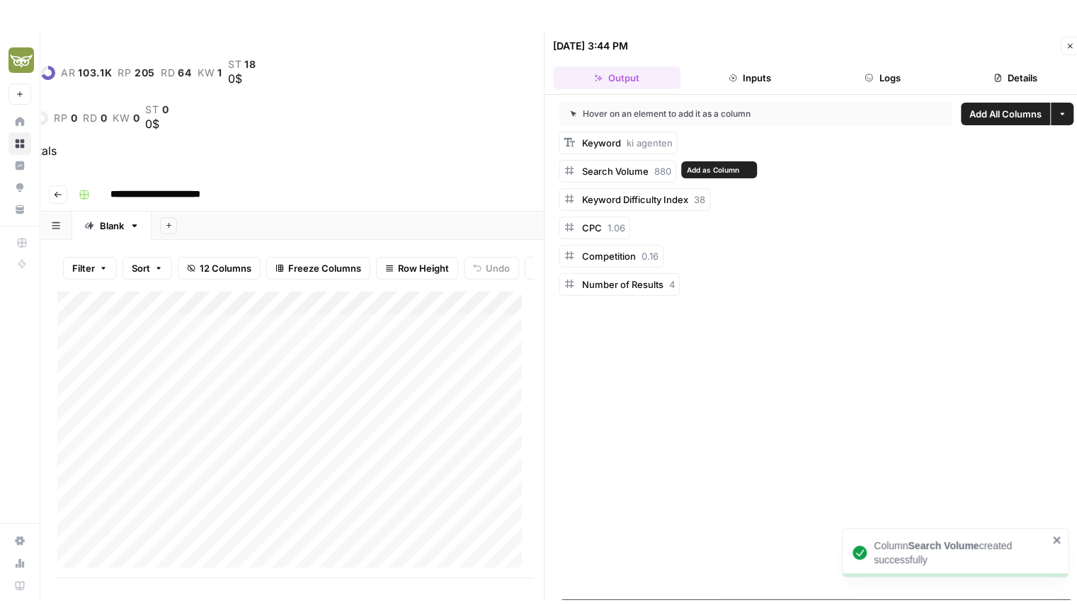
scroll to position [0, 74]
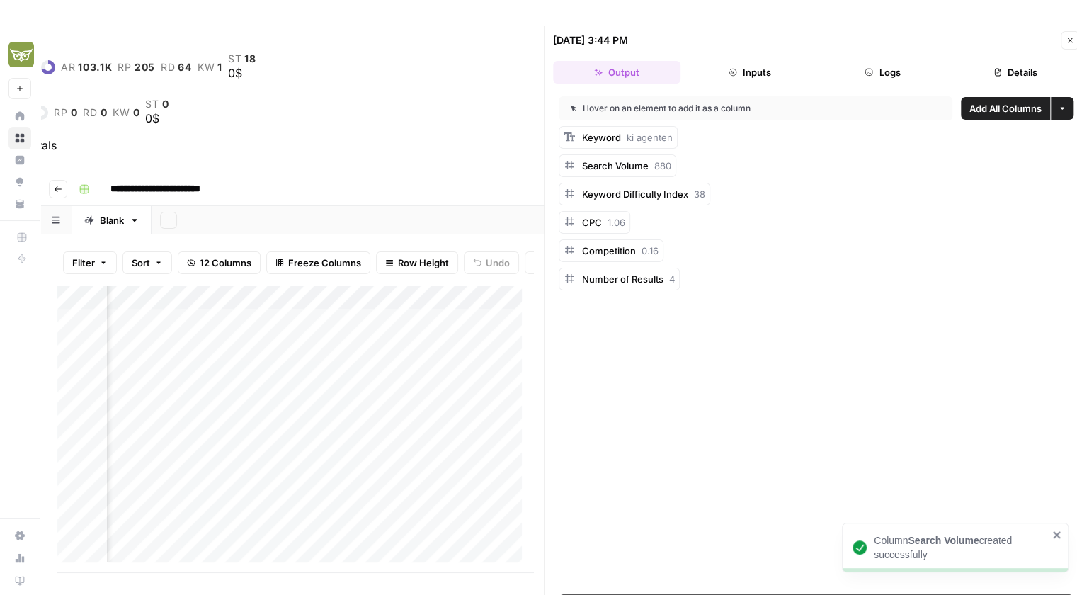
click at [1070, 41] on icon "button" at bounding box center [1070, 40] width 5 height 5
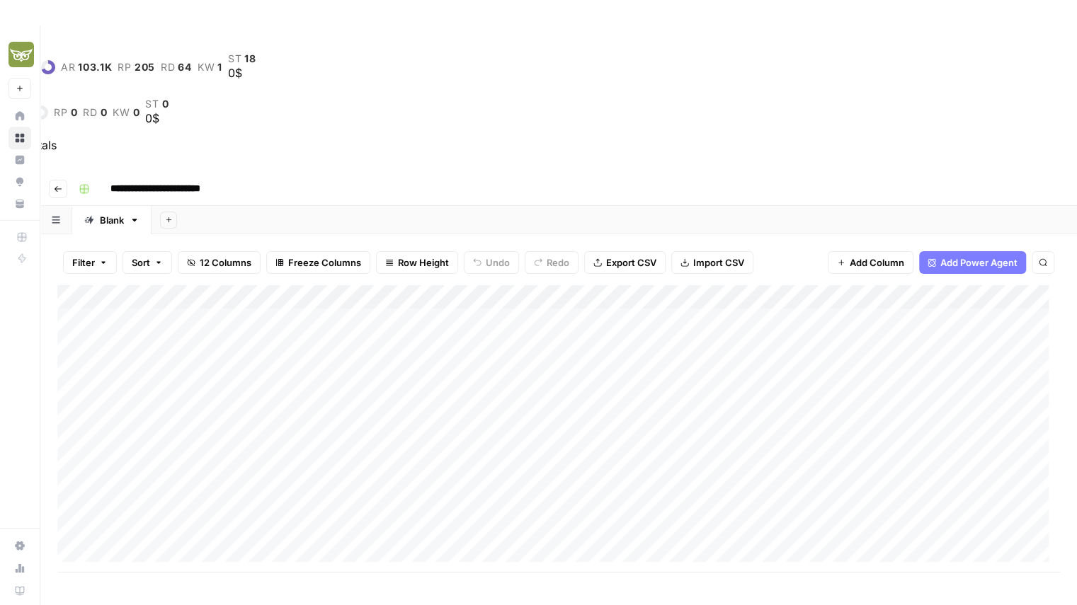
click at [169, 285] on div "Add Column" at bounding box center [558, 428] width 1003 height 287
click at [55, 180] on button "Go back" at bounding box center [58, 189] width 18 height 18
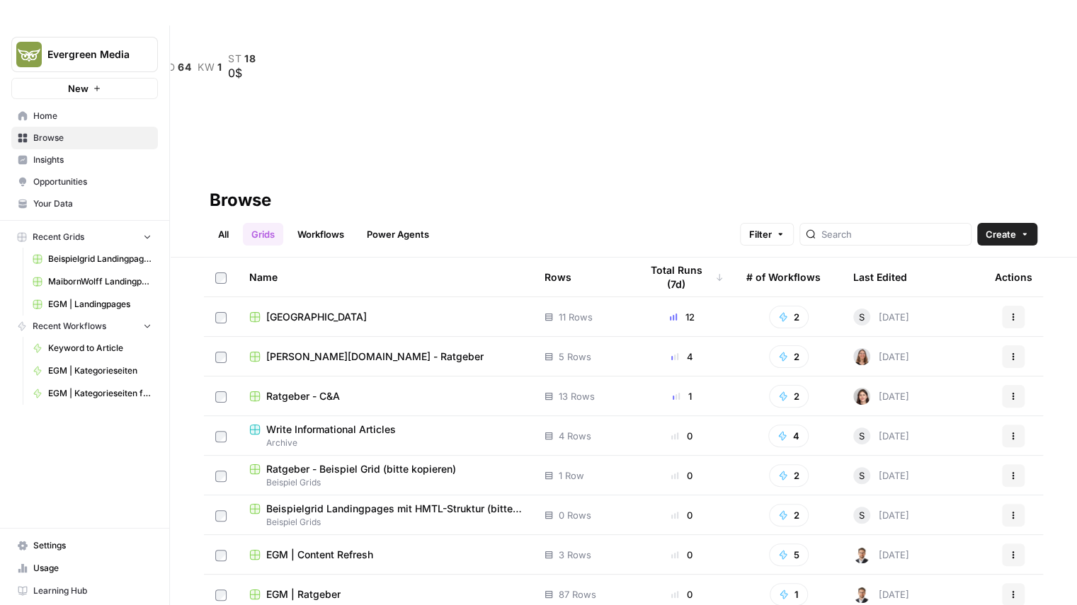
click at [313, 350] on span "[DOMAIN_NAME] - Ratgeber" at bounding box center [374, 357] width 217 height 14
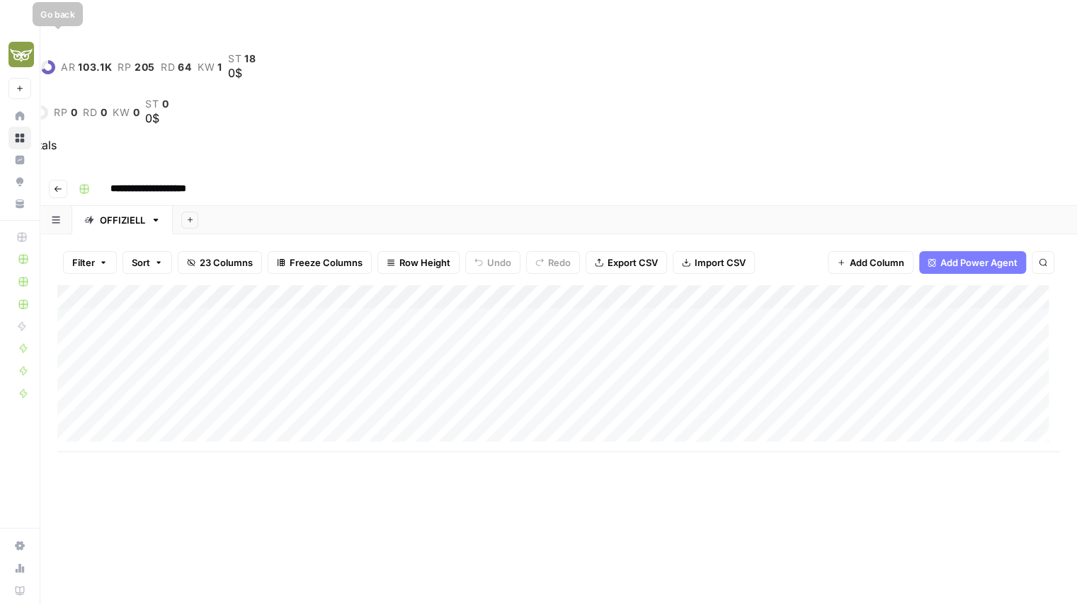
click at [61, 185] on icon "button" at bounding box center [58, 189] width 8 height 8
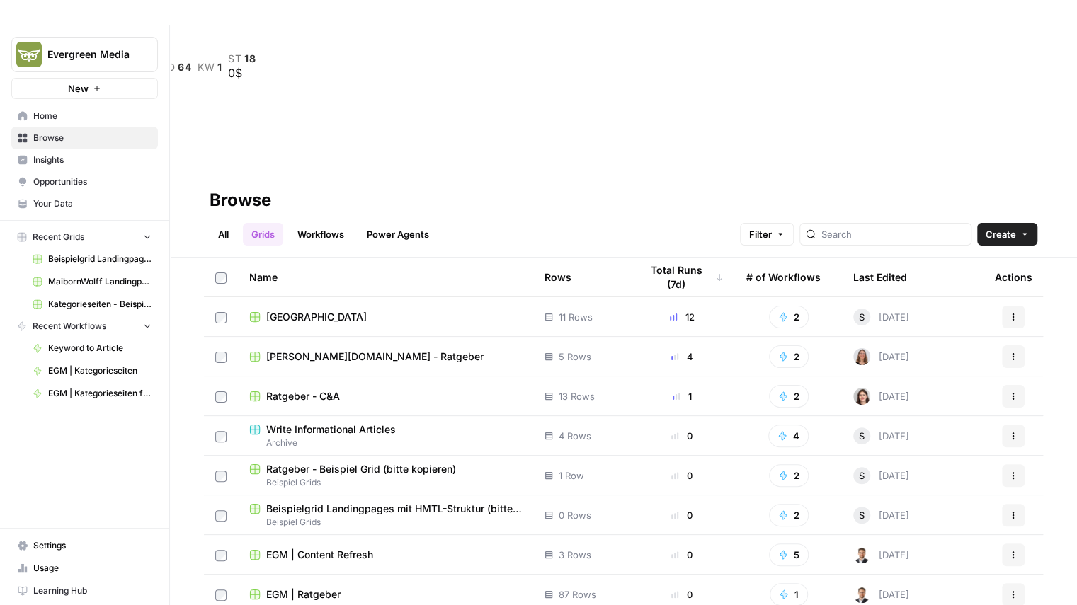
click at [73, 201] on span "Your Data" at bounding box center [92, 204] width 118 height 13
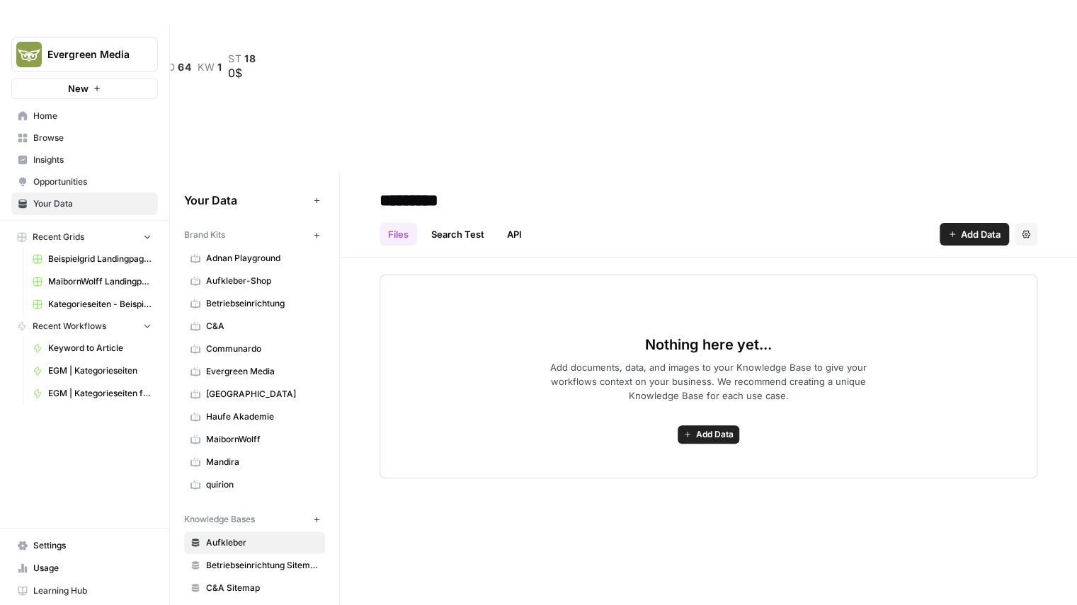
scroll to position [25, 0]
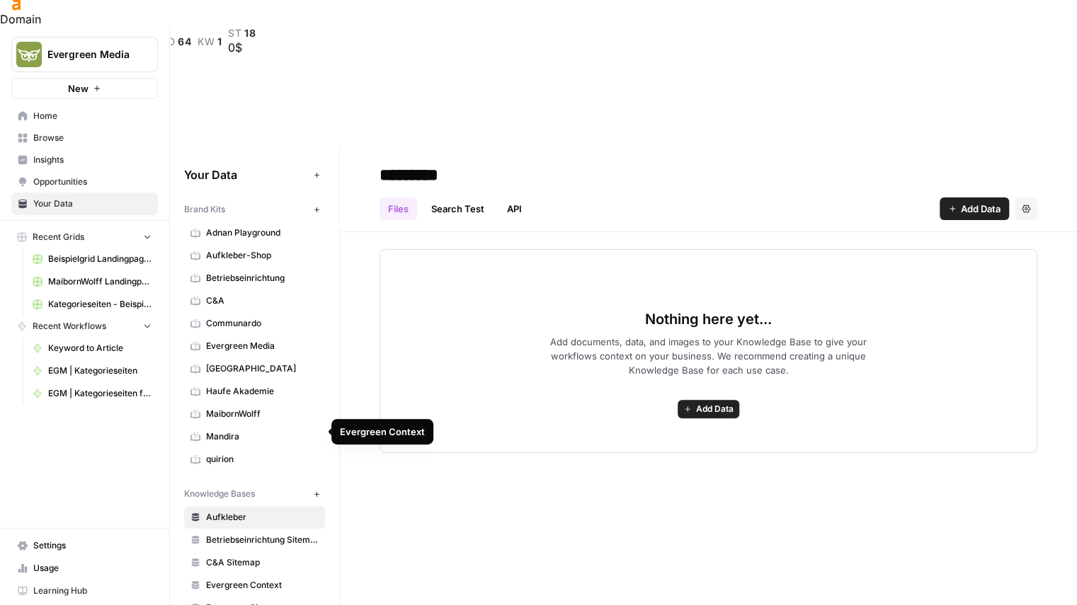
click at [242, 574] on link "Evergreen Context" at bounding box center [254, 585] width 141 height 23
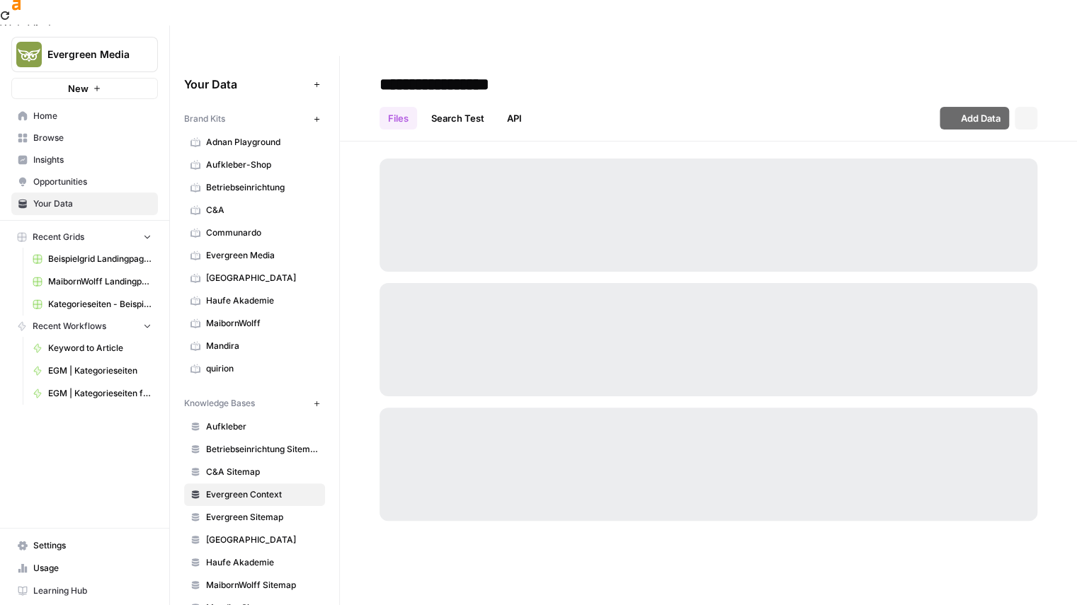
click at [241, 511] on span "Evergreen Sitemap" at bounding box center [262, 517] width 113 height 13
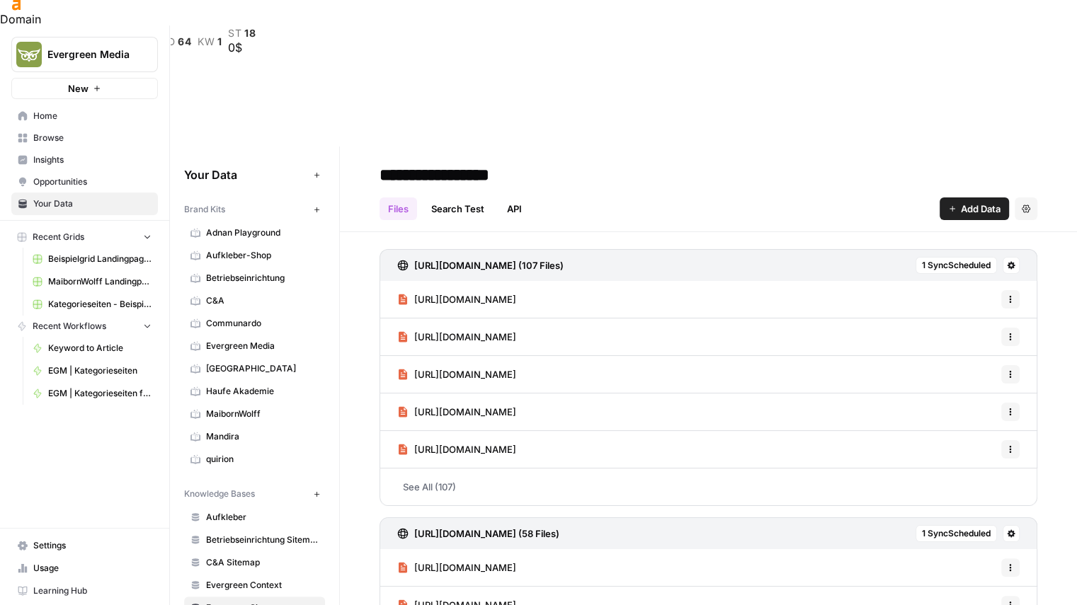
scroll to position [30, 0]
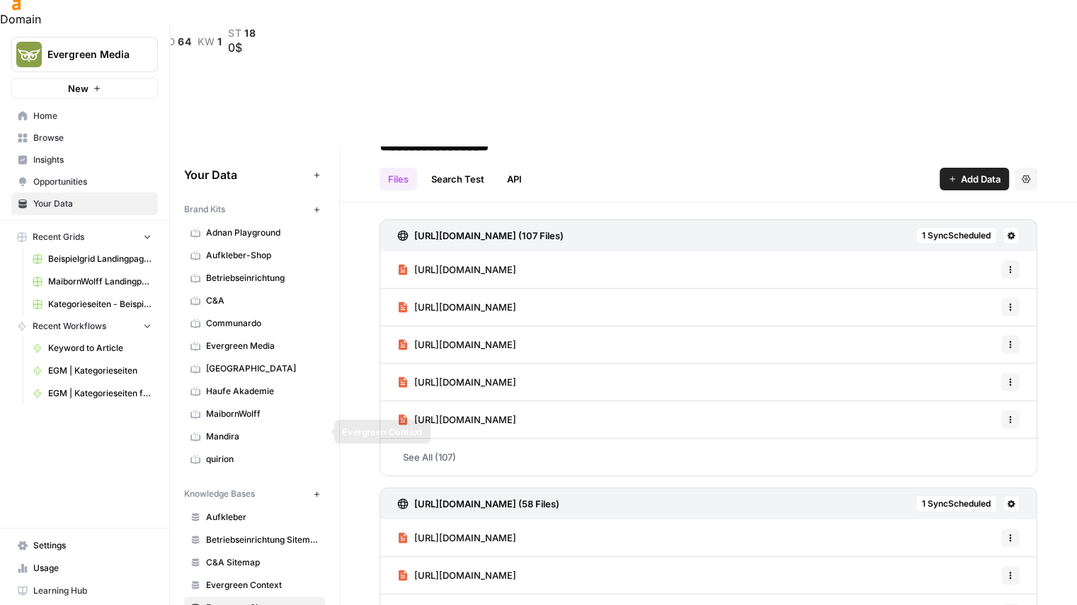
click at [262, 579] on span "Evergreen Context" at bounding box center [262, 585] width 113 height 13
